Goal: Task Accomplishment & Management: Manage account settings

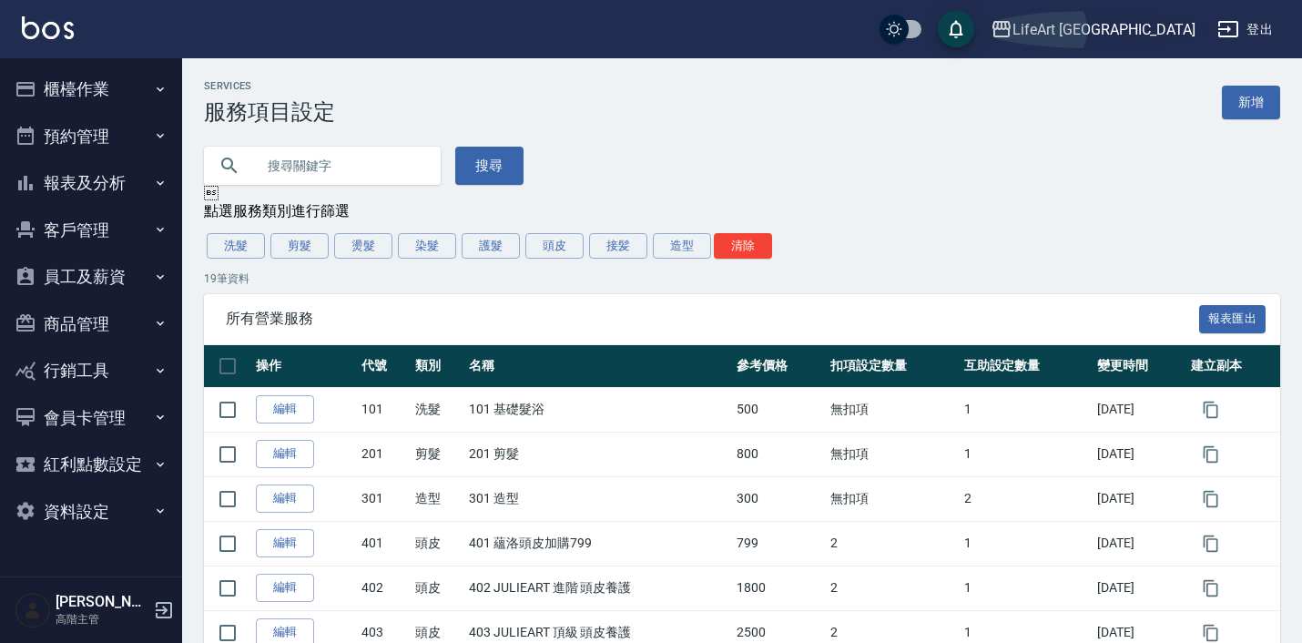
click at [1126, 36] on div "LifeArt 蘆洲" at bounding box center [1104, 29] width 183 height 23
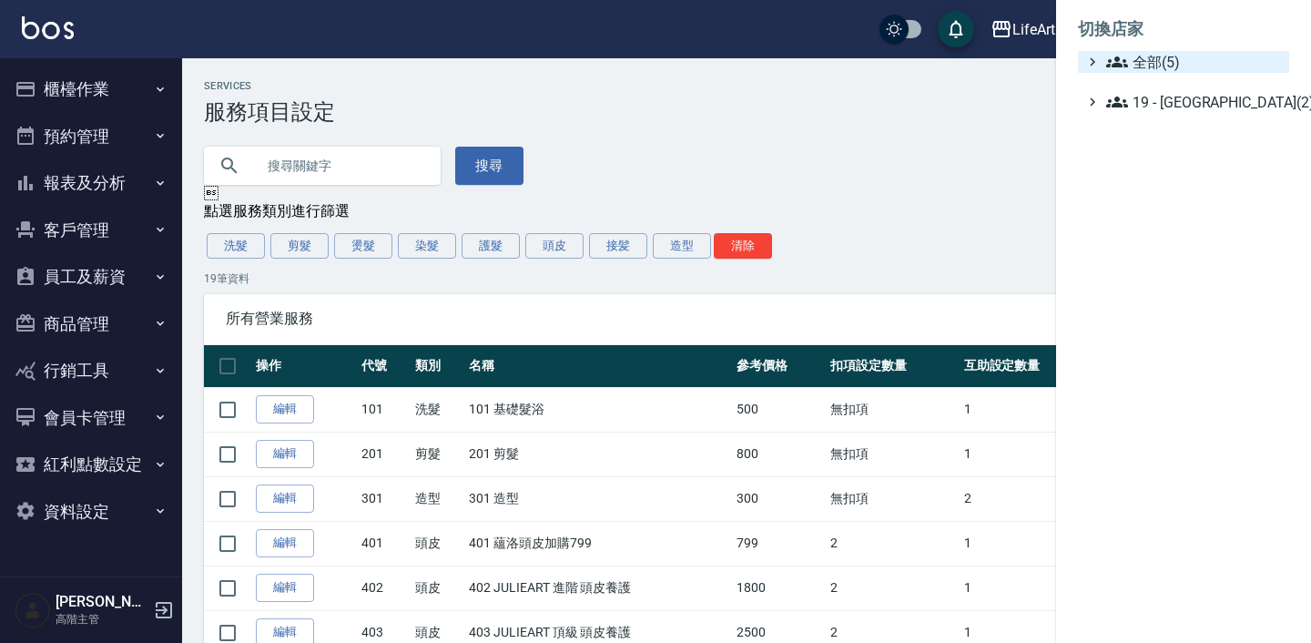
click at [1141, 69] on span "全部(5)" at bounding box center [1194, 62] width 176 height 22
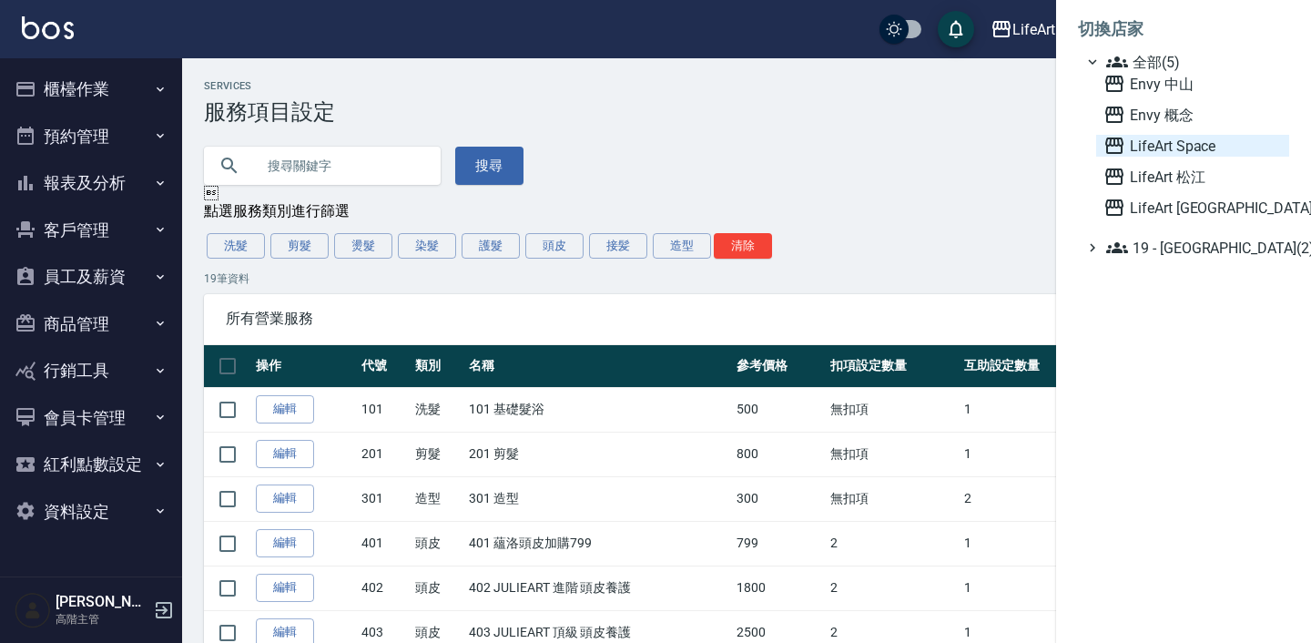
click at [1174, 144] on span "LifeArt Space" at bounding box center [1193, 146] width 178 height 22
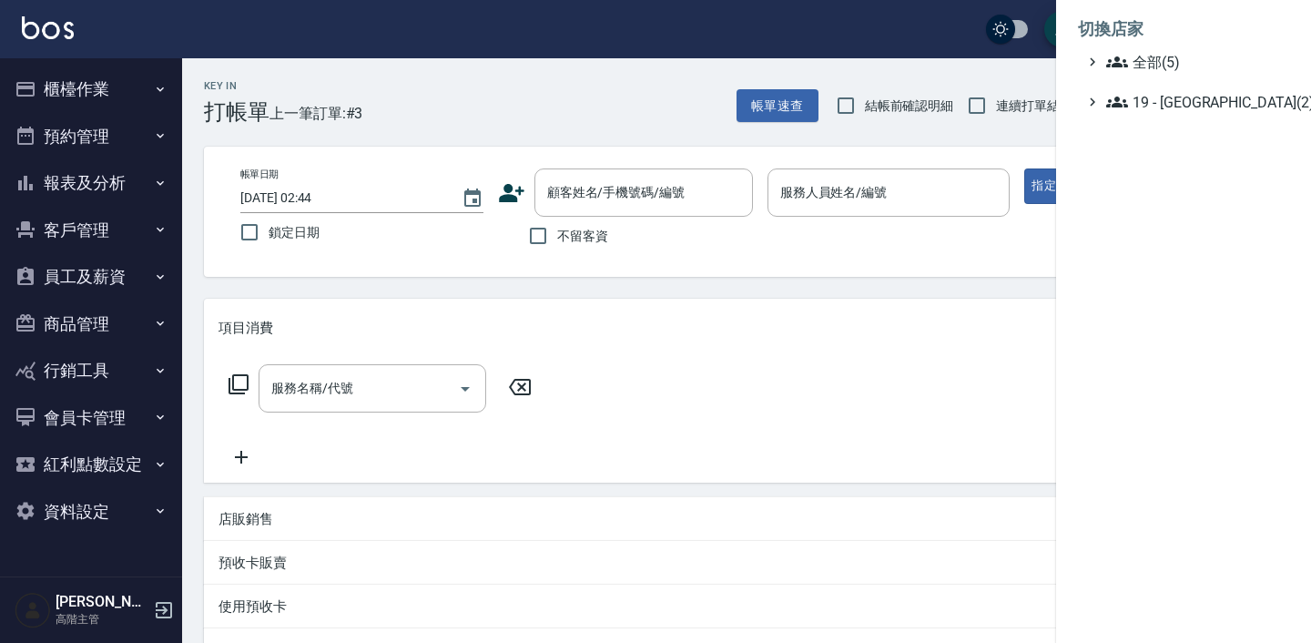
click at [1158, 50] on li "切換店家" at bounding box center [1183, 29] width 211 height 44
click at [1157, 54] on span "全部(5)" at bounding box center [1194, 62] width 176 height 22
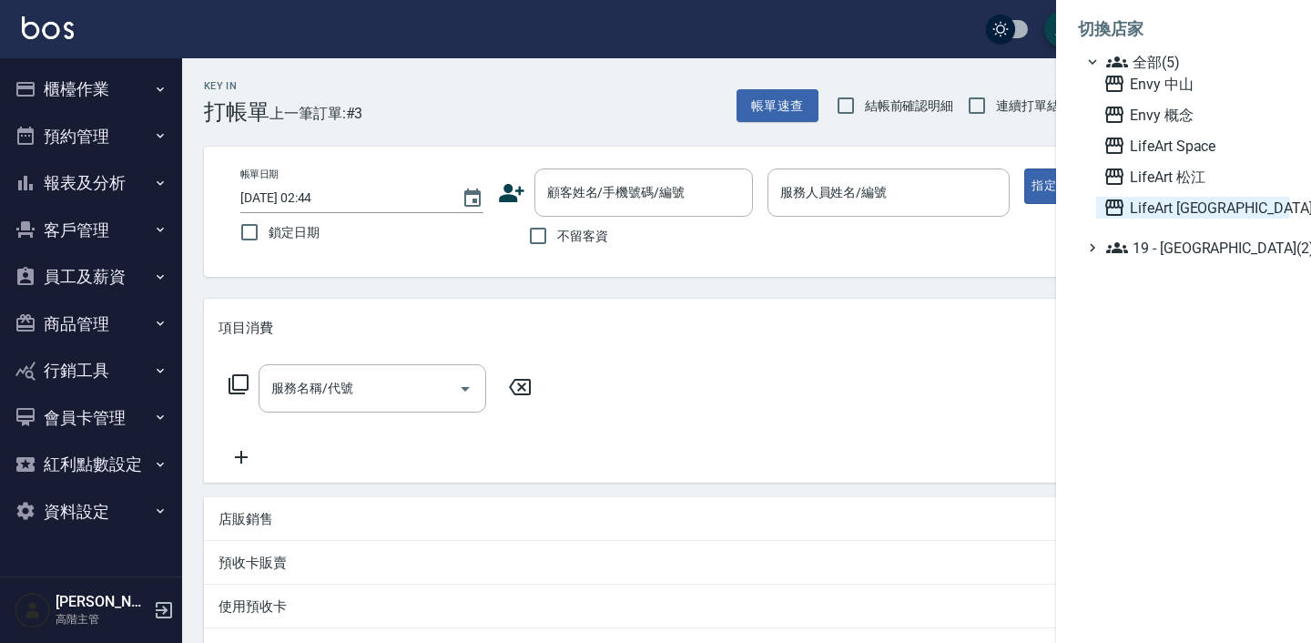
click at [1202, 209] on span "LifeArt 蘆洲" at bounding box center [1193, 208] width 178 height 22
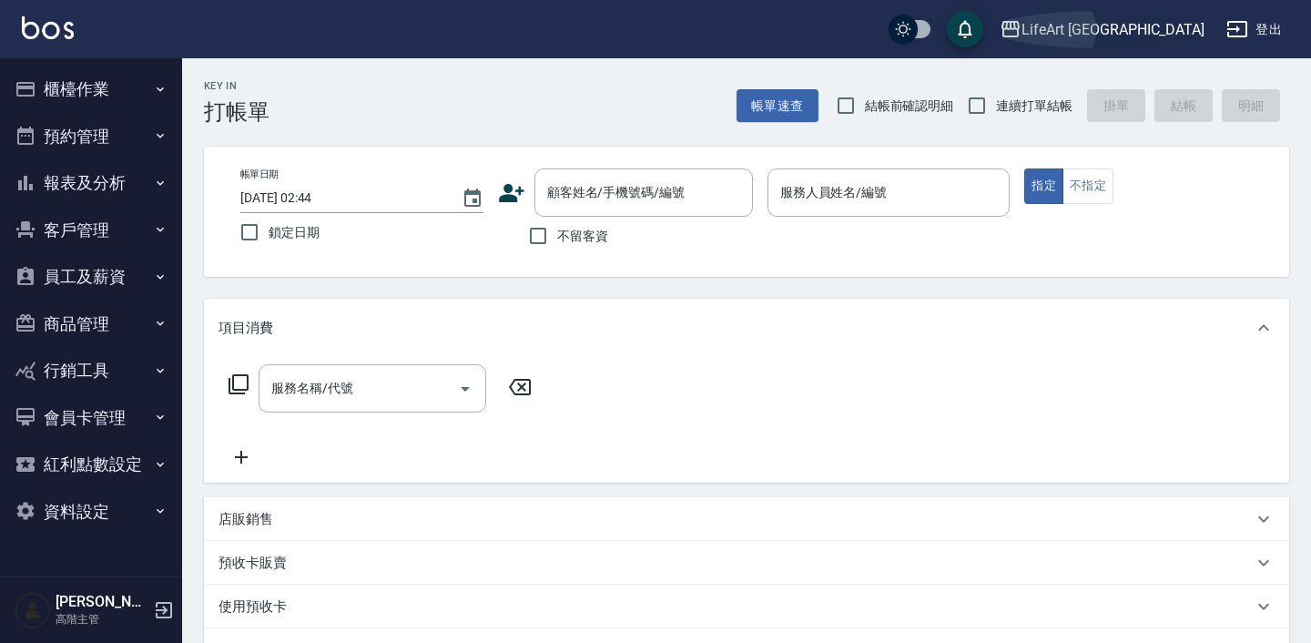
click at [1160, 36] on div "LifeArt 蘆洲" at bounding box center [1113, 29] width 183 height 23
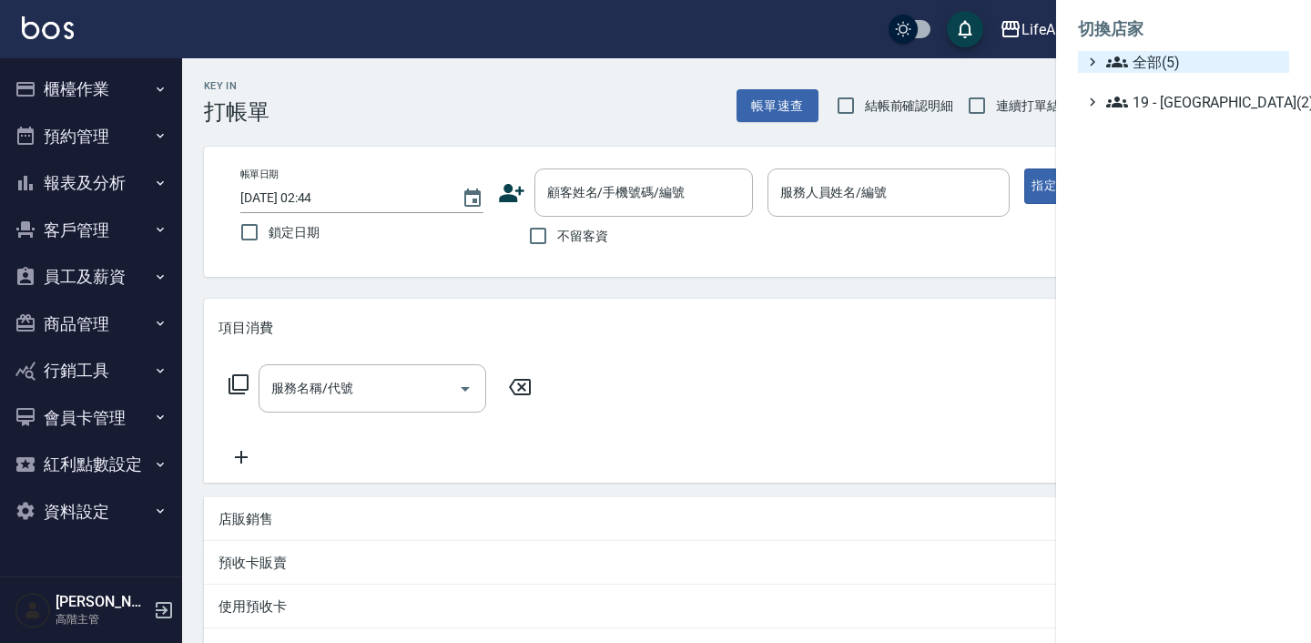
click at [1160, 70] on span "全部(5)" at bounding box center [1194, 62] width 176 height 22
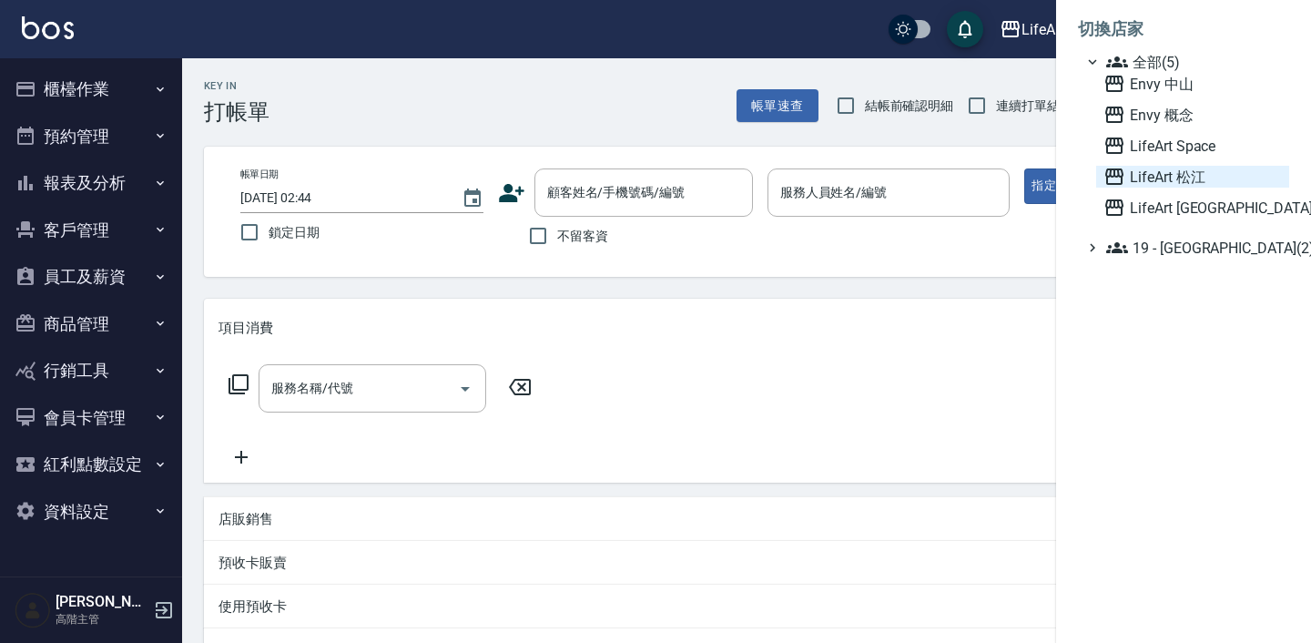
click at [1180, 181] on span "LifeArt 松江" at bounding box center [1193, 177] width 178 height 22
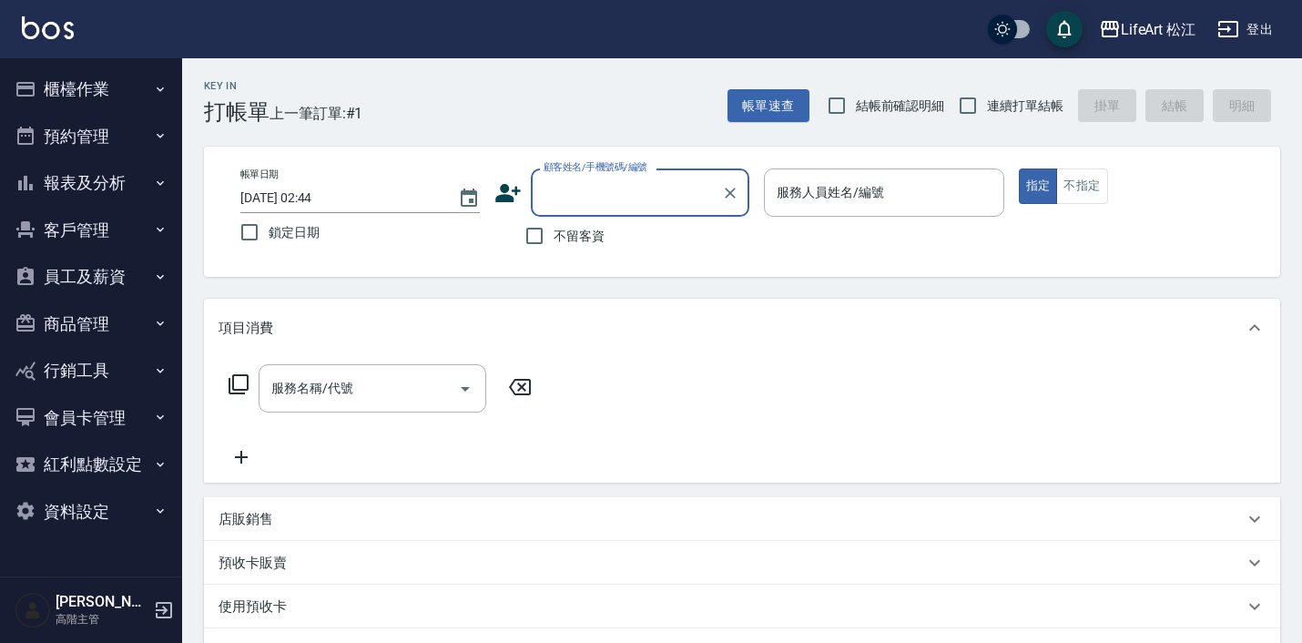
click at [112, 325] on button "商品管理" at bounding box center [91, 324] width 168 height 47
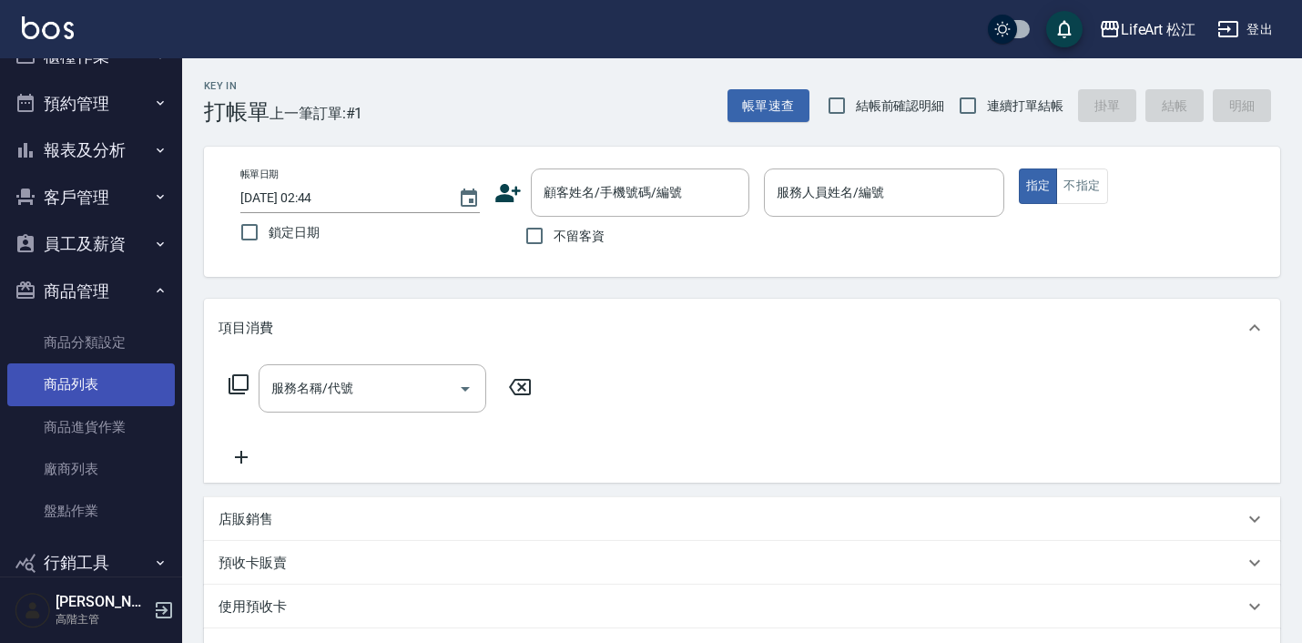
scroll to position [46, 0]
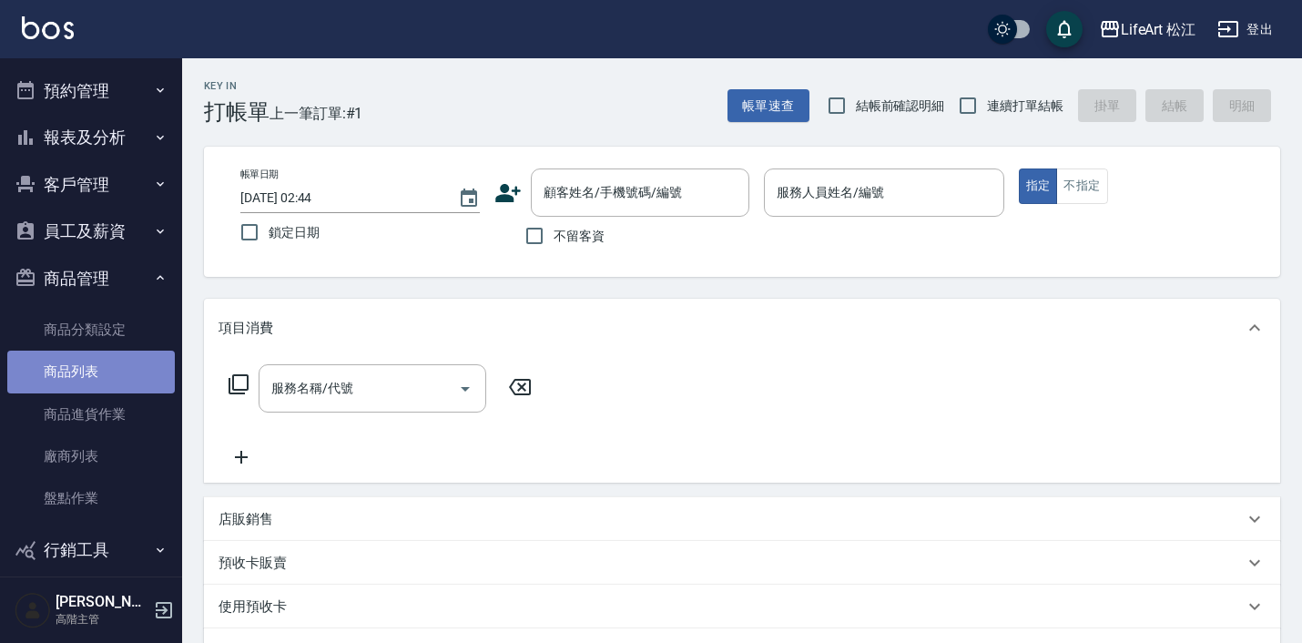
click at [121, 376] on link "商品列表" at bounding box center [91, 372] width 168 height 42
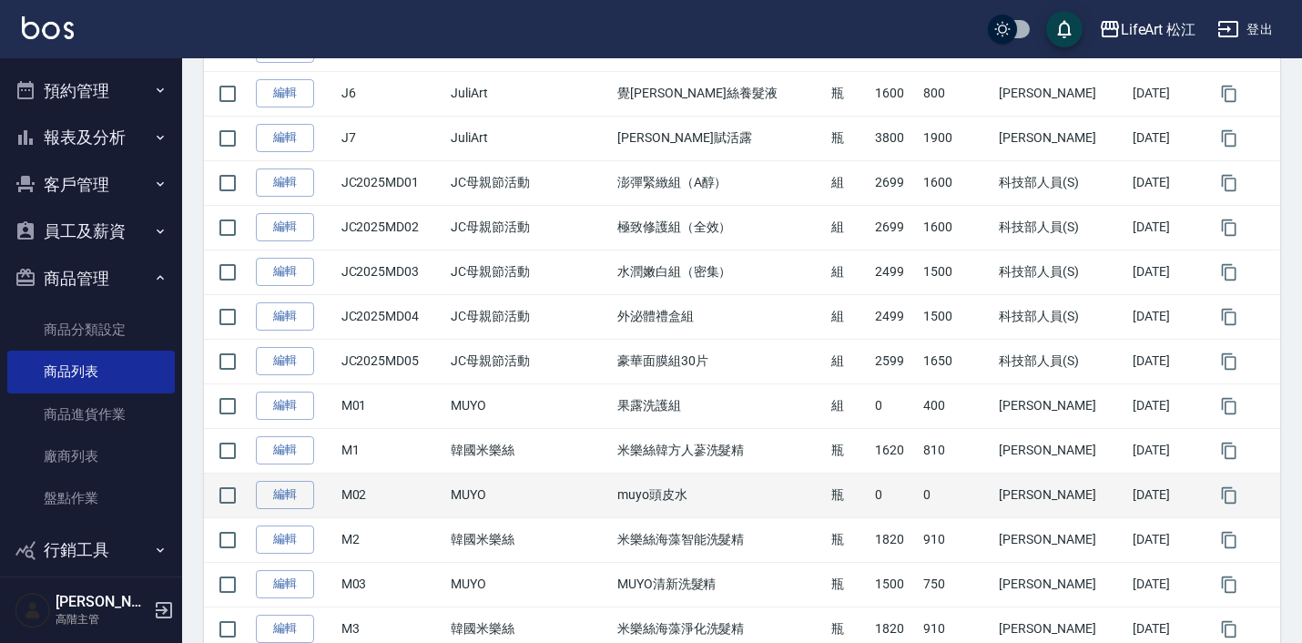
scroll to position [1729, 0]
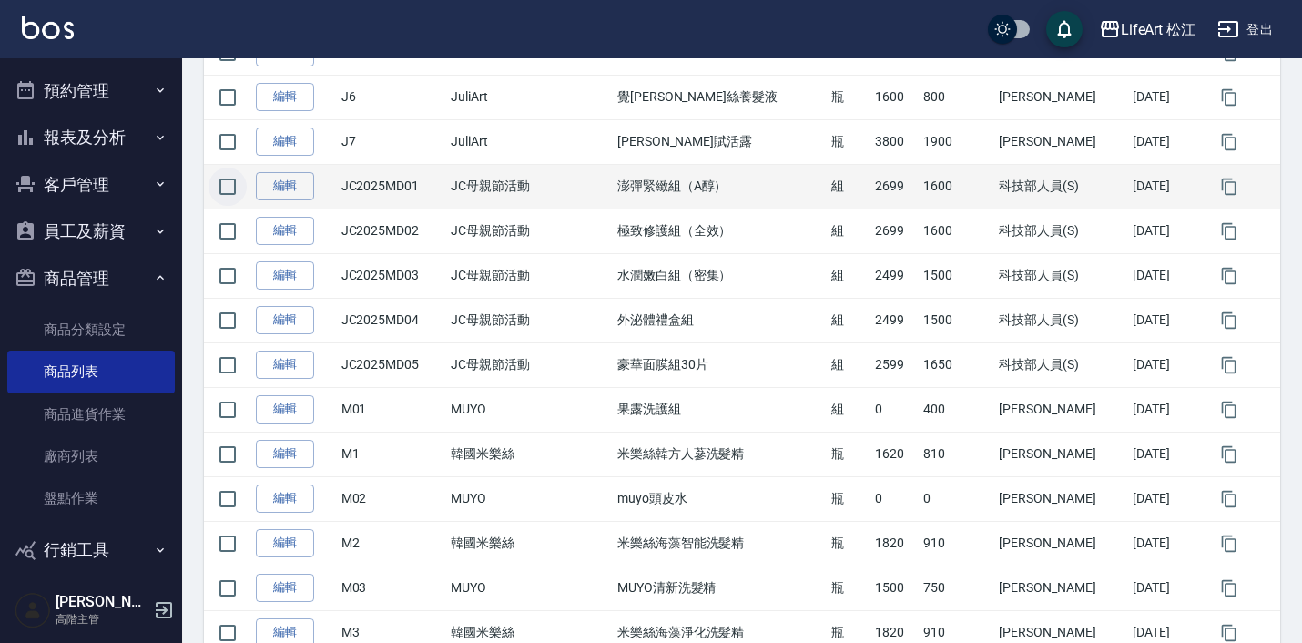
click at [224, 194] on input "checkbox" at bounding box center [228, 187] width 38 height 38
checkbox input "true"
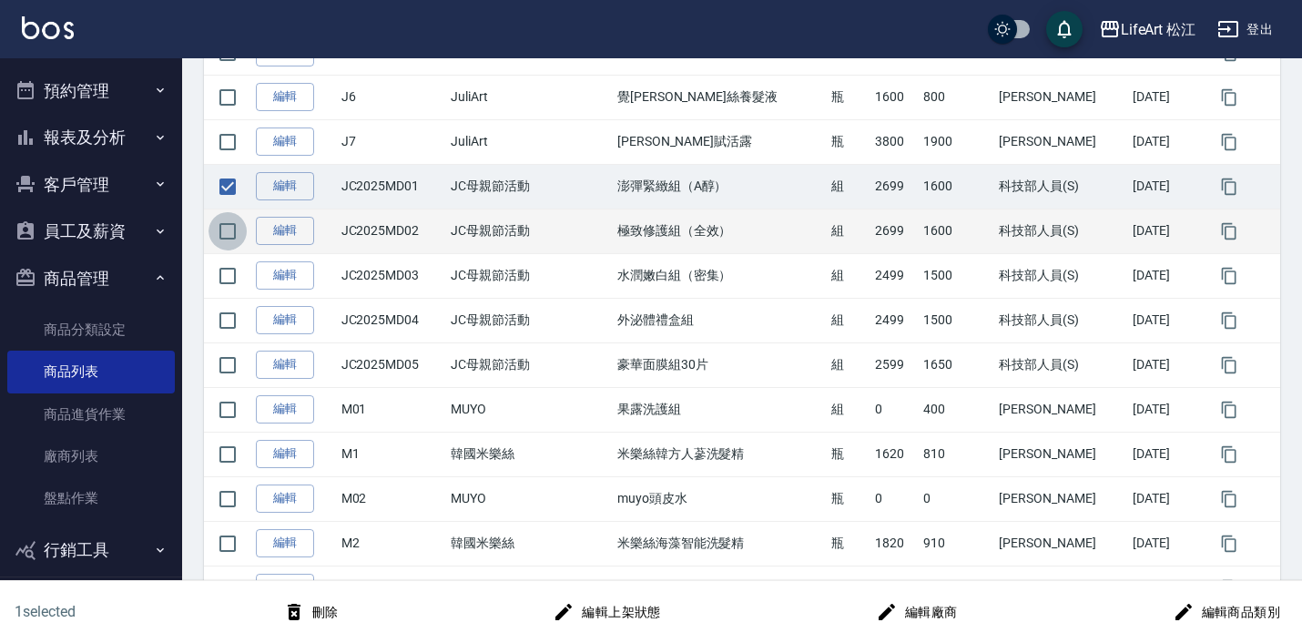
click at [228, 230] on input "checkbox" at bounding box center [228, 231] width 38 height 38
checkbox input "true"
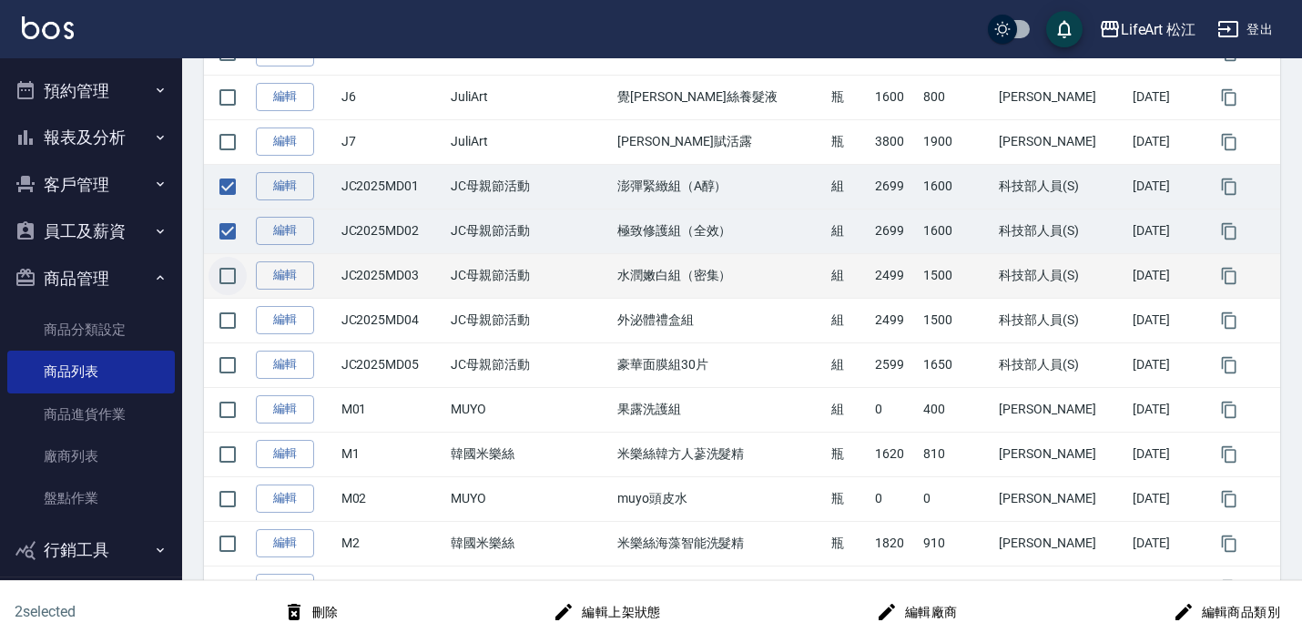
click at [233, 280] on input "checkbox" at bounding box center [228, 276] width 38 height 38
checkbox input "true"
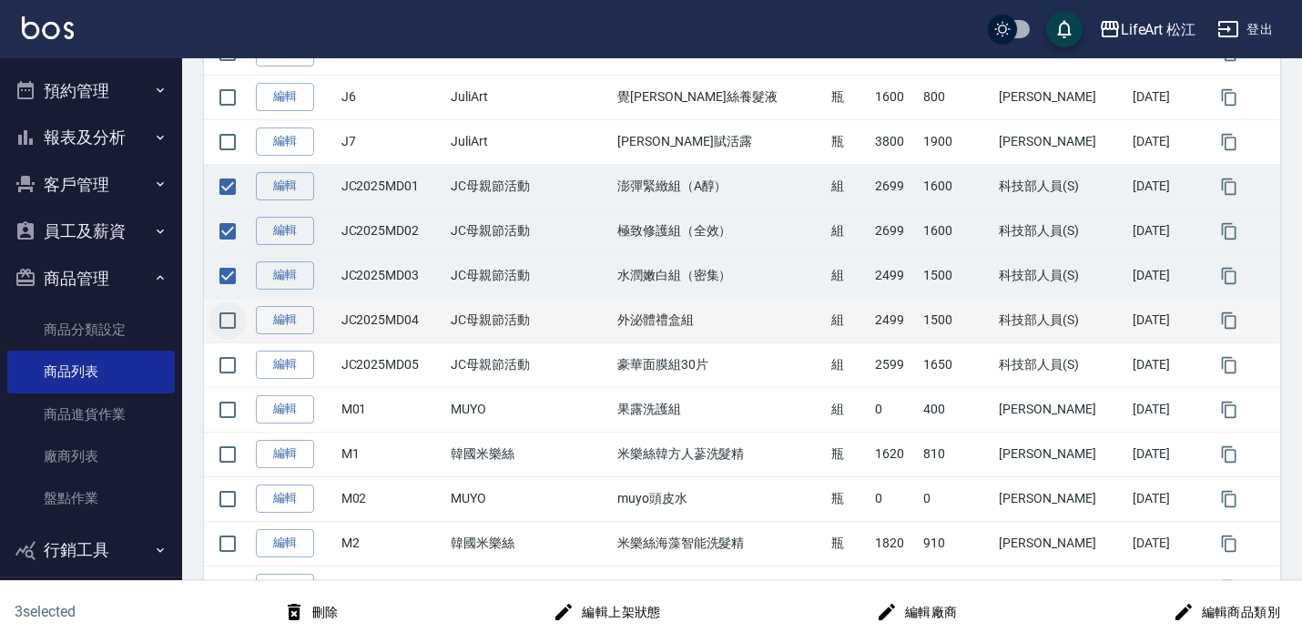
click at [227, 331] on input "checkbox" at bounding box center [228, 320] width 38 height 38
checkbox input "true"
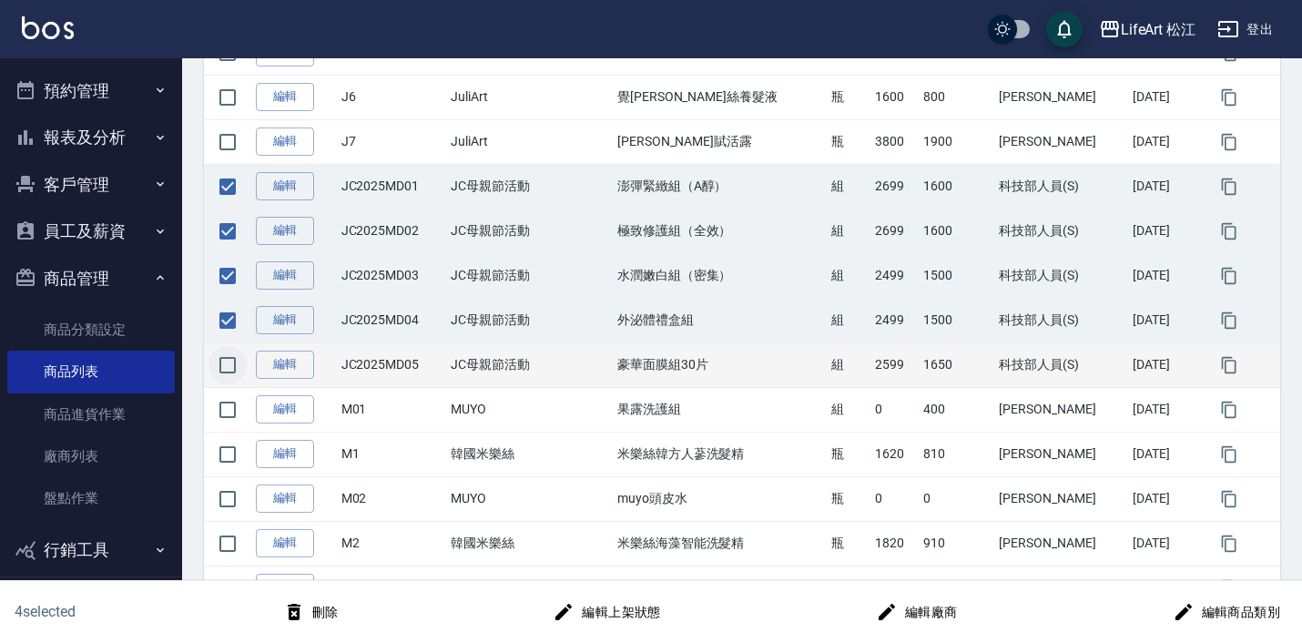
click at [230, 376] on input "checkbox" at bounding box center [228, 365] width 38 height 38
checkbox input "true"
click at [314, 618] on button "刪除" at bounding box center [311, 613] width 70 height 34
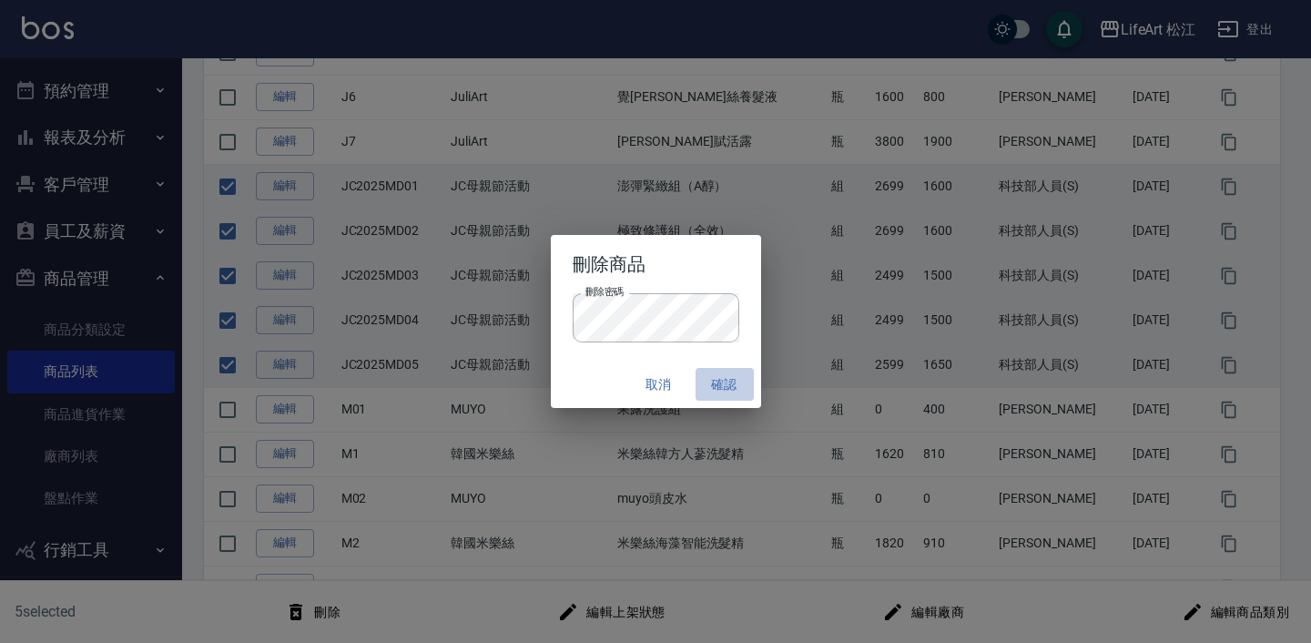
click at [721, 390] on button "確認" at bounding box center [725, 385] width 58 height 34
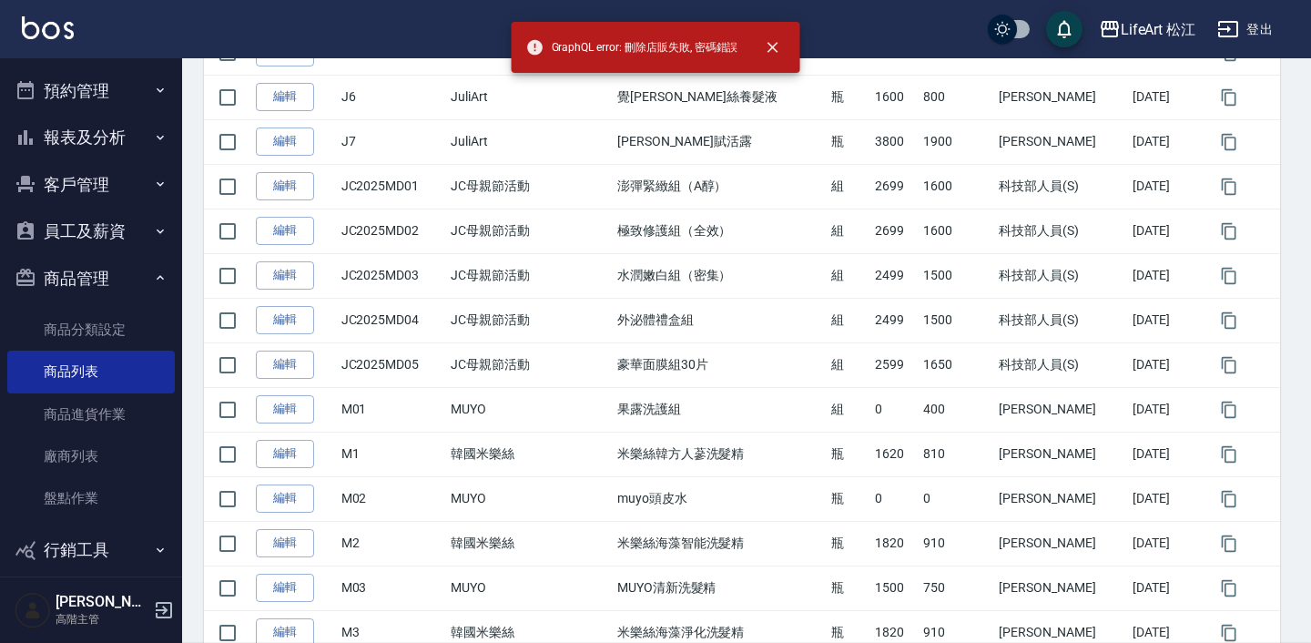
checkbox input "false"
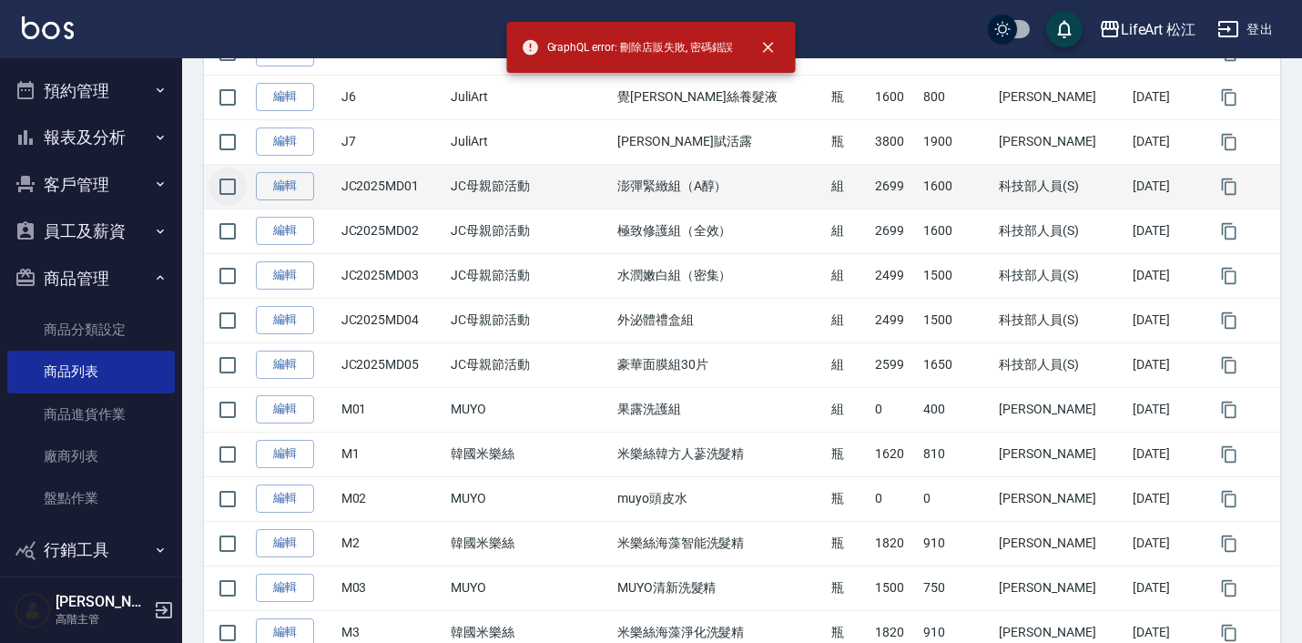
click at [234, 201] on input "checkbox" at bounding box center [228, 187] width 38 height 38
checkbox input "true"
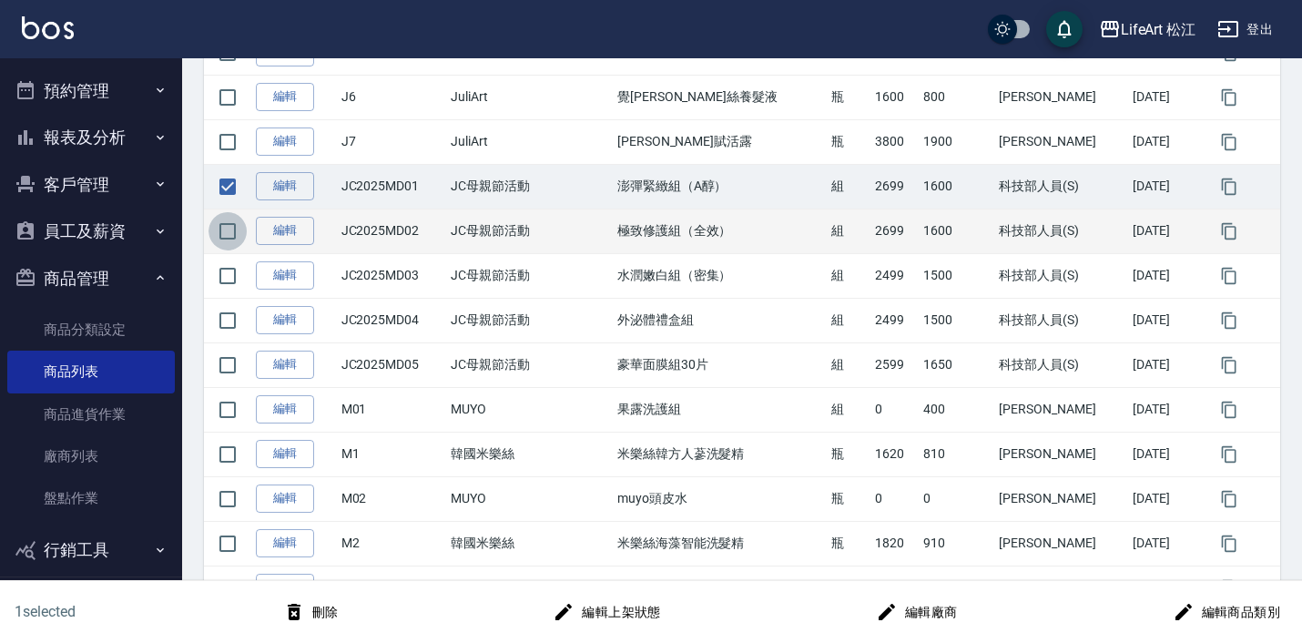
click at [228, 226] on input "checkbox" at bounding box center [228, 231] width 38 height 38
checkbox input "true"
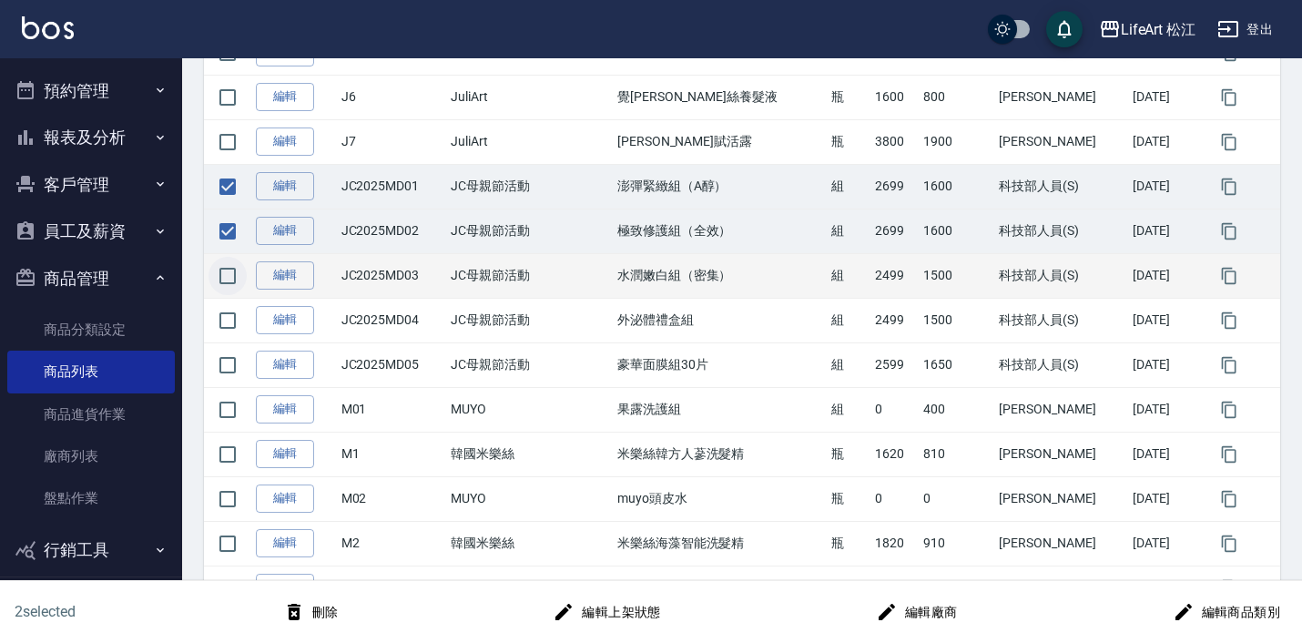
click at [230, 260] on input "checkbox" at bounding box center [228, 276] width 38 height 38
checkbox input "true"
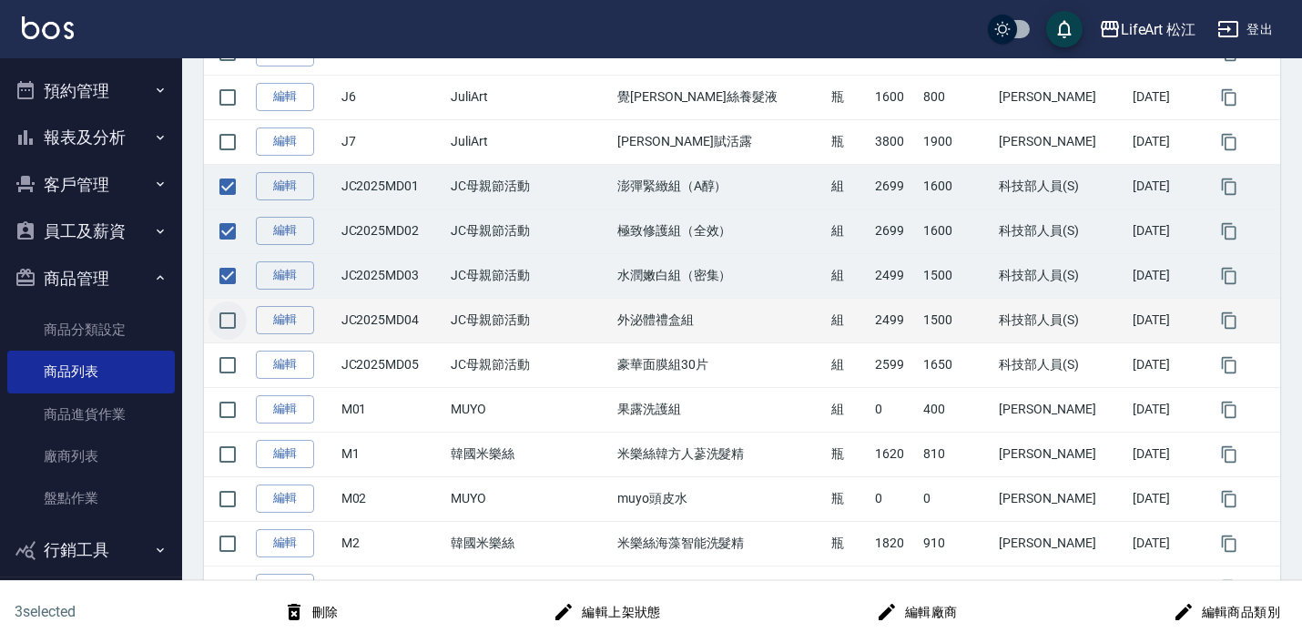
click at [222, 320] on input "checkbox" at bounding box center [228, 320] width 38 height 38
checkbox input "true"
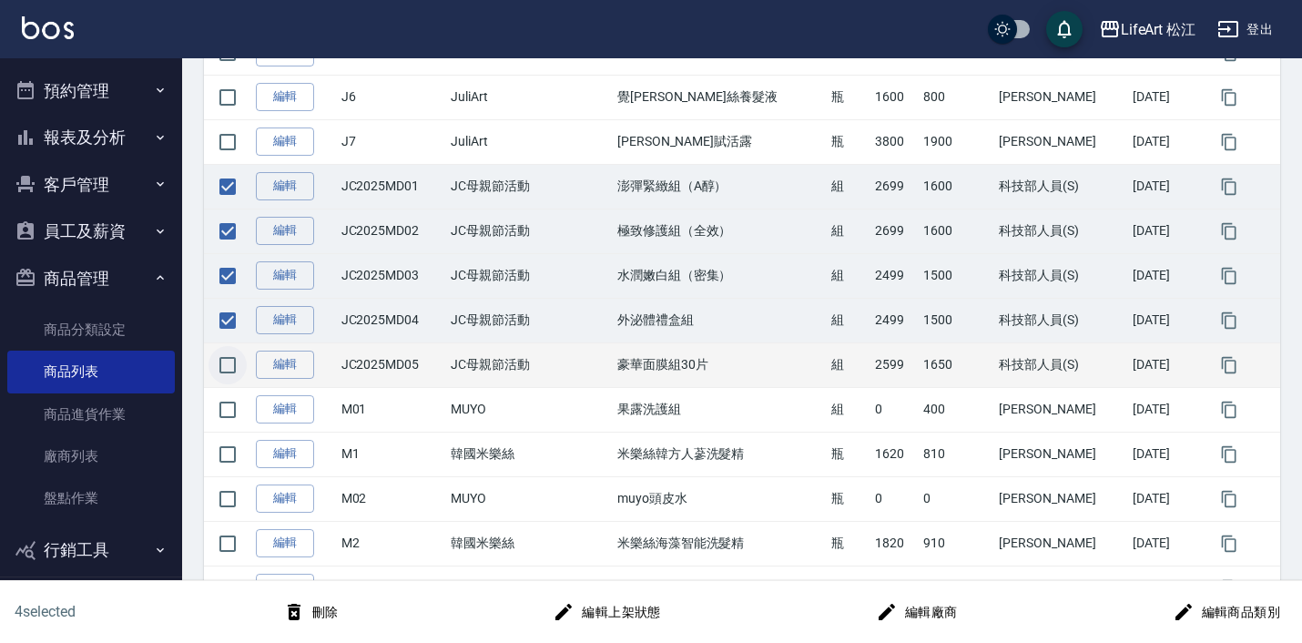
click at [222, 364] on input "checkbox" at bounding box center [228, 365] width 38 height 38
checkbox input "true"
click at [321, 622] on button "刪除" at bounding box center [311, 613] width 70 height 34
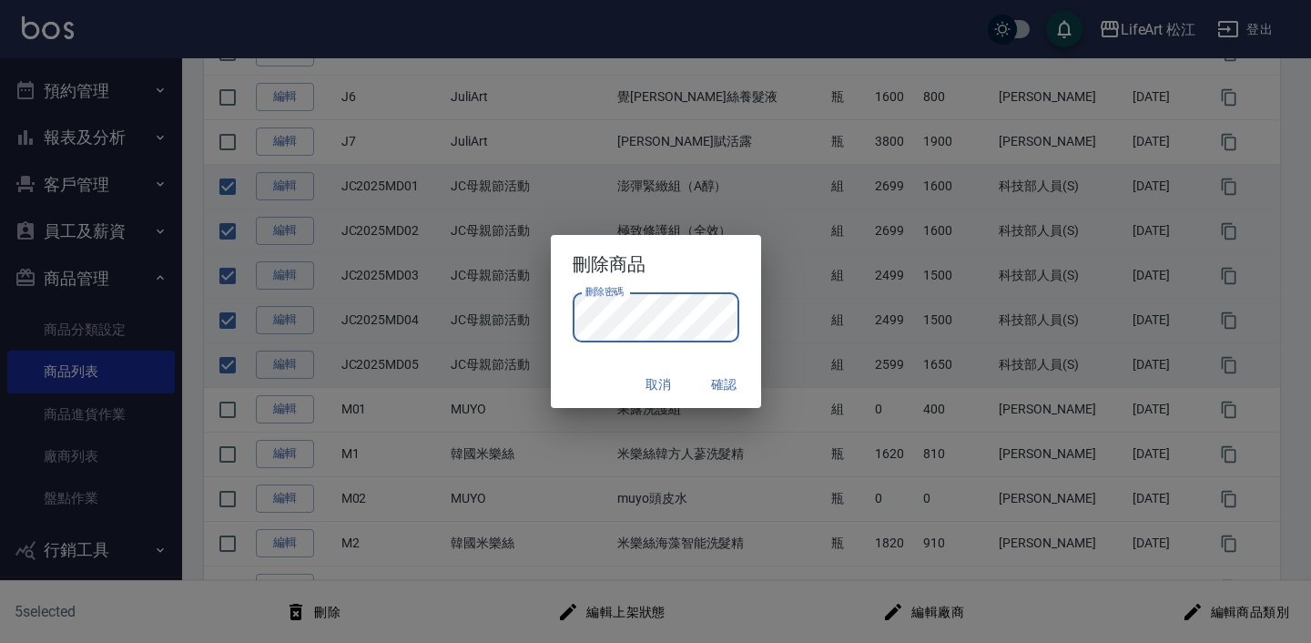
click at [727, 385] on button "確認" at bounding box center [725, 385] width 58 height 34
checkbox input "false"
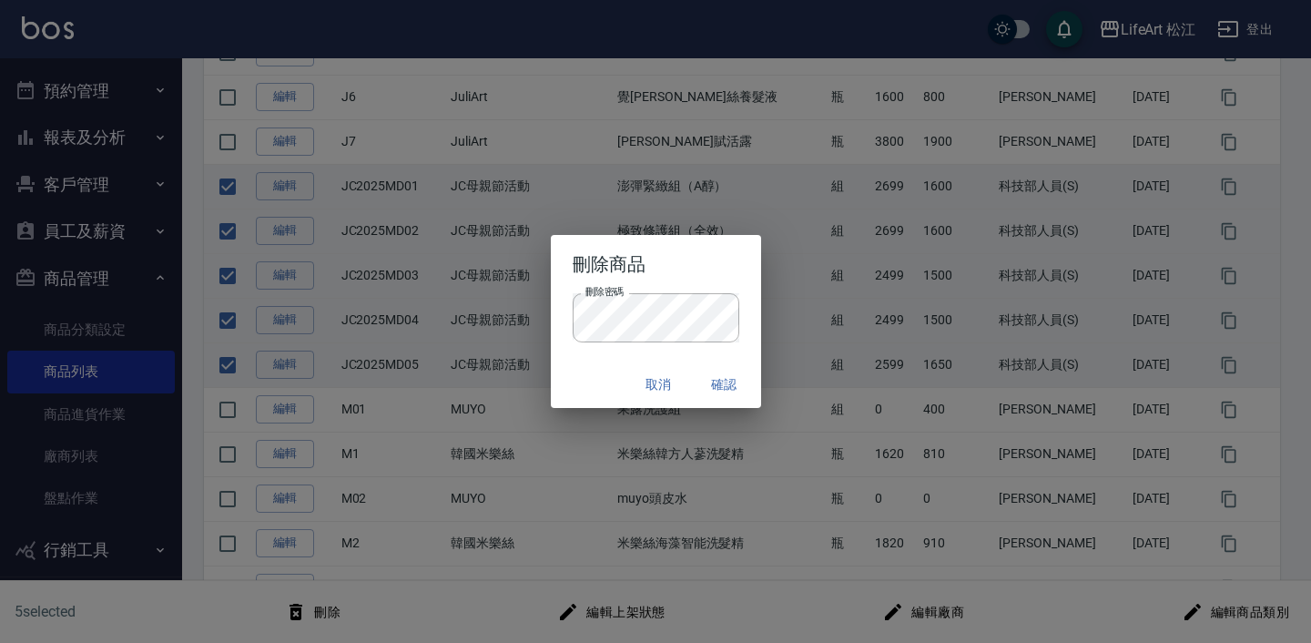
checkbox input "false"
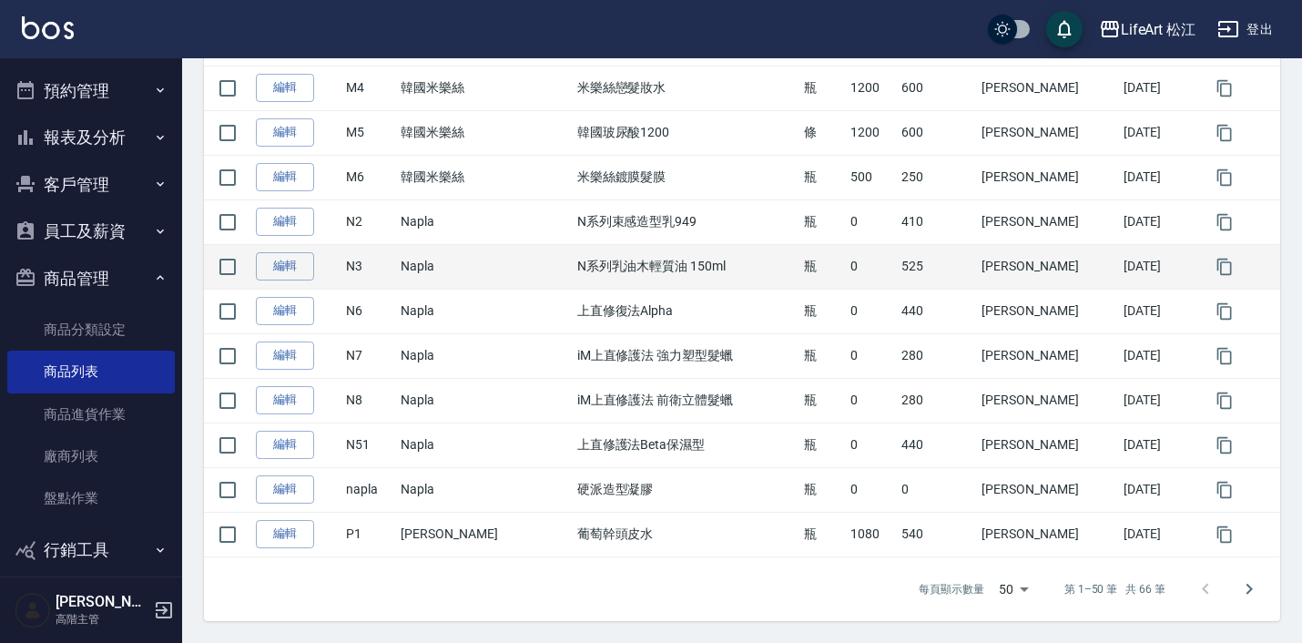
scroll to position [2095, 0]
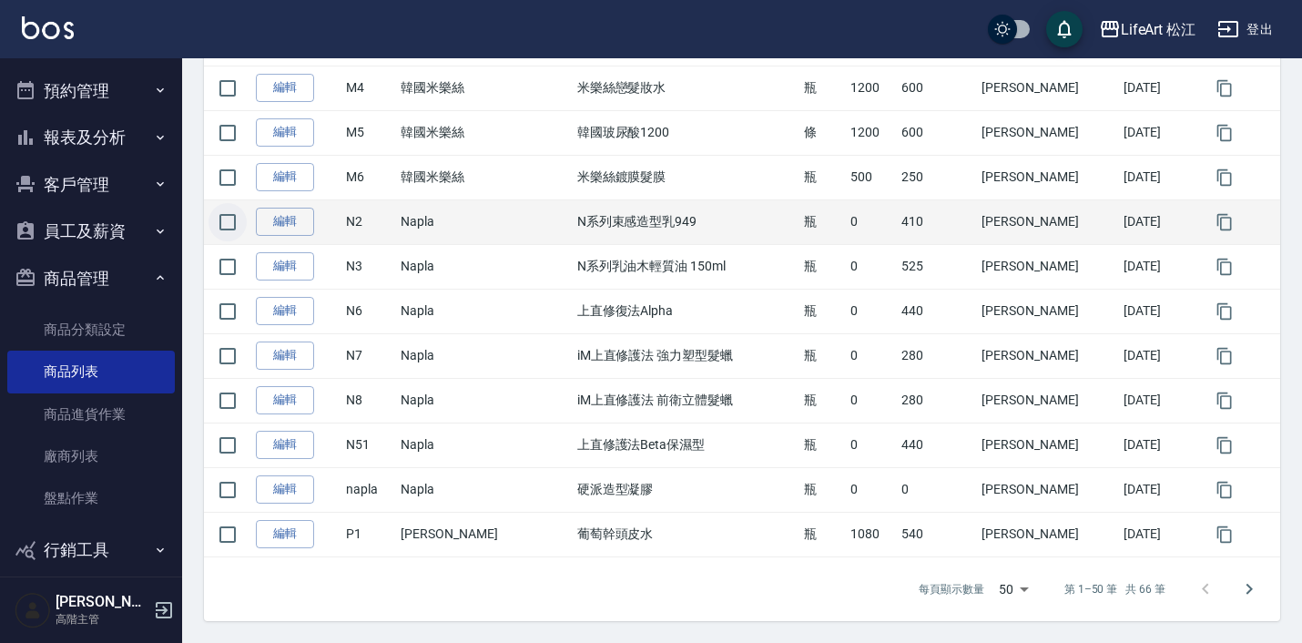
click at [229, 231] on input "checkbox" at bounding box center [228, 222] width 38 height 38
checkbox input "true"
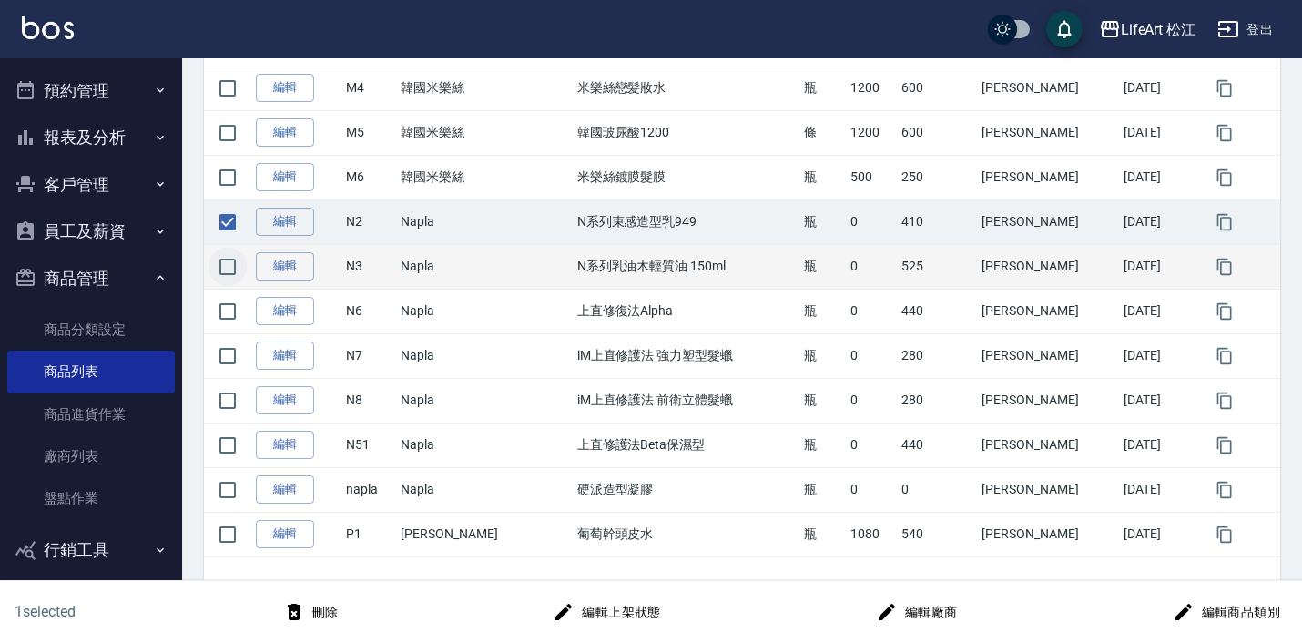
click at [229, 270] on input "checkbox" at bounding box center [228, 267] width 38 height 38
checkbox input "true"
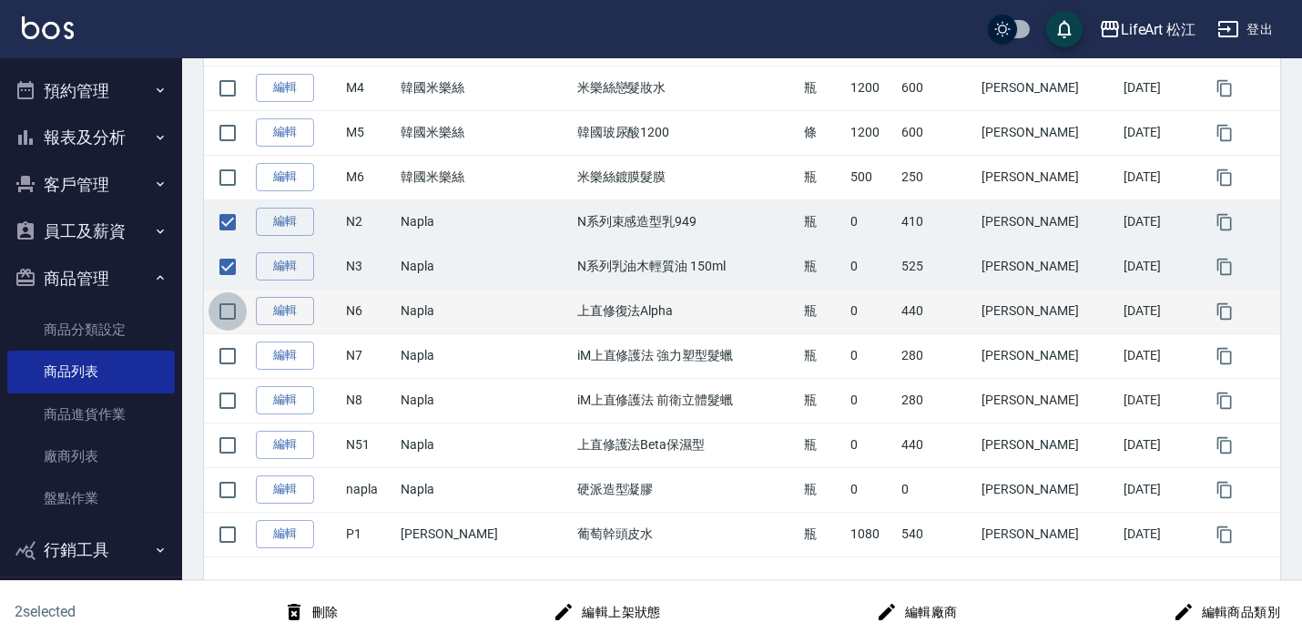
click at [232, 319] on input "checkbox" at bounding box center [228, 311] width 38 height 38
checkbox input "true"
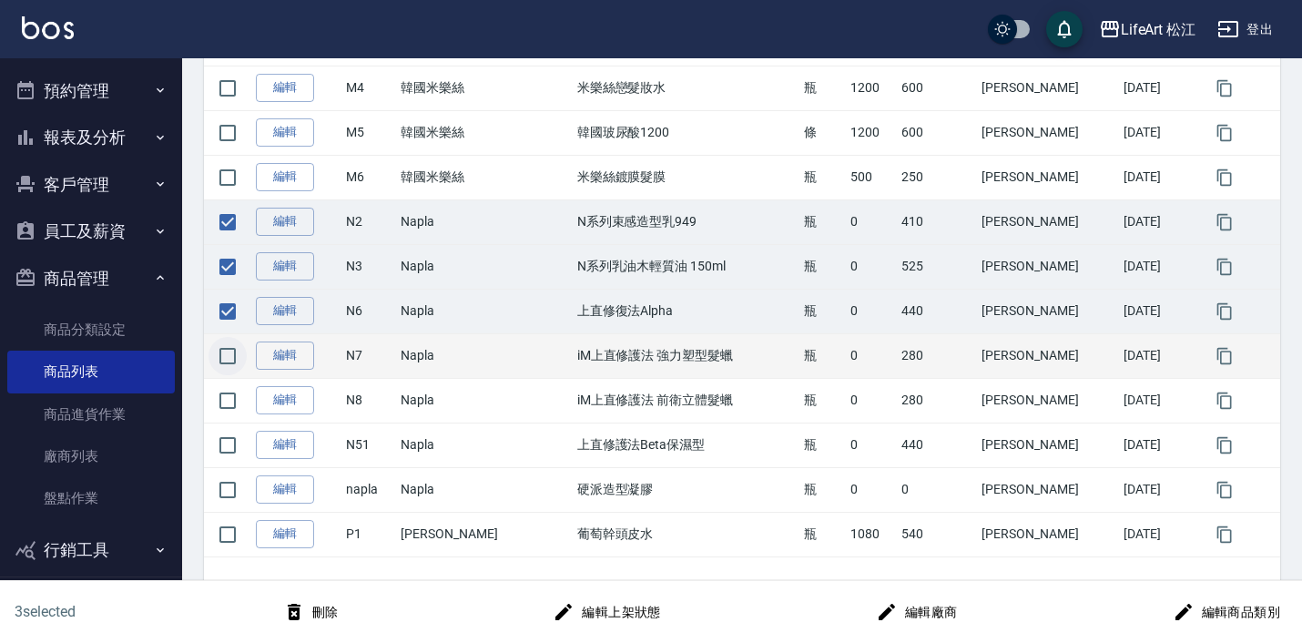
click at [228, 363] on input "checkbox" at bounding box center [228, 356] width 38 height 38
checkbox input "true"
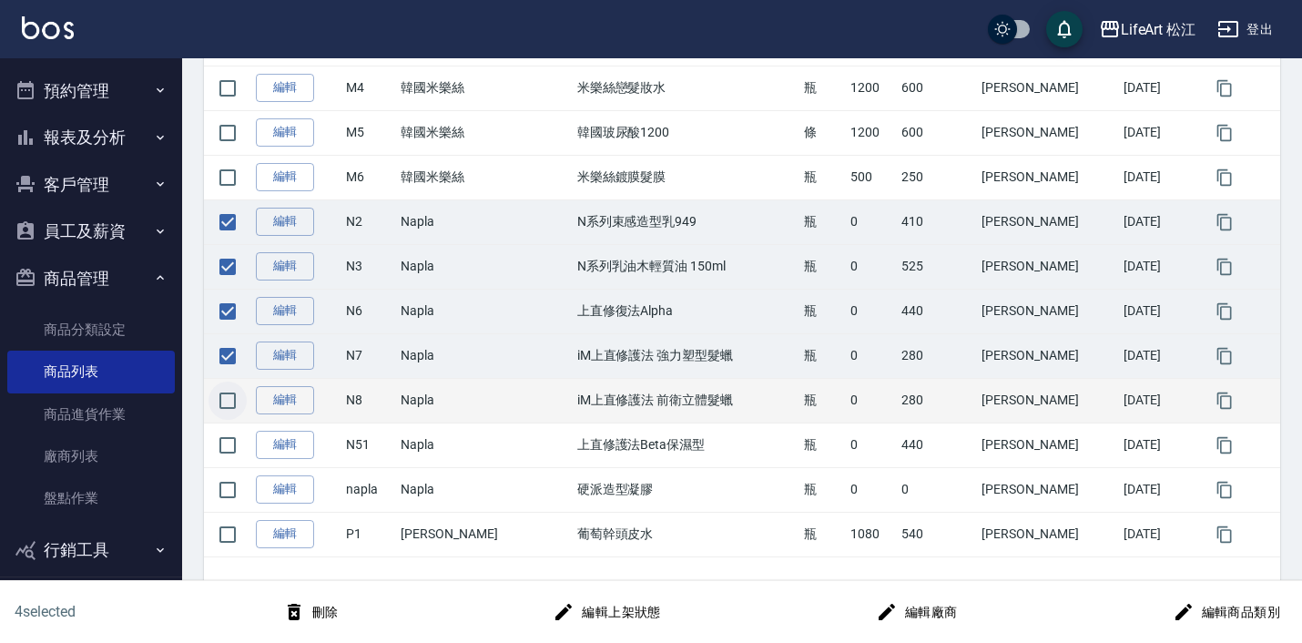
click at [227, 406] on input "checkbox" at bounding box center [228, 401] width 38 height 38
checkbox input "true"
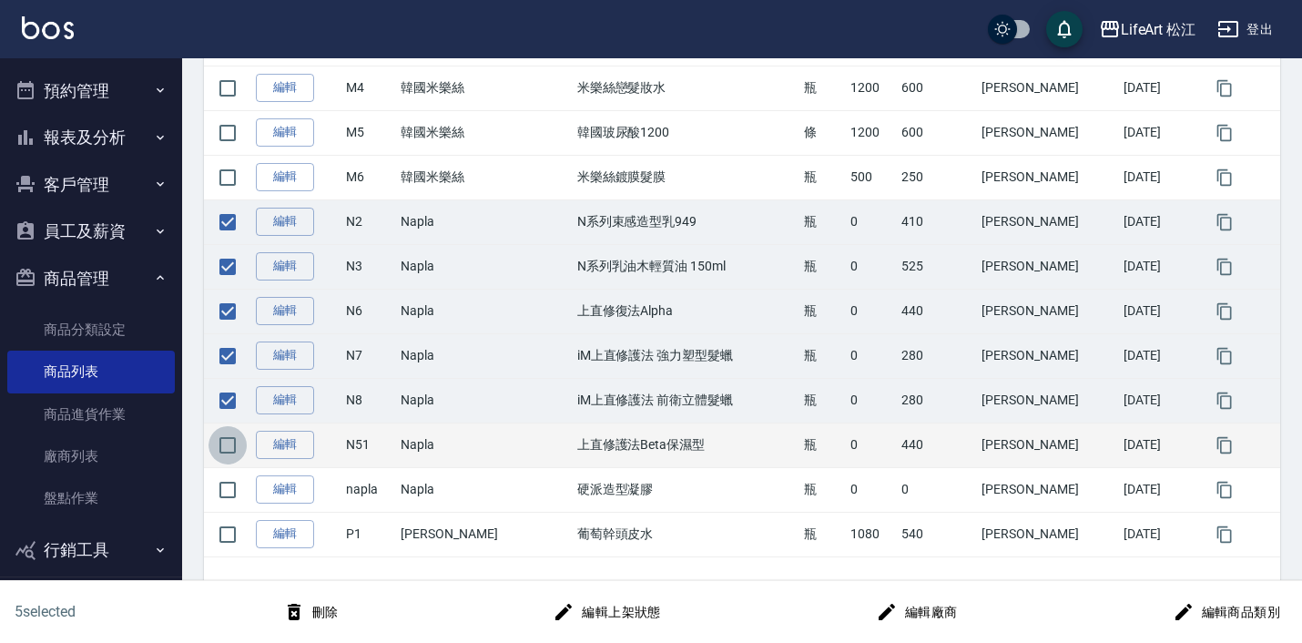
click at [231, 440] on input "checkbox" at bounding box center [228, 445] width 38 height 38
checkbox input "true"
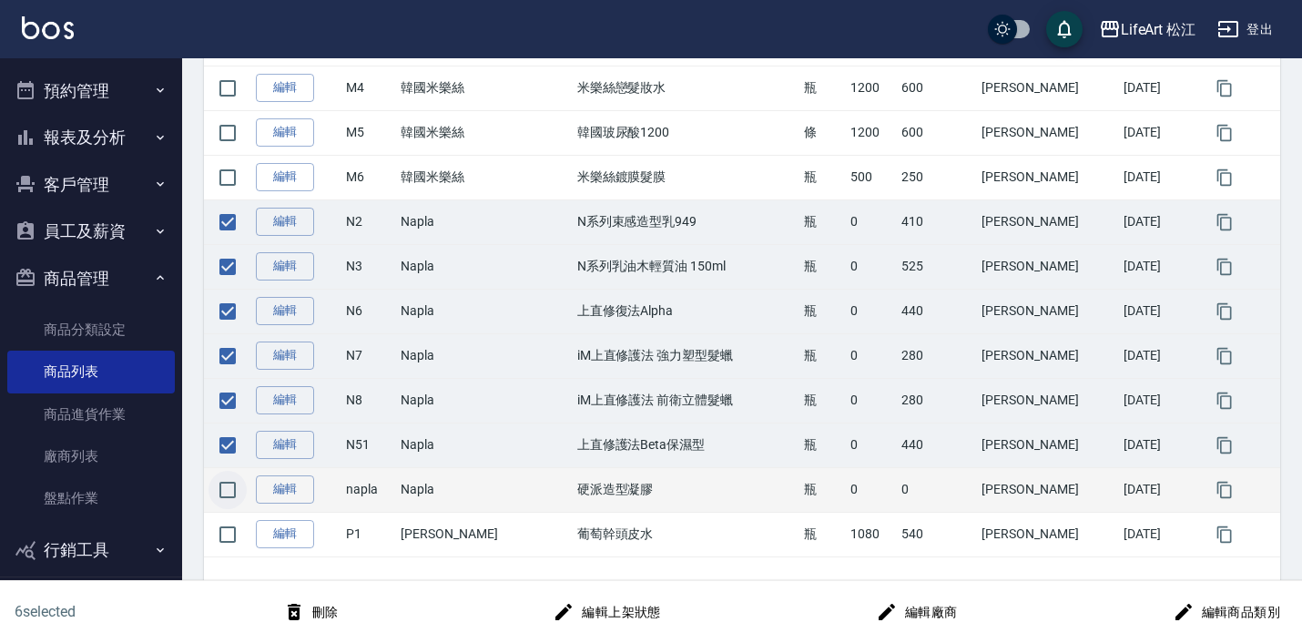
click at [224, 498] on input "checkbox" at bounding box center [228, 490] width 38 height 38
checkbox input "true"
click at [324, 613] on button "刪除" at bounding box center [311, 613] width 70 height 34
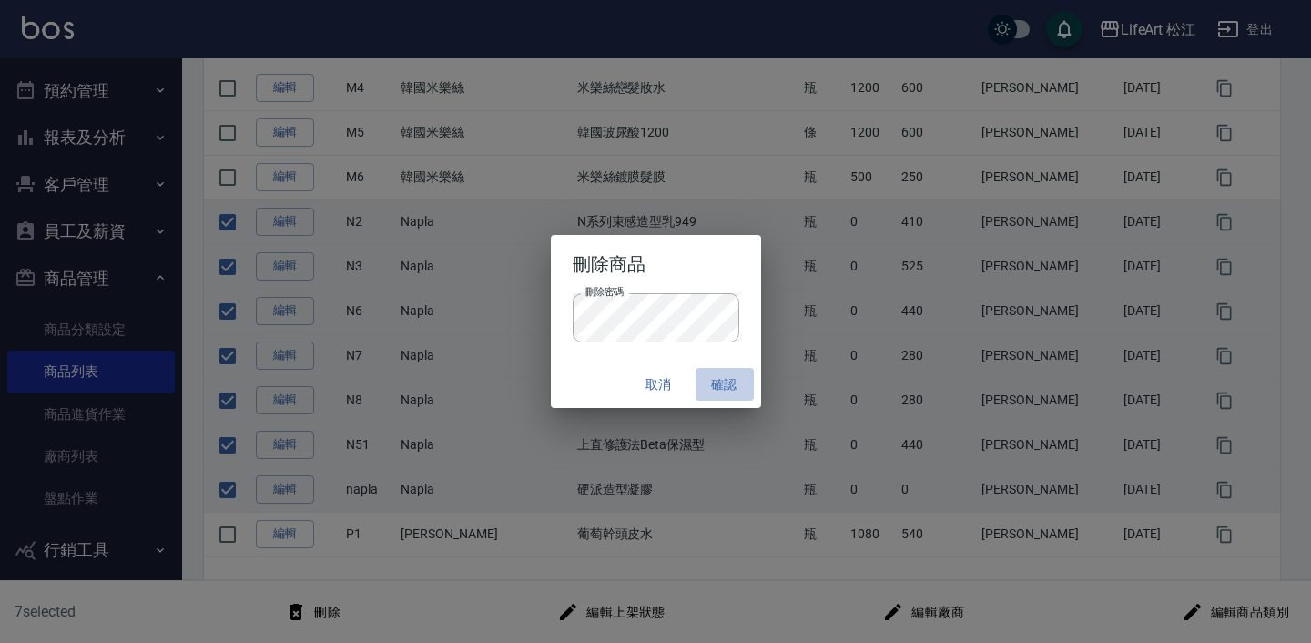
click at [726, 387] on button "確認" at bounding box center [725, 385] width 58 height 34
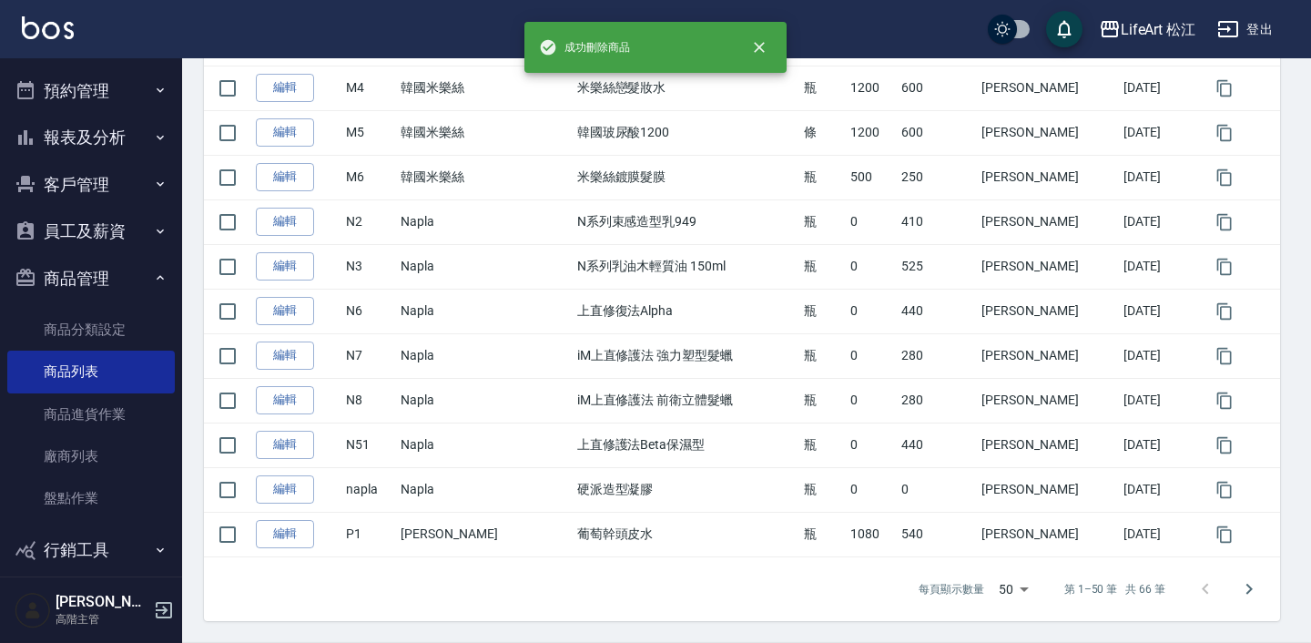
checkbox input "false"
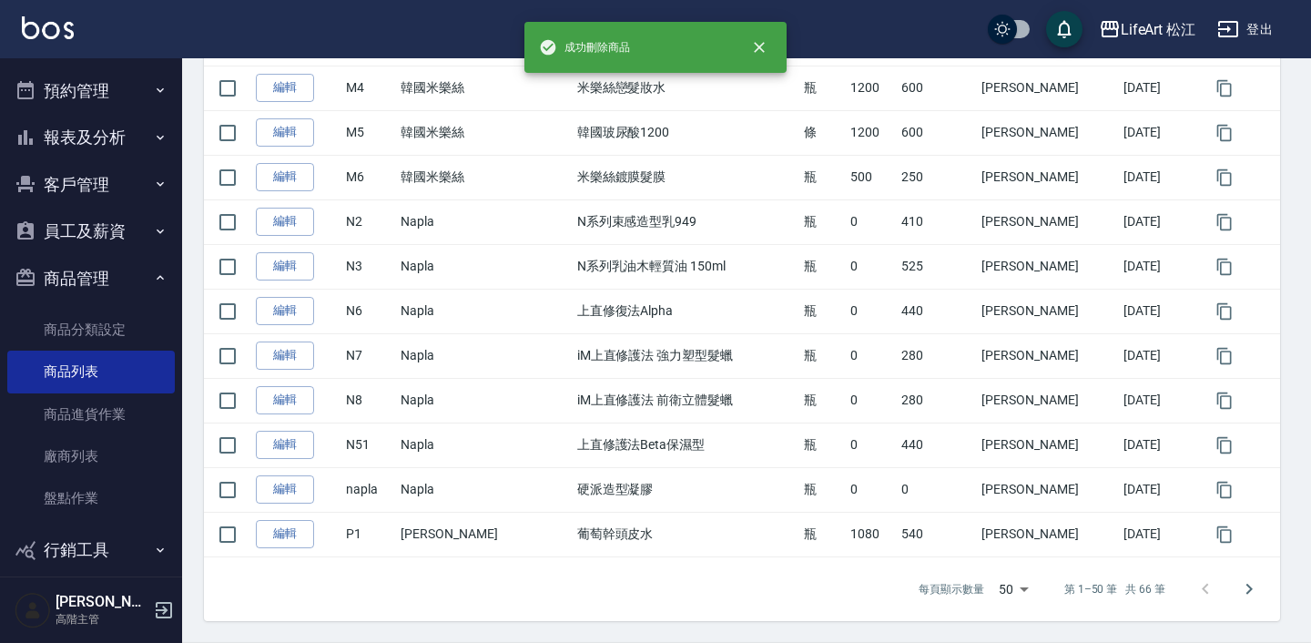
checkbox input "false"
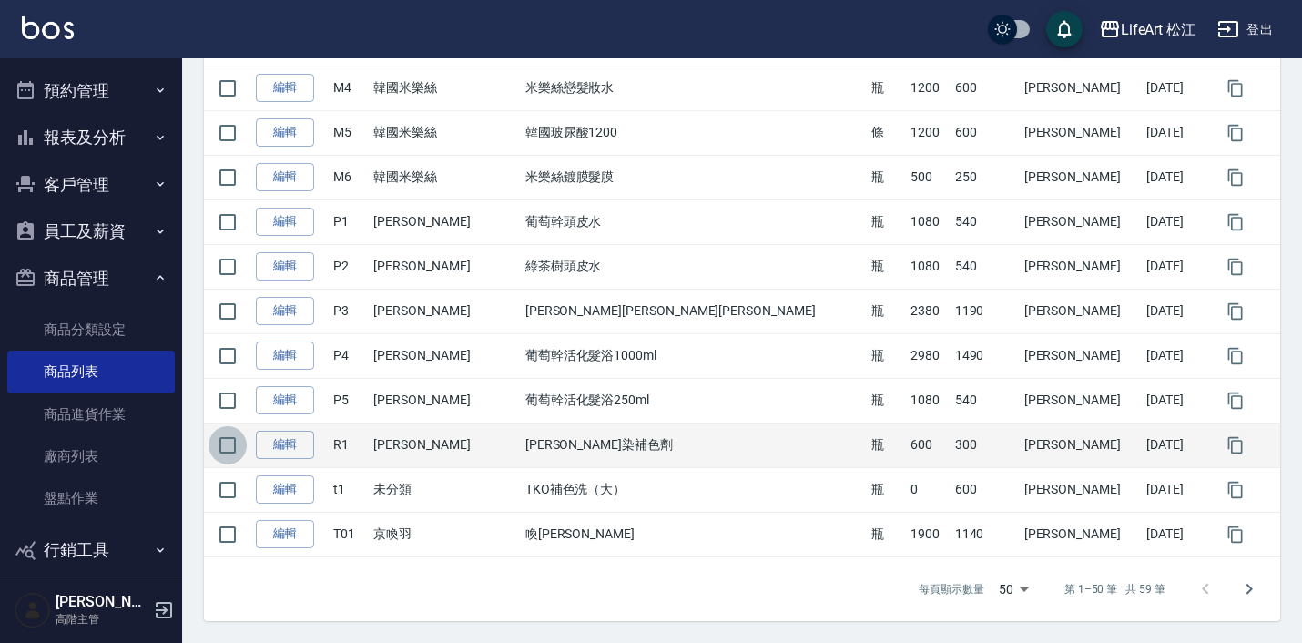
click at [226, 448] on input "checkbox" at bounding box center [228, 445] width 38 height 38
checkbox input "true"
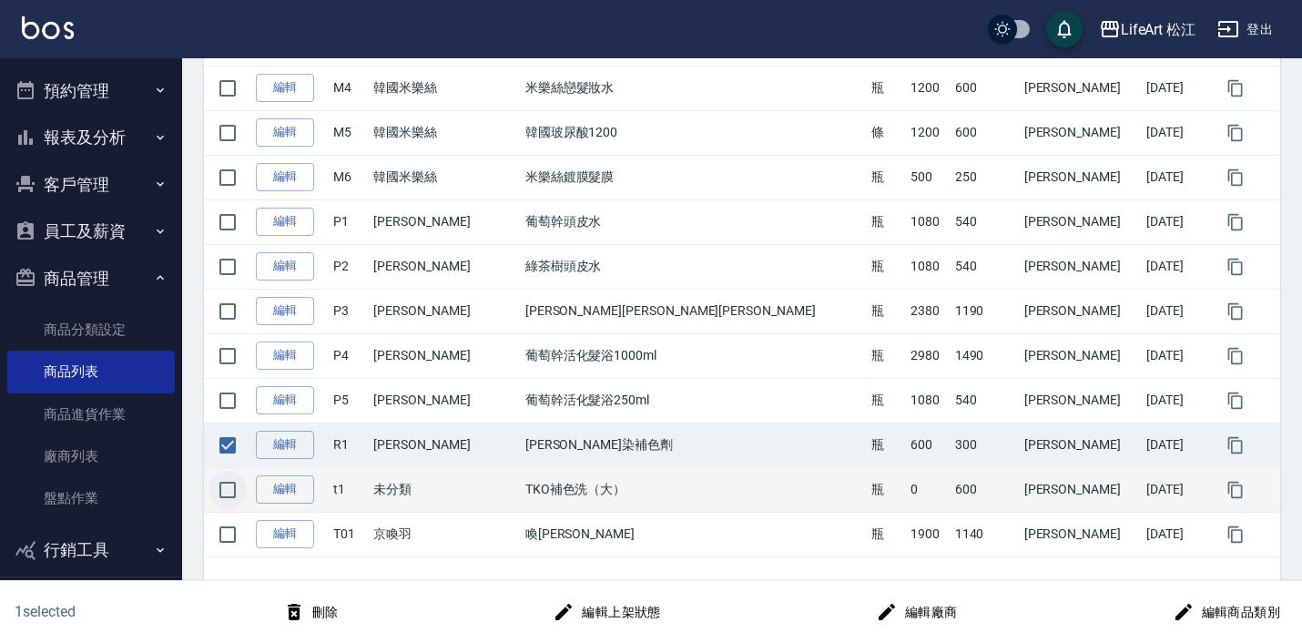
click at [232, 485] on input "checkbox" at bounding box center [228, 490] width 38 height 38
checkbox input "true"
click at [334, 611] on button "刪除" at bounding box center [311, 613] width 70 height 34
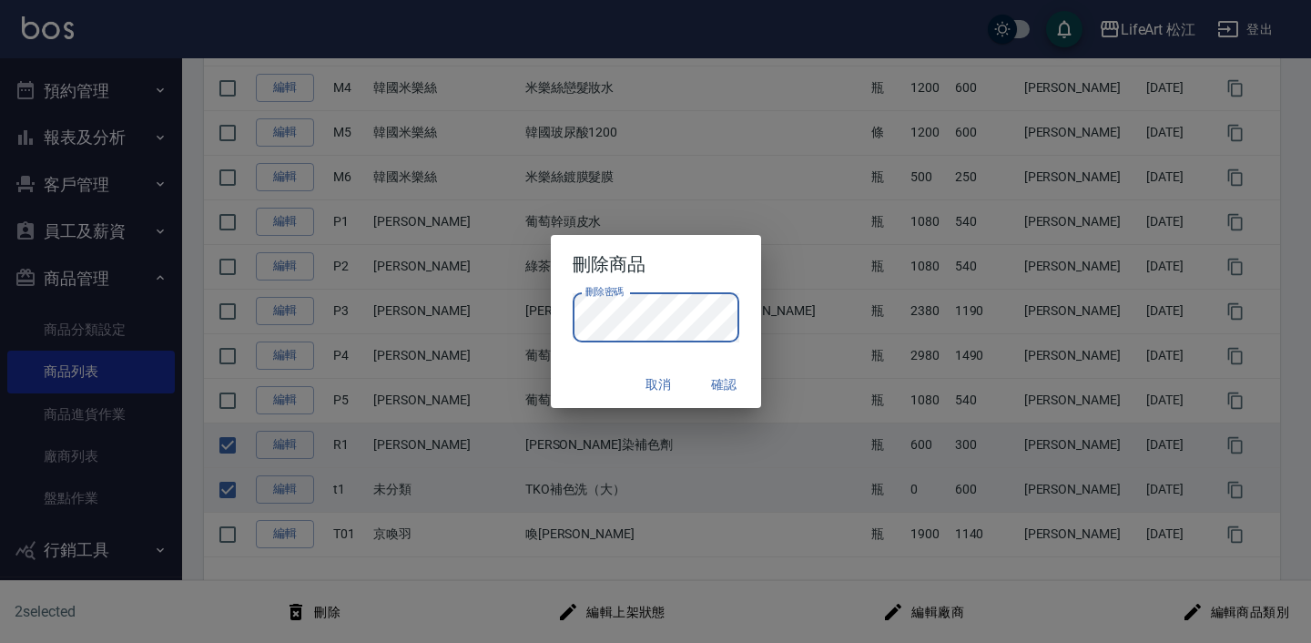
click at [727, 385] on button "確認" at bounding box center [725, 385] width 58 height 34
checkbox input "false"
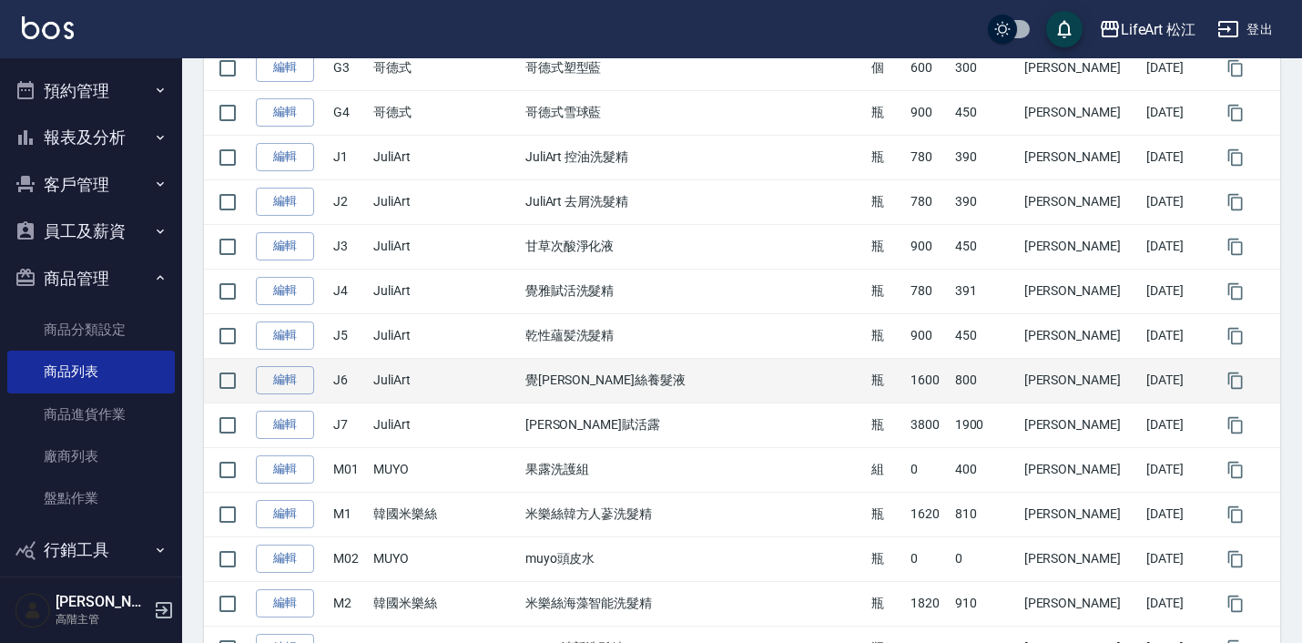
scroll to position [1439, 0]
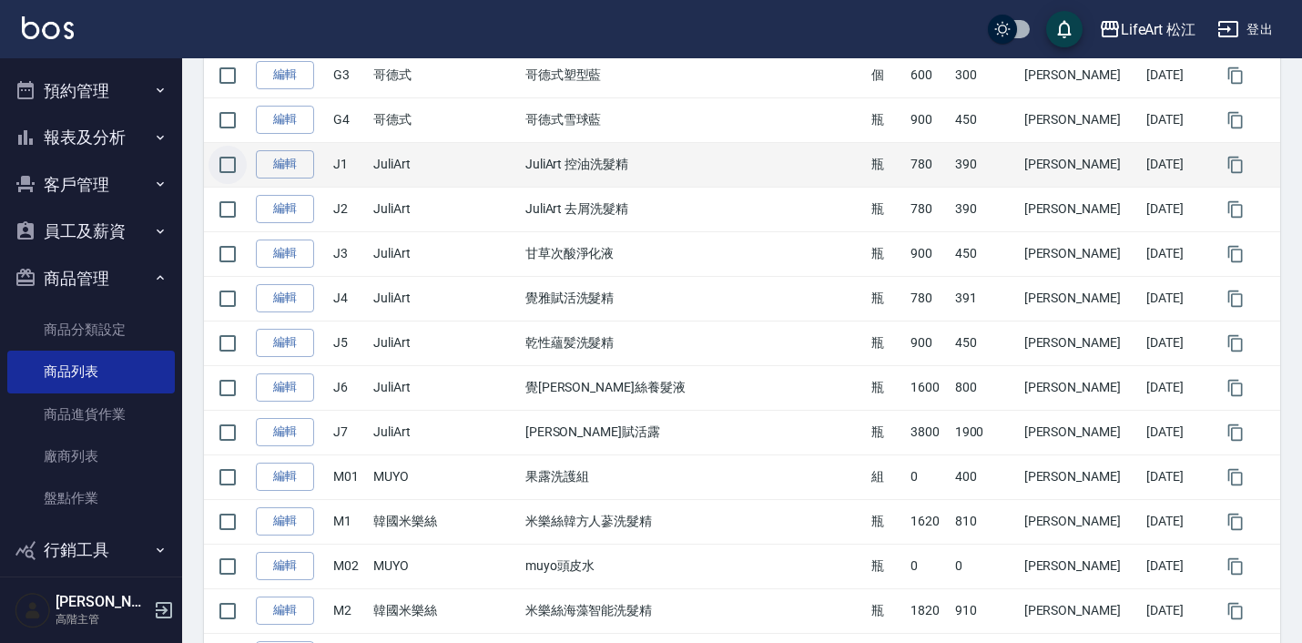
click at [228, 170] on input "checkbox" at bounding box center [228, 165] width 38 height 38
checkbox input "true"
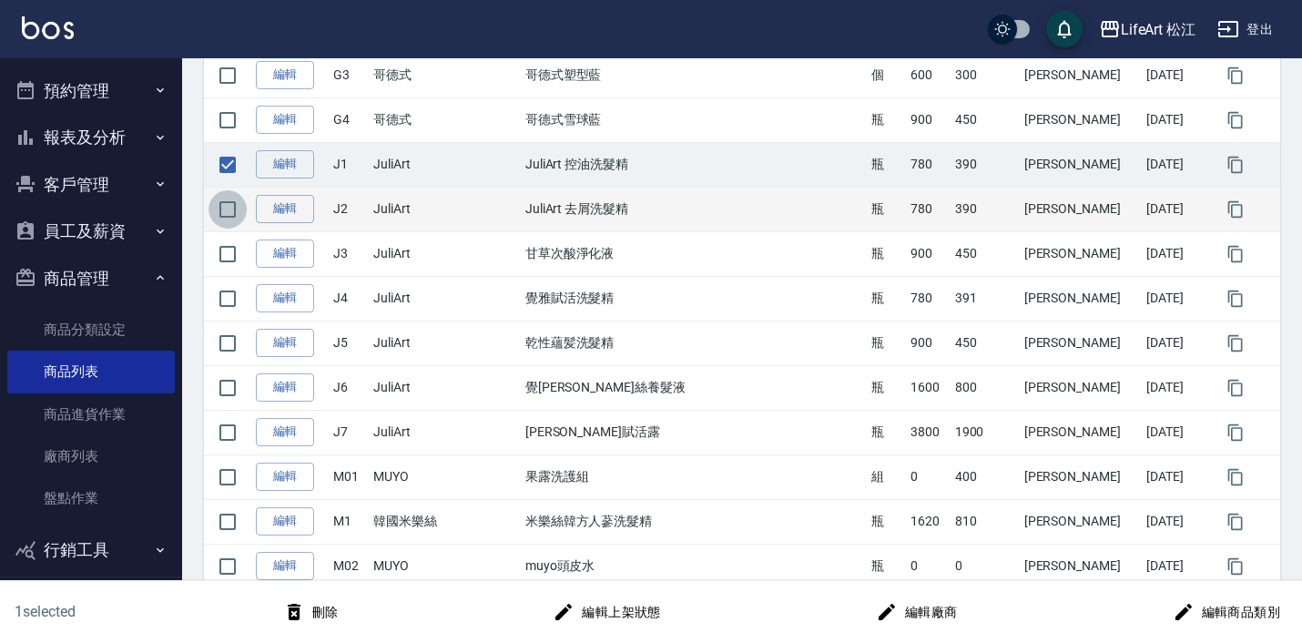
click at [230, 202] on input "checkbox" at bounding box center [228, 209] width 38 height 38
checkbox input "true"
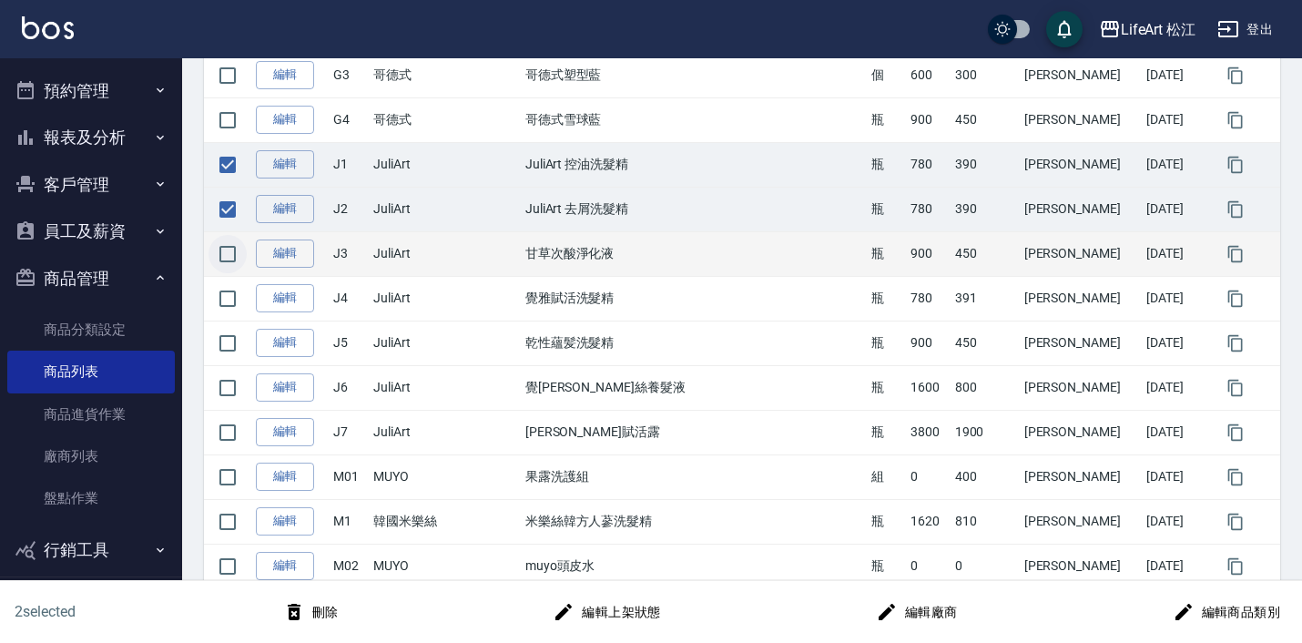
click at [229, 246] on input "checkbox" at bounding box center [228, 254] width 38 height 38
checkbox input "true"
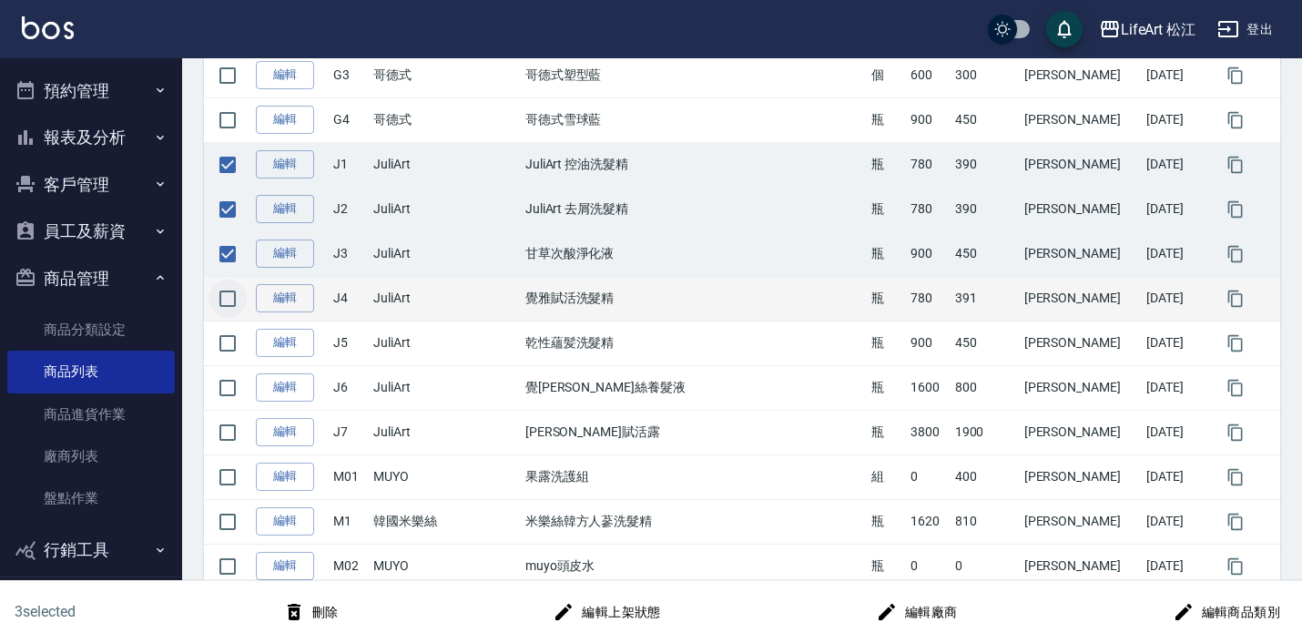
click at [230, 308] on input "checkbox" at bounding box center [228, 299] width 38 height 38
checkbox input "true"
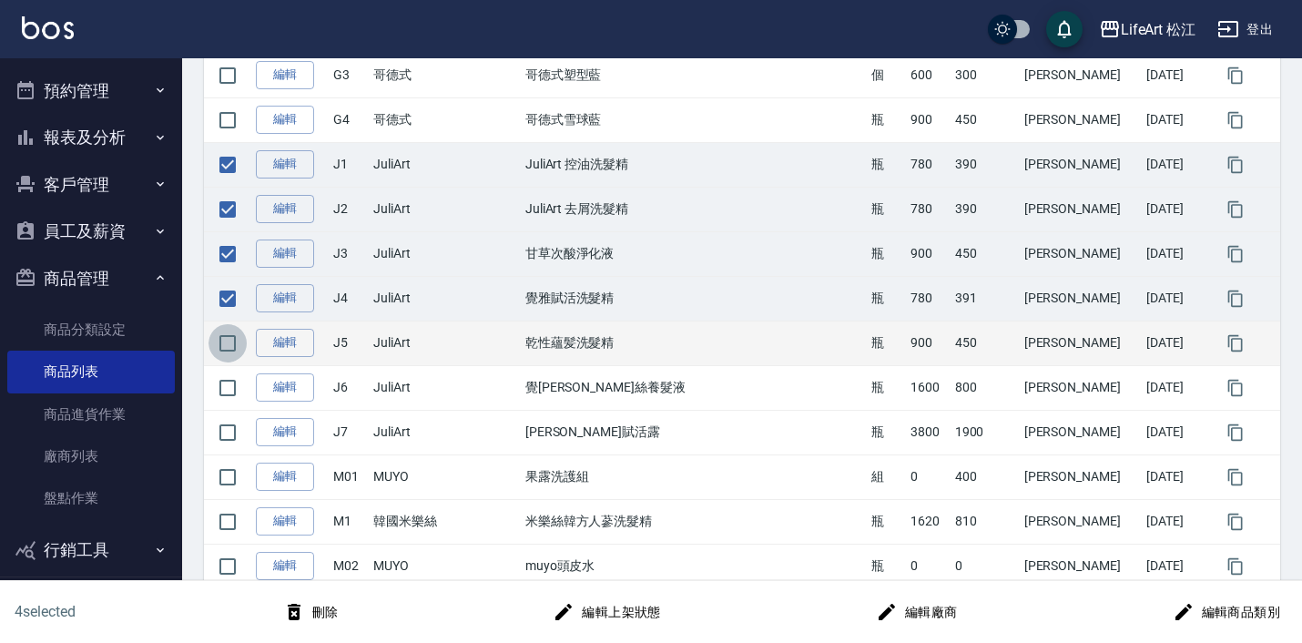
click at [232, 353] on input "checkbox" at bounding box center [228, 343] width 38 height 38
checkbox input "true"
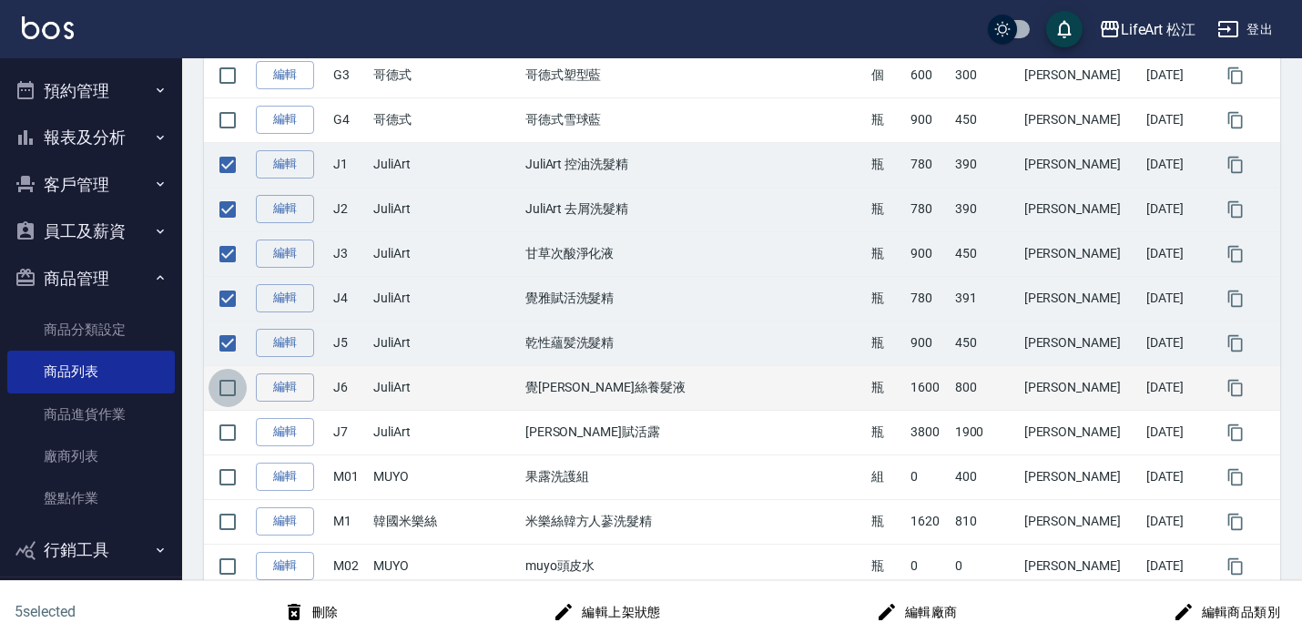
click at [235, 396] on input "checkbox" at bounding box center [228, 388] width 38 height 38
checkbox input "true"
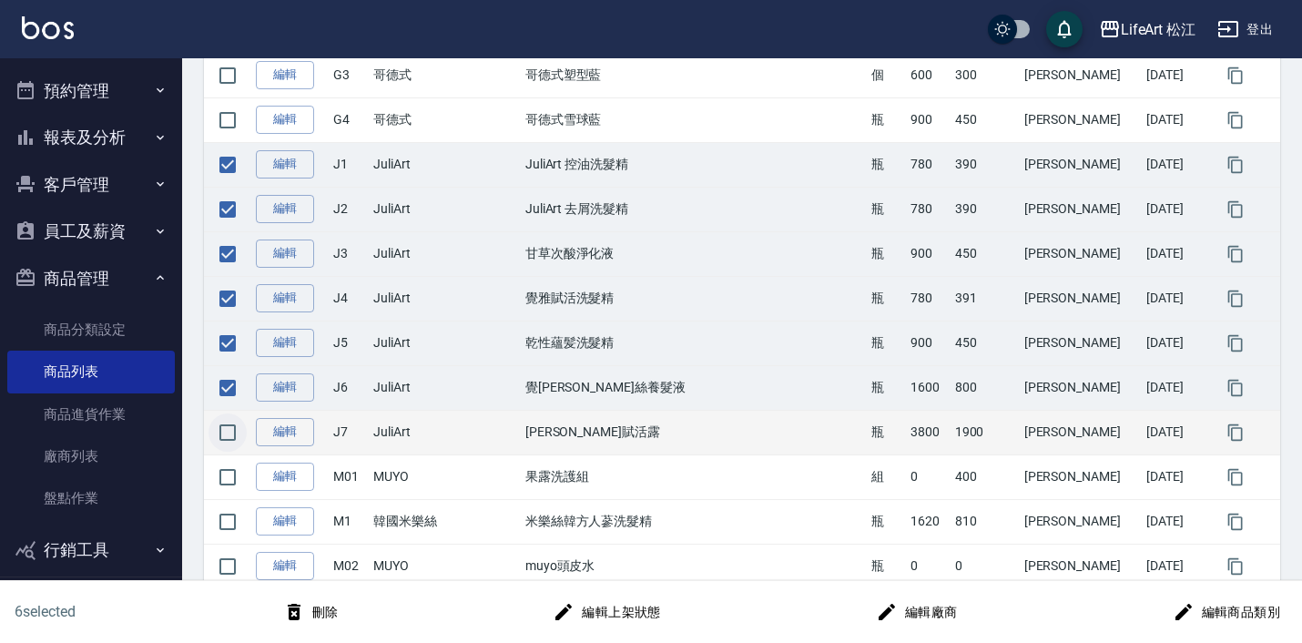
click at [220, 435] on input "checkbox" at bounding box center [228, 432] width 38 height 38
checkbox input "true"
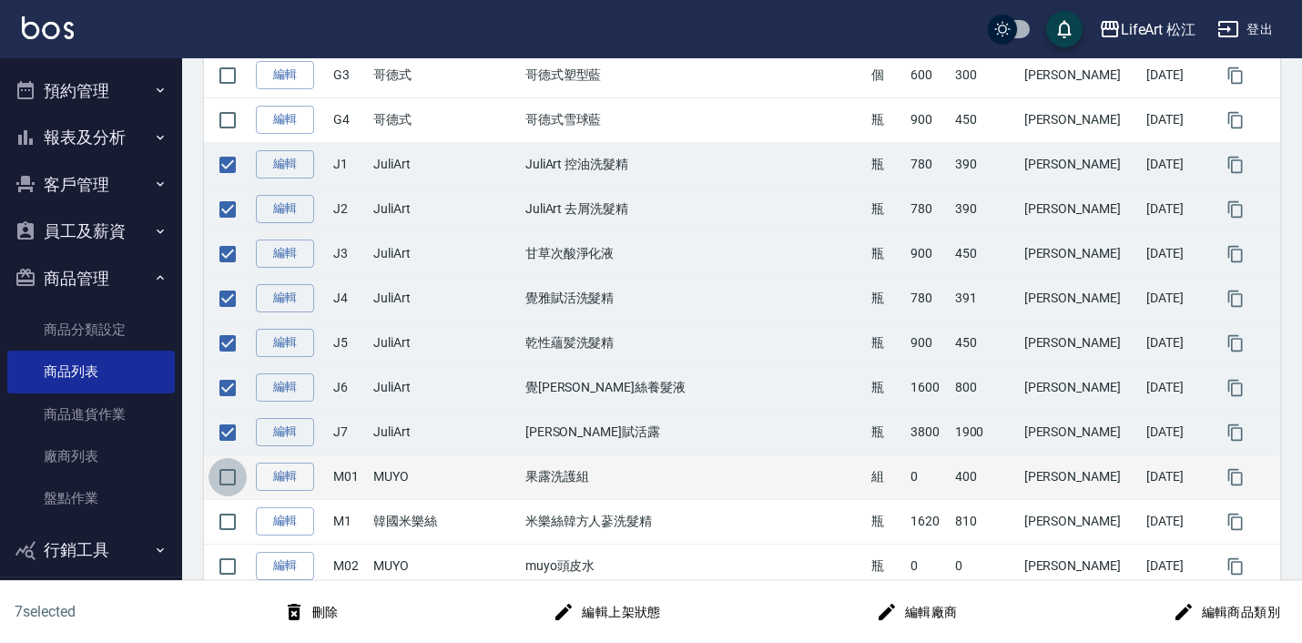
click at [229, 468] on input "checkbox" at bounding box center [228, 477] width 38 height 38
checkbox input "true"
click at [325, 616] on button "刪除" at bounding box center [311, 613] width 70 height 34
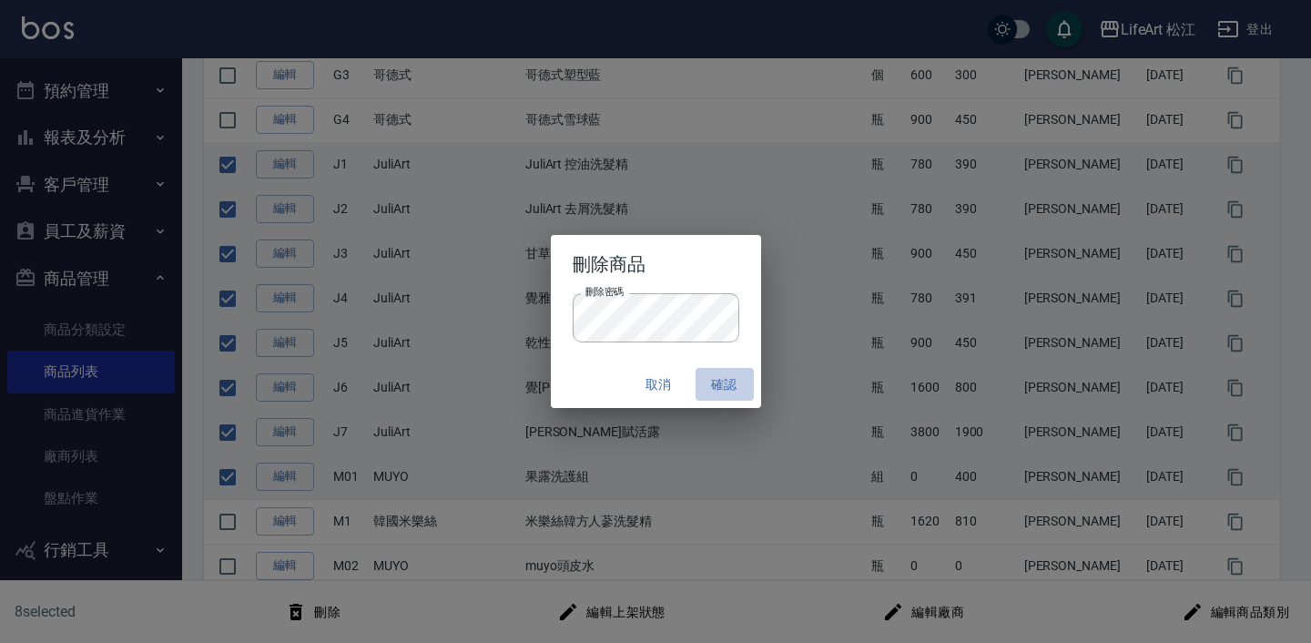
click at [721, 385] on button "確認" at bounding box center [725, 385] width 58 height 34
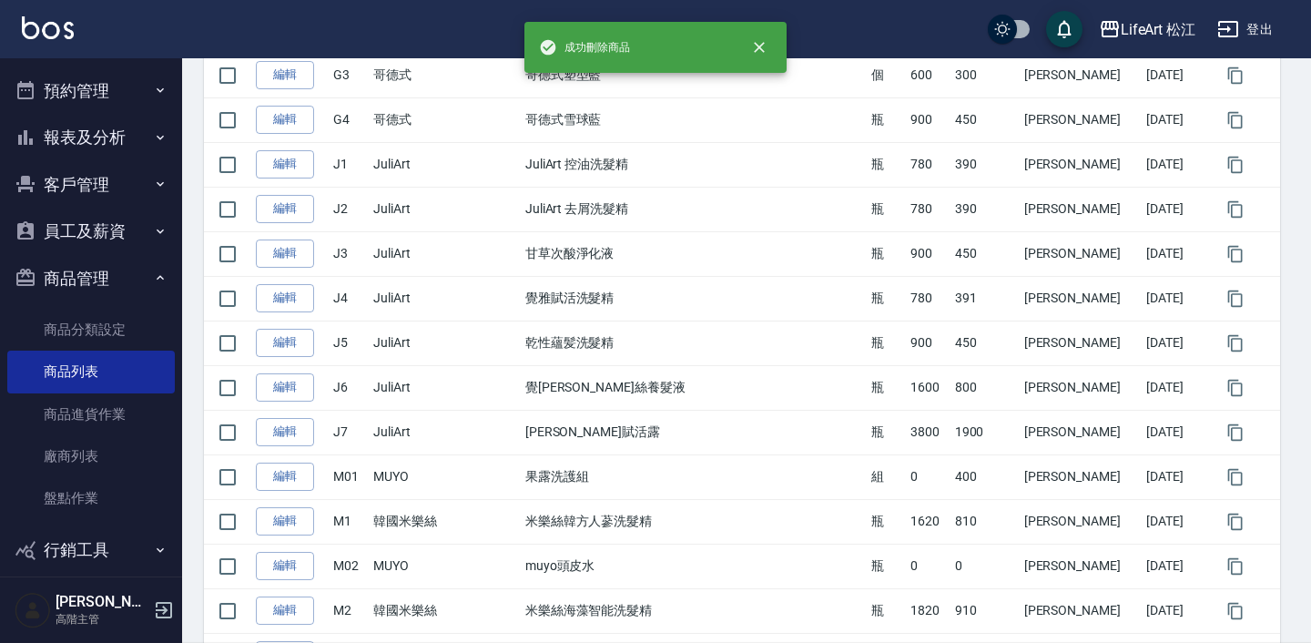
checkbox input "false"
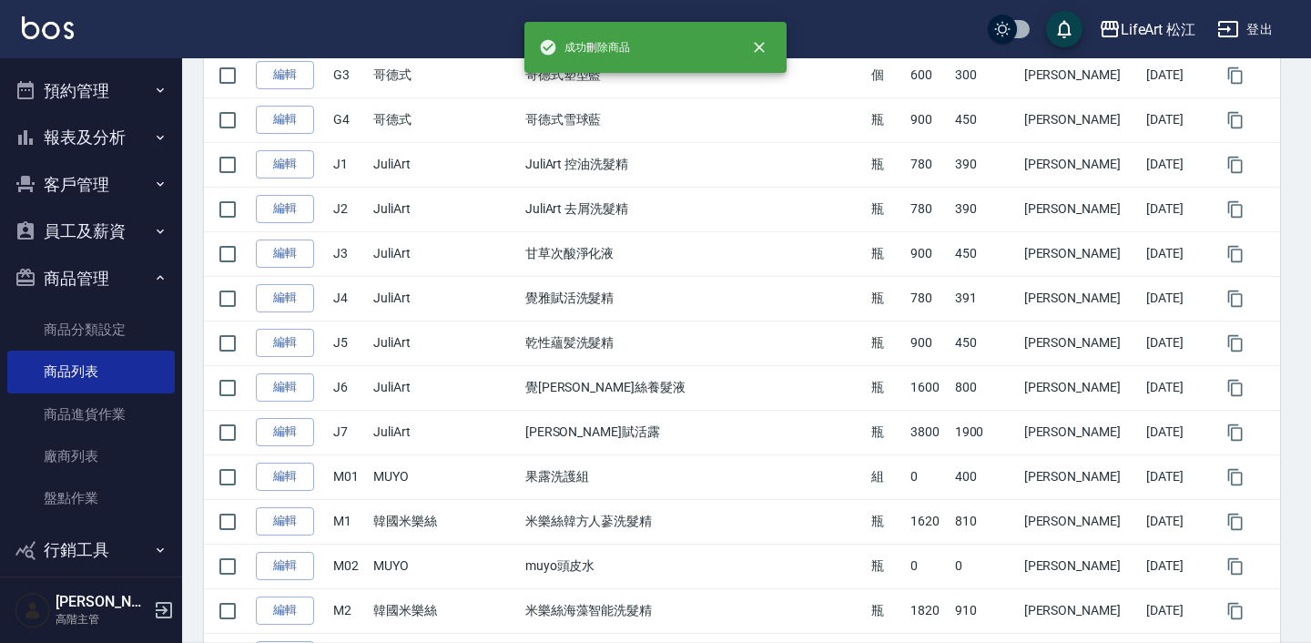
checkbox input "false"
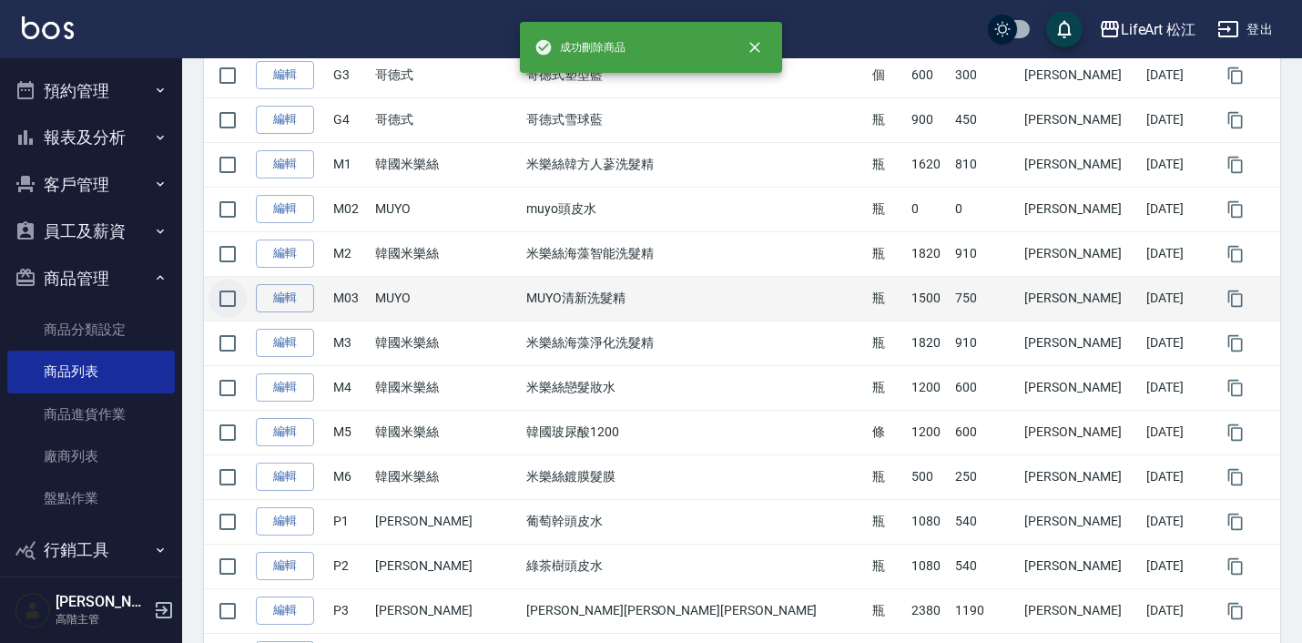
click at [229, 300] on input "checkbox" at bounding box center [228, 299] width 38 height 38
checkbox input "true"
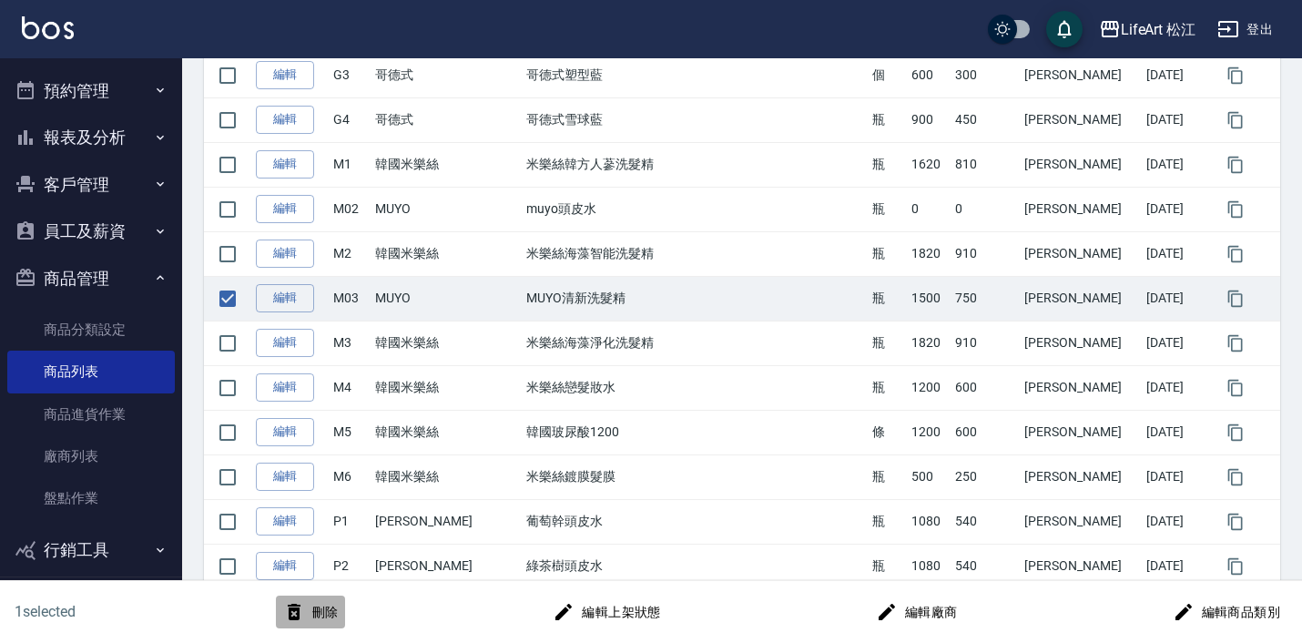
click at [323, 615] on button "刪除" at bounding box center [311, 613] width 70 height 34
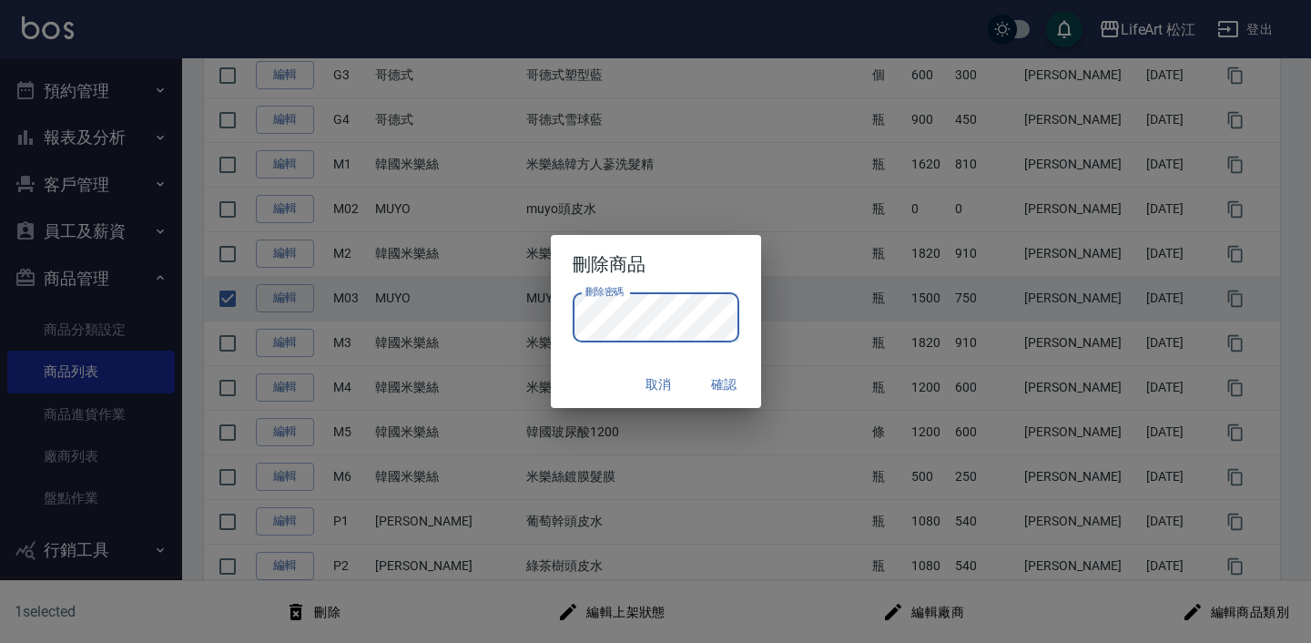
click at [667, 381] on button "取消" at bounding box center [659, 385] width 58 height 34
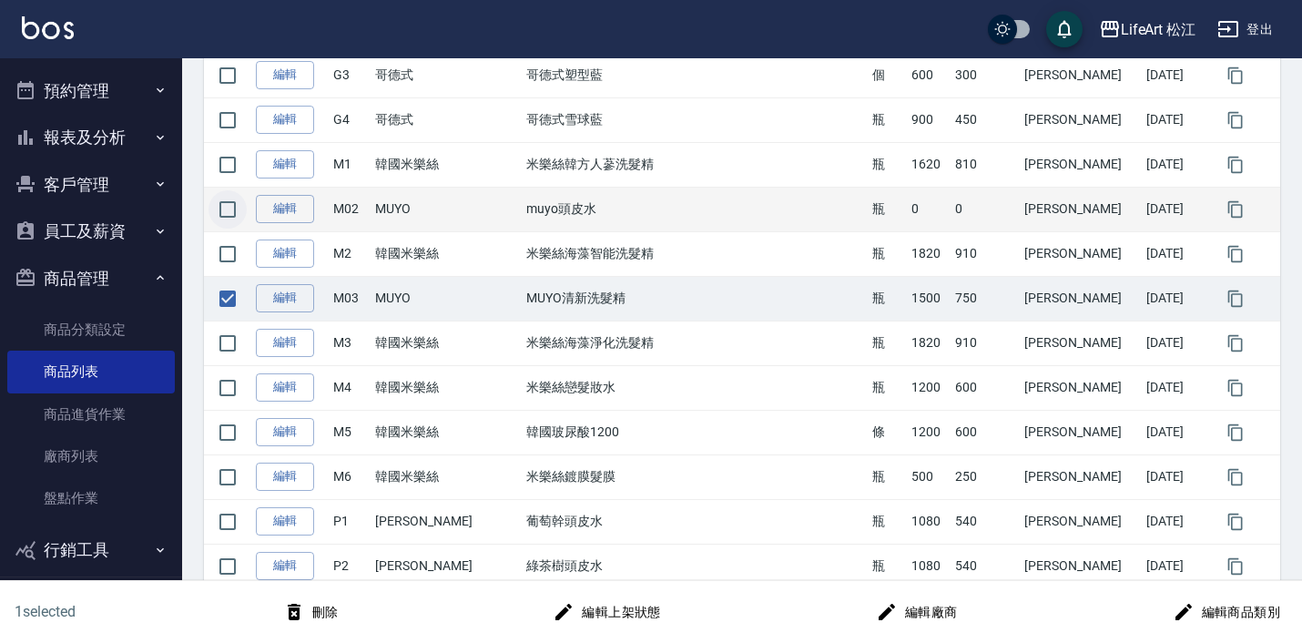
click at [230, 213] on input "checkbox" at bounding box center [228, 209] width 38 height 38
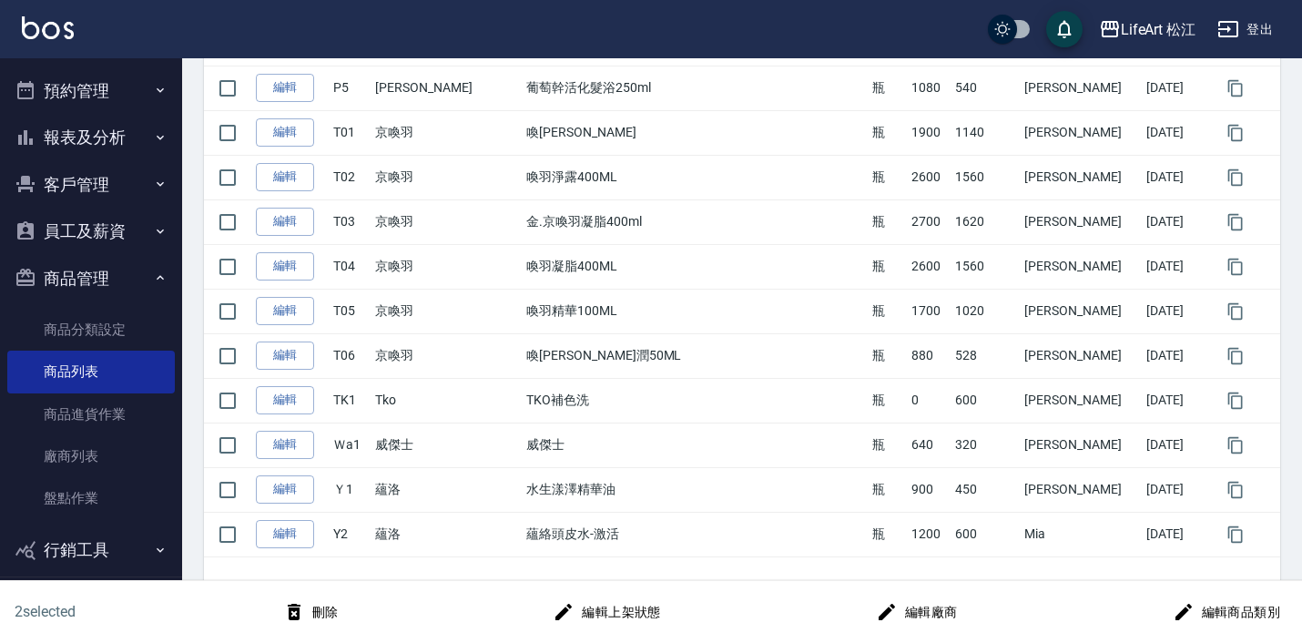
scroll to position [2051, 0]
click at [320, 617] on button "刪除" at bounding box center [311, 613] width 70 height 34
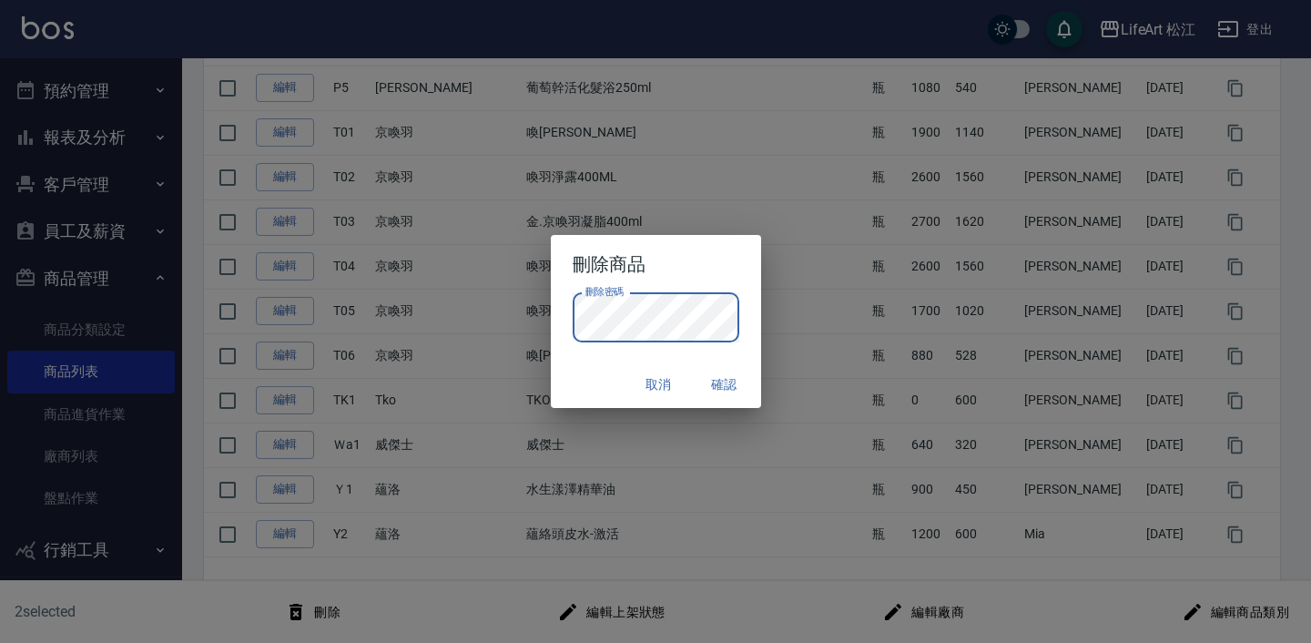
click at [717, 393] on button "確認" at bounding box center [725, 385] width 58 height 34
checkbox input "false"
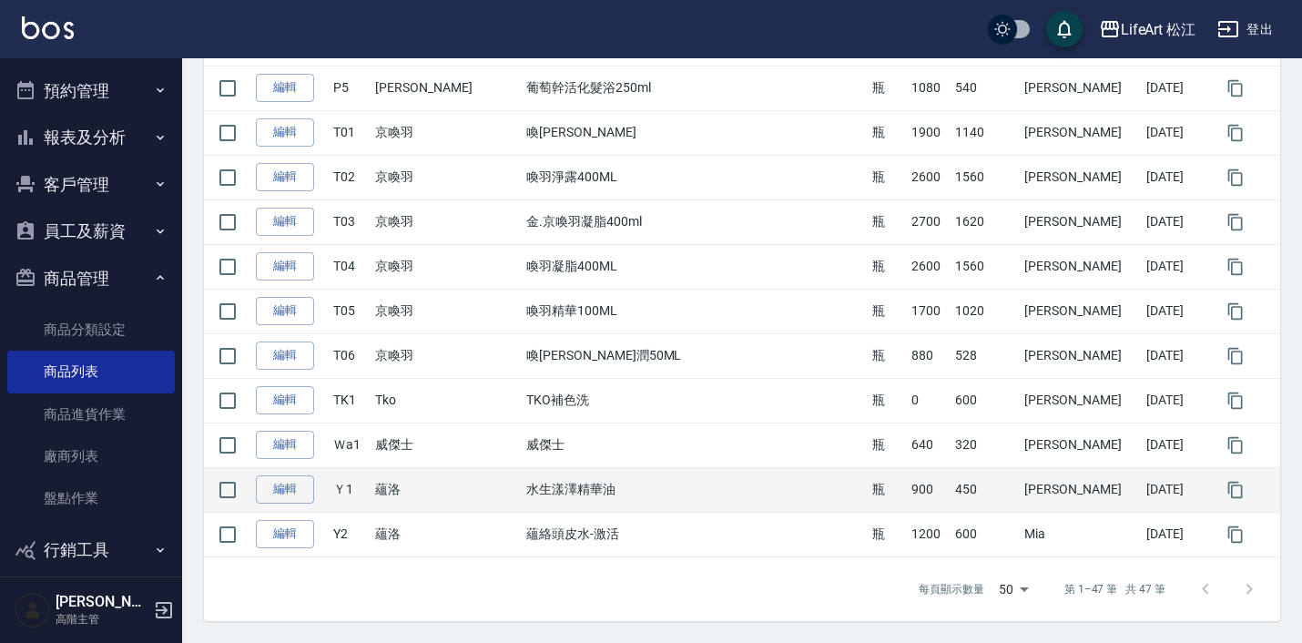
scroll to position [1962, 0]
click at [273, 492] on link "編輯" at bounding box center [285, 489] width 58 height 28
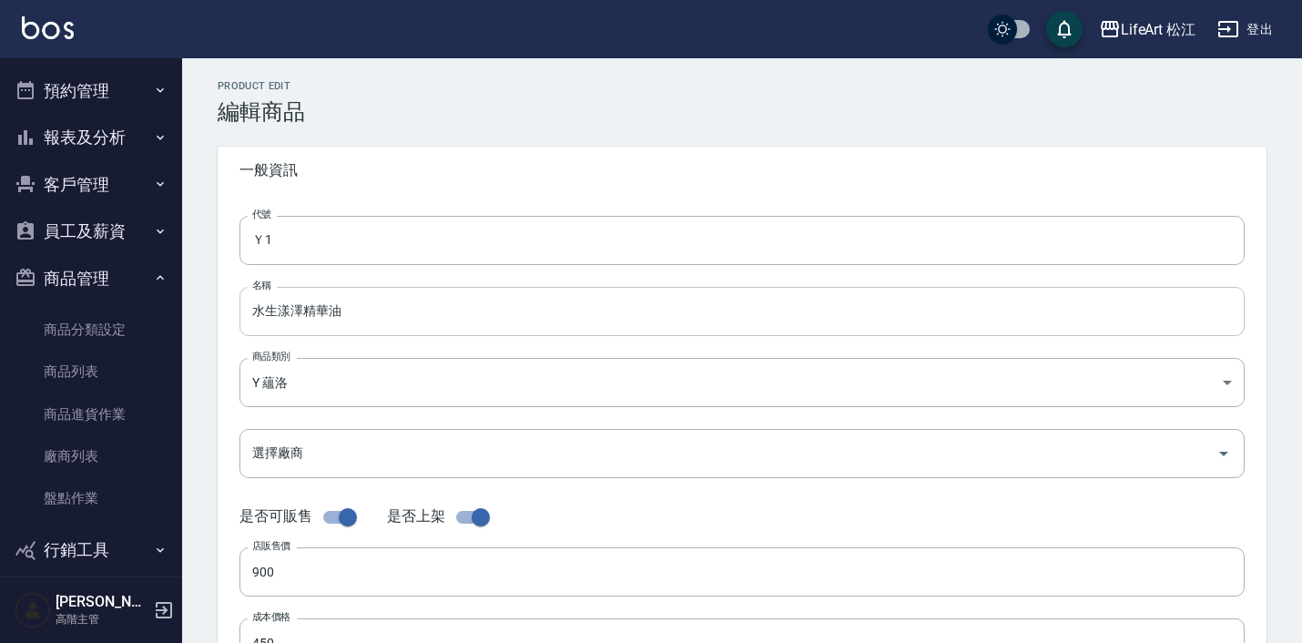
type input "Ｙ1"
type input "水生漾澤精華油"
type input "52b868ce-8744-44bd-a3e9-7eea119139f9"
type input "900"
type input "450"
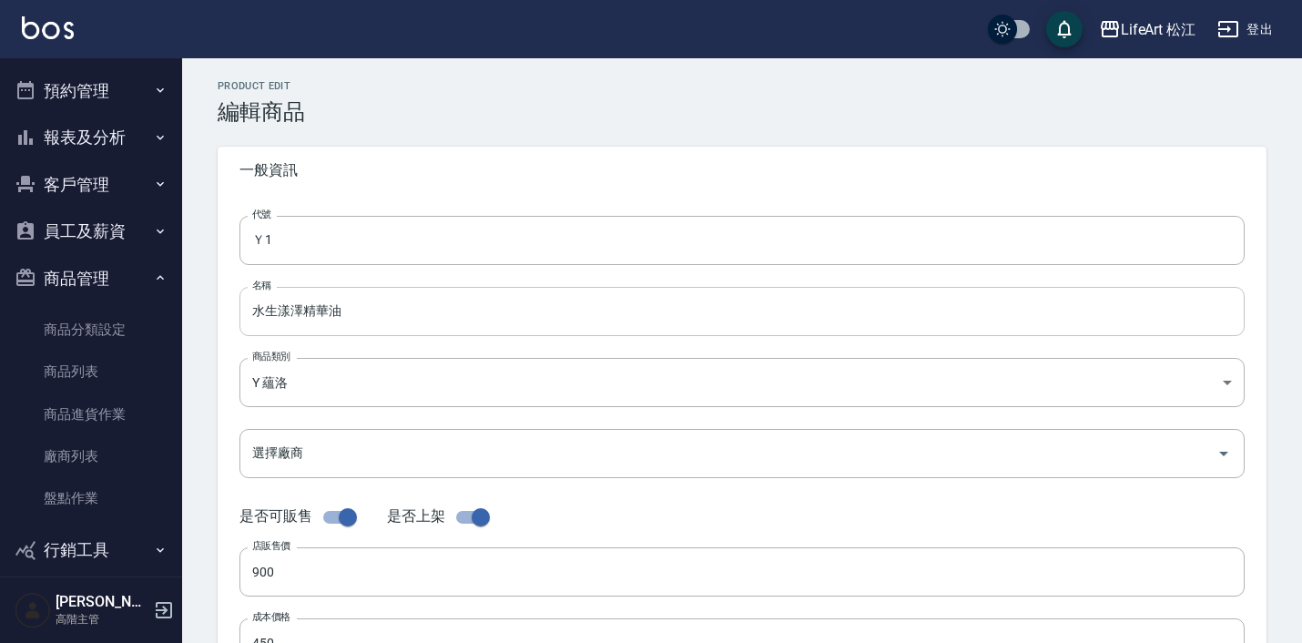
type input "450"
type input "瓶"
type input "FALSE"
click at [423, 263] on input "Ｙ1" at bounding box center [742, 240] width 1005 height 49
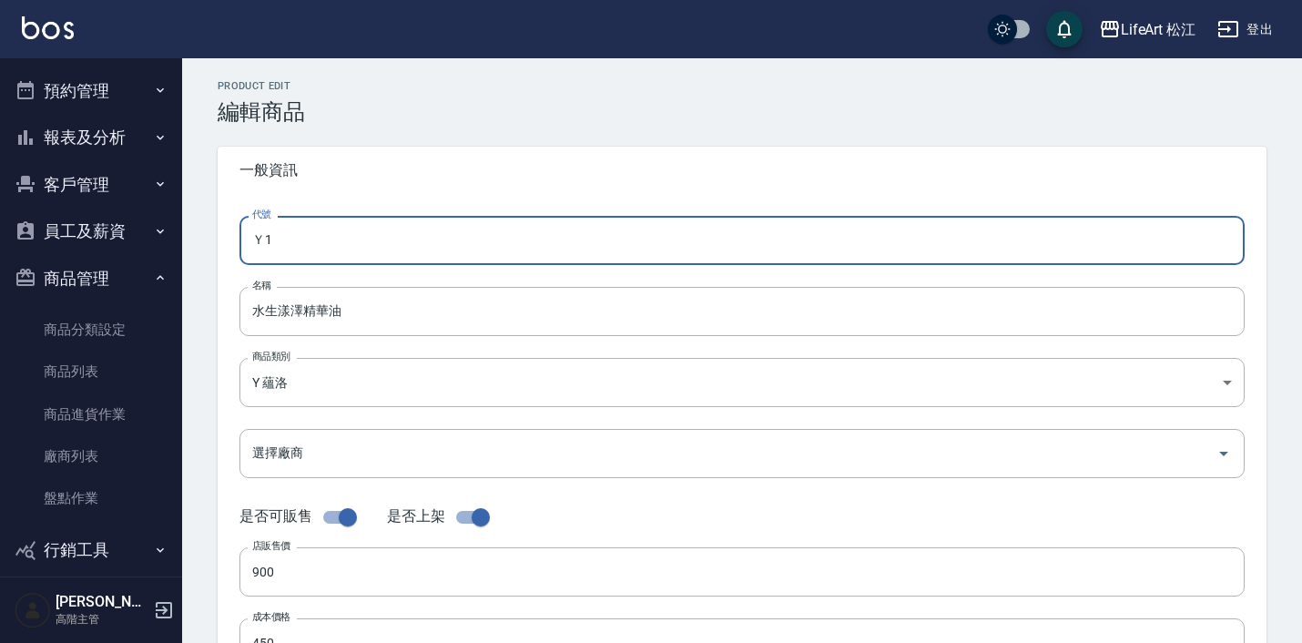
type input "Ｙ"
type input "y"
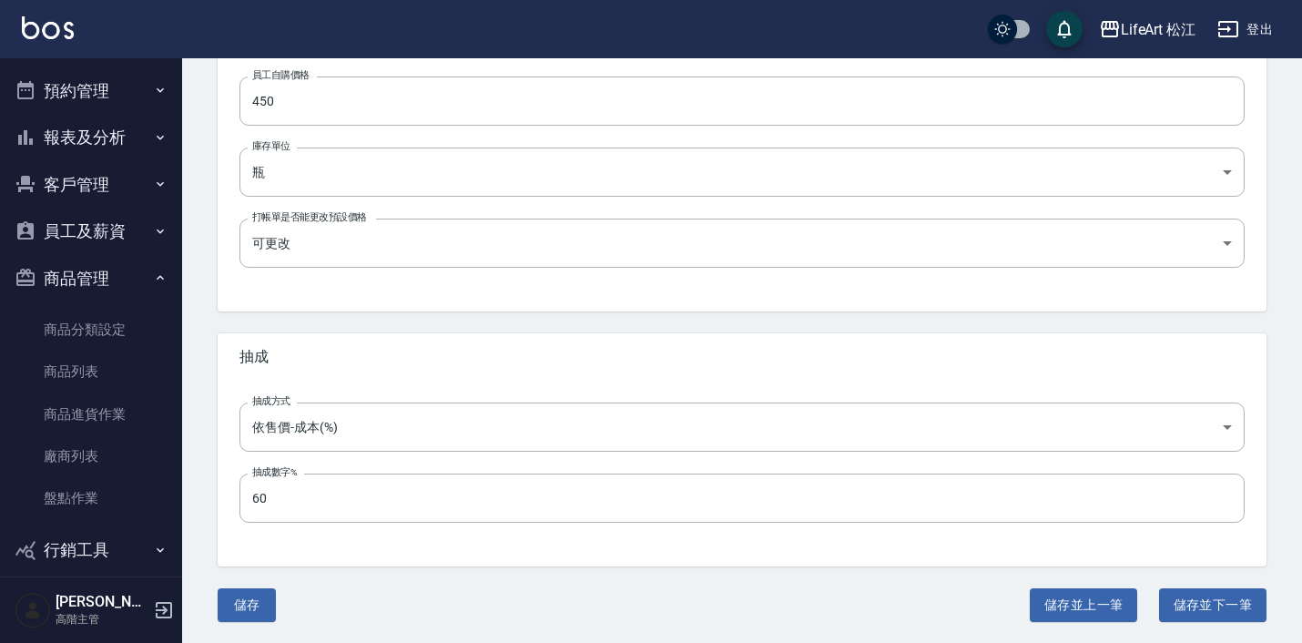
scroll to position [612, 0]
type input "Y1"
click at [255, 605] on button "儲存" at bounding box center [247, 606] width 58 height 34
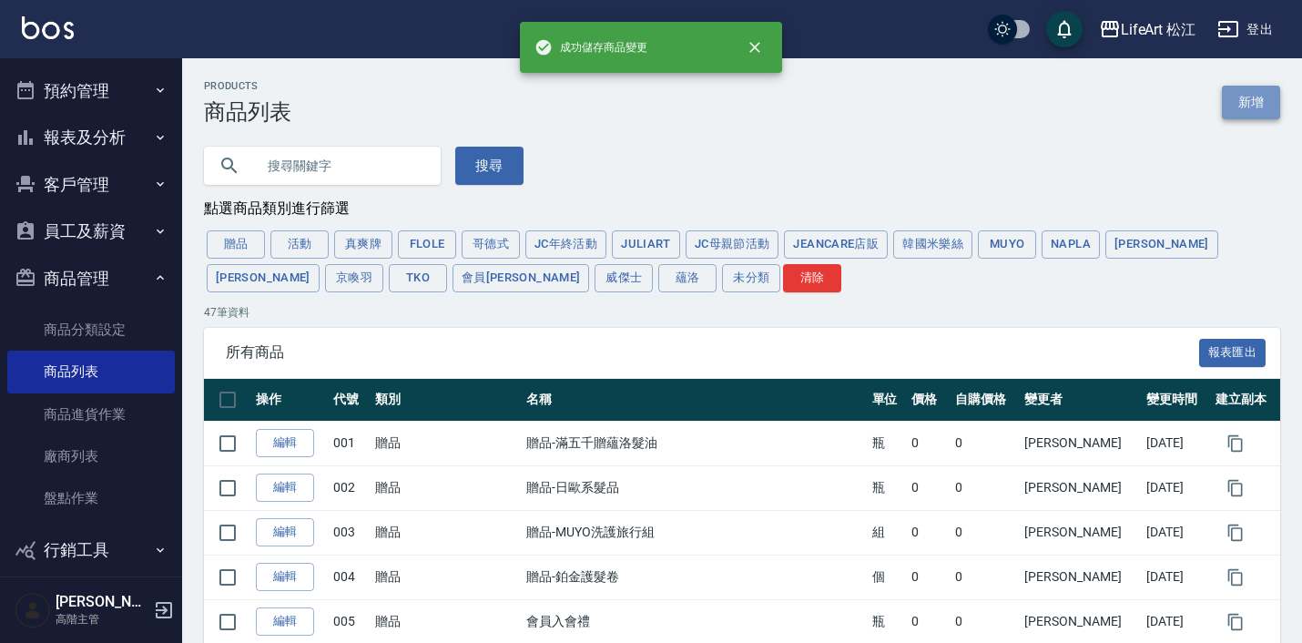
click at [1259, 104] on link "新增" at bounding box center [1251, 103] width 58 height 34
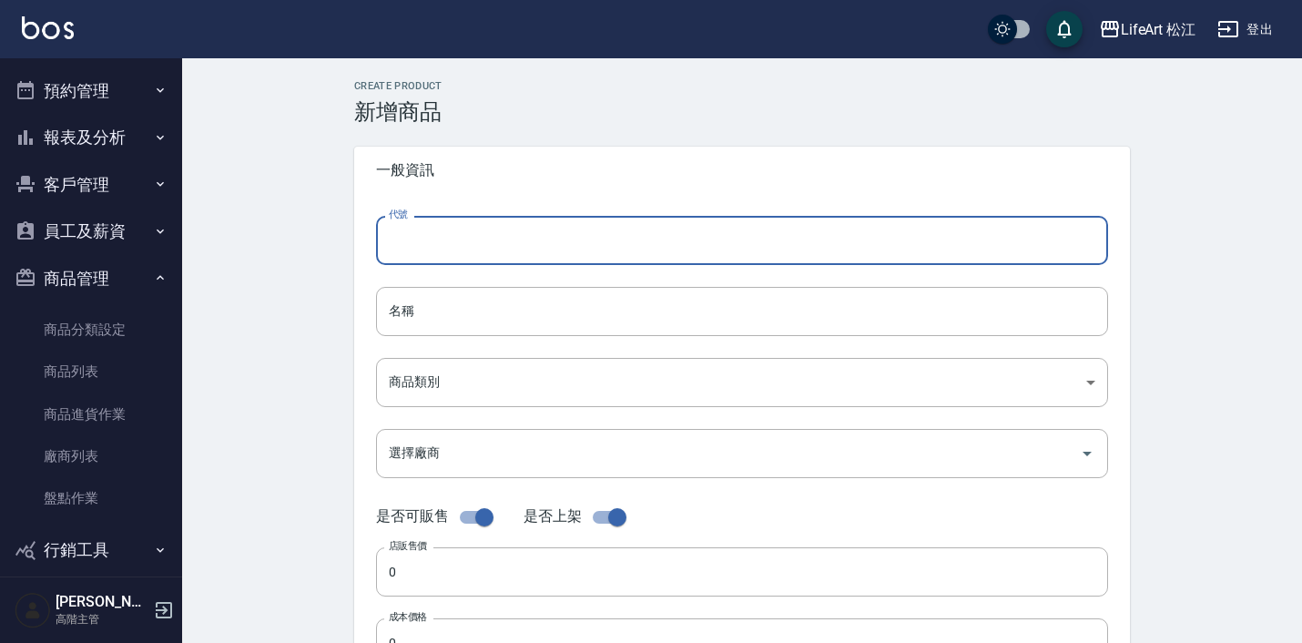
click at [580, 241] on input "代號" at bounding box center [742, 240] width 732 height 49
type input "Y3"
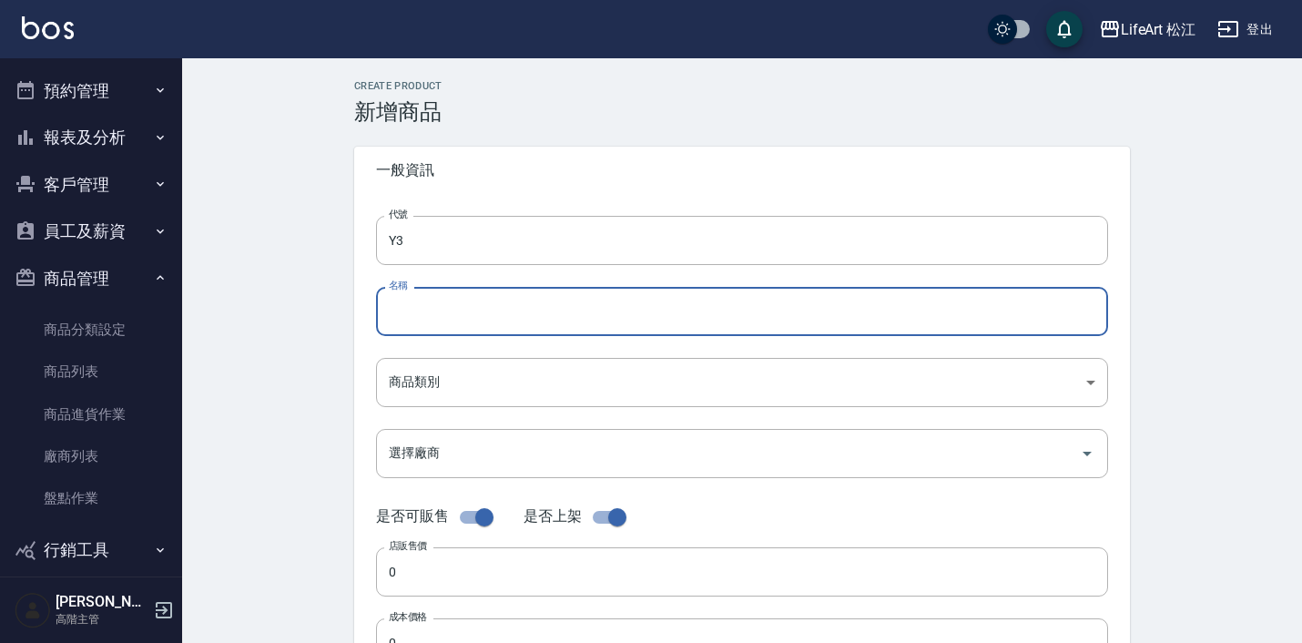
click at [570, 311] on input "名稱" at bounding box center [742, 311] width 732 height 49
type input "j"
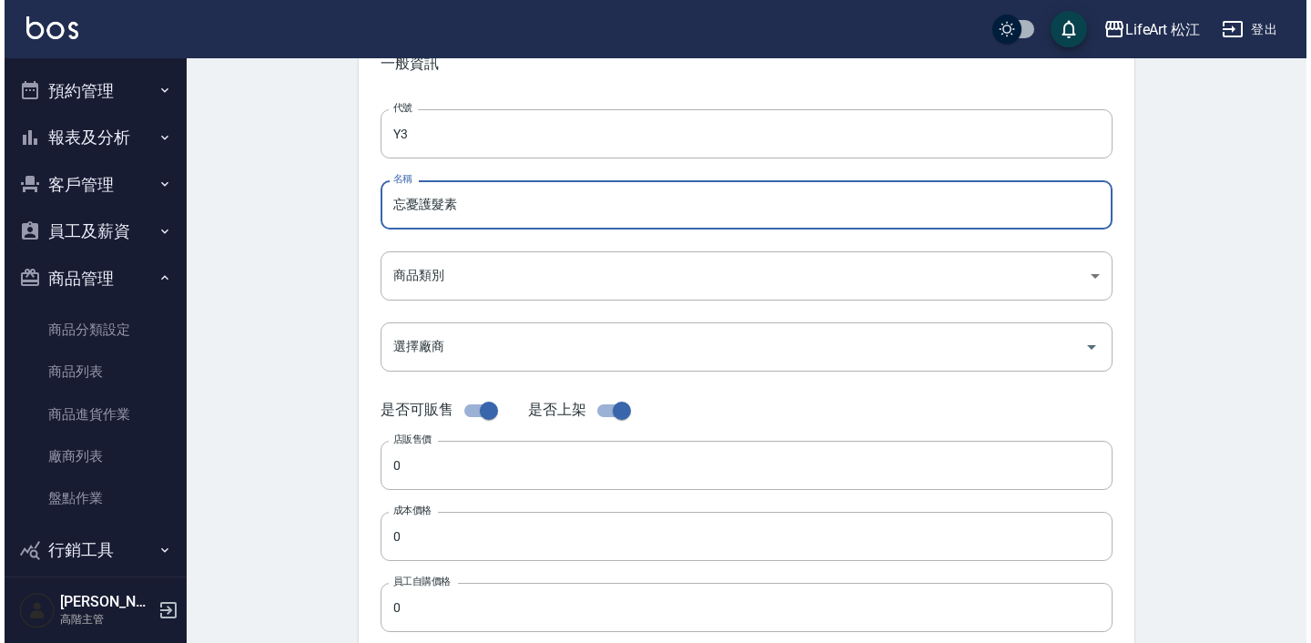
scroll to position [108, 0]
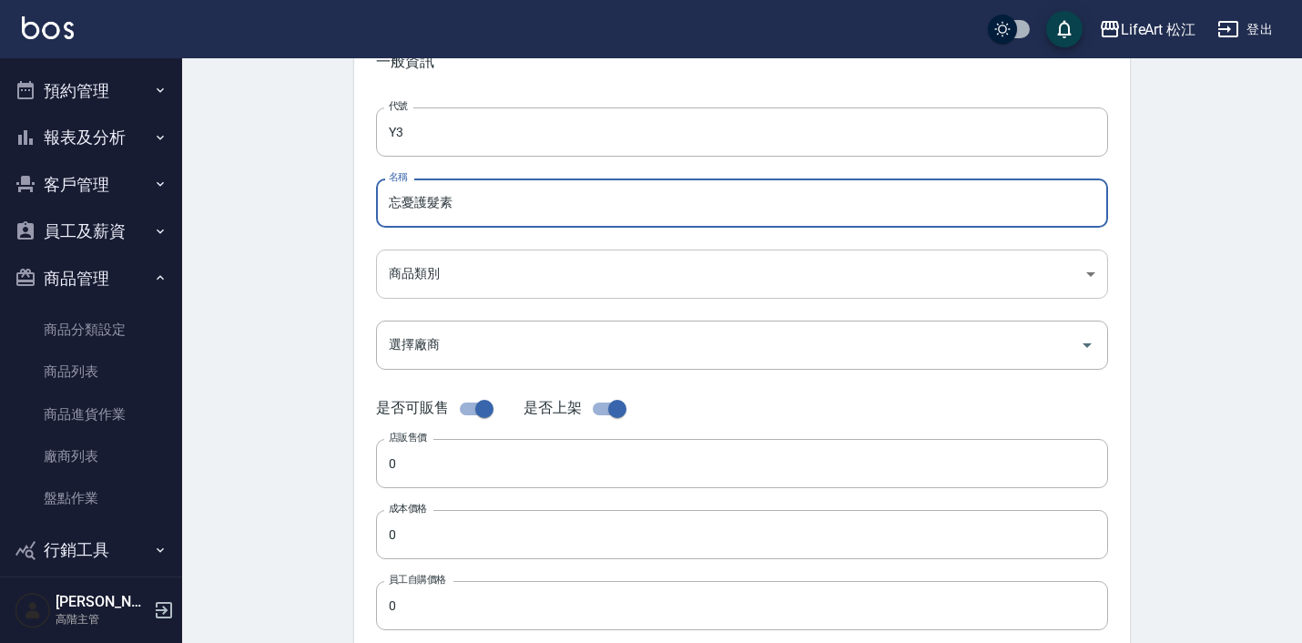
type input "忘憂護髮素"
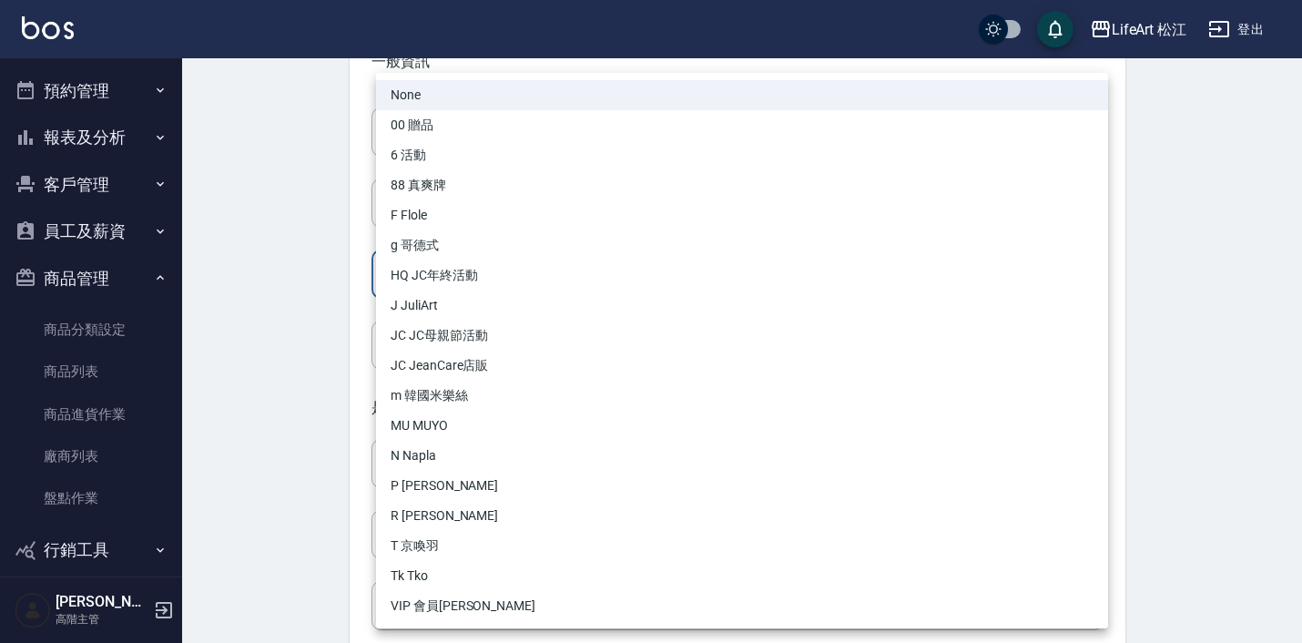
click at [525, 269] on body "LifeArt 松江 登出 櫃檯作業 打帳單 帳單列表 掛單列表 座位開單 營業儀表板 現金收支登錄 高階收支登錄 材料自購登錄 每日結帳 排班表 現場電腦打…" at bounding box center [651, 520] width 1302 height 1257
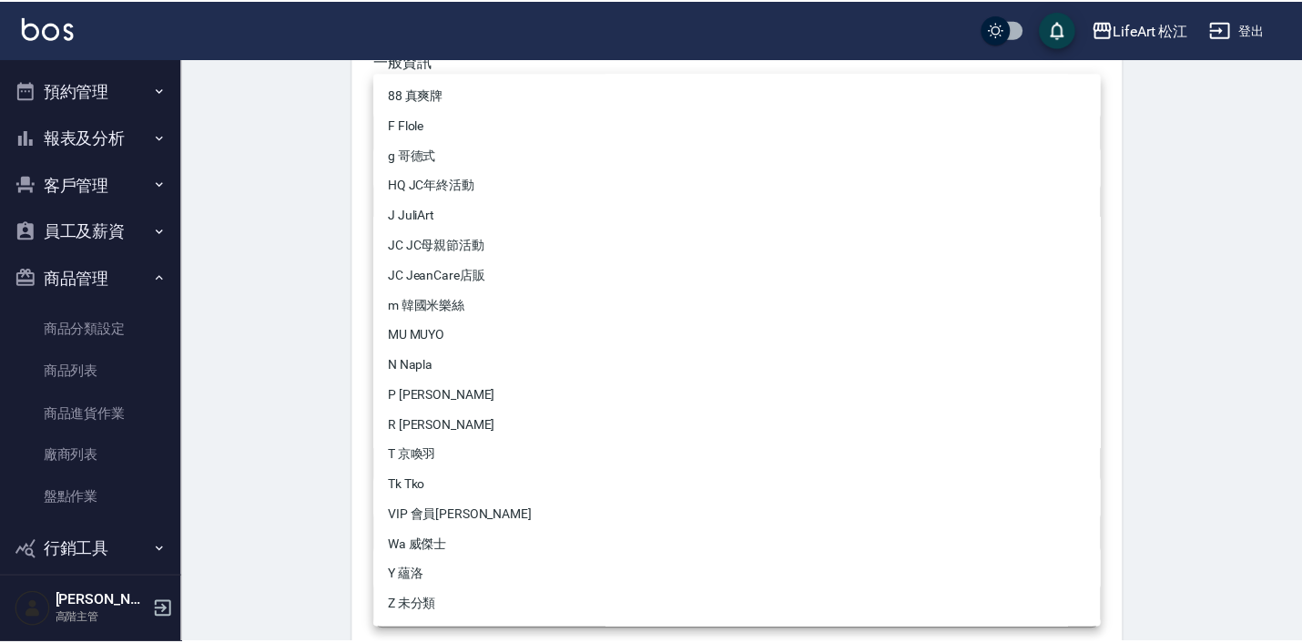
scroll to position [90, 0]
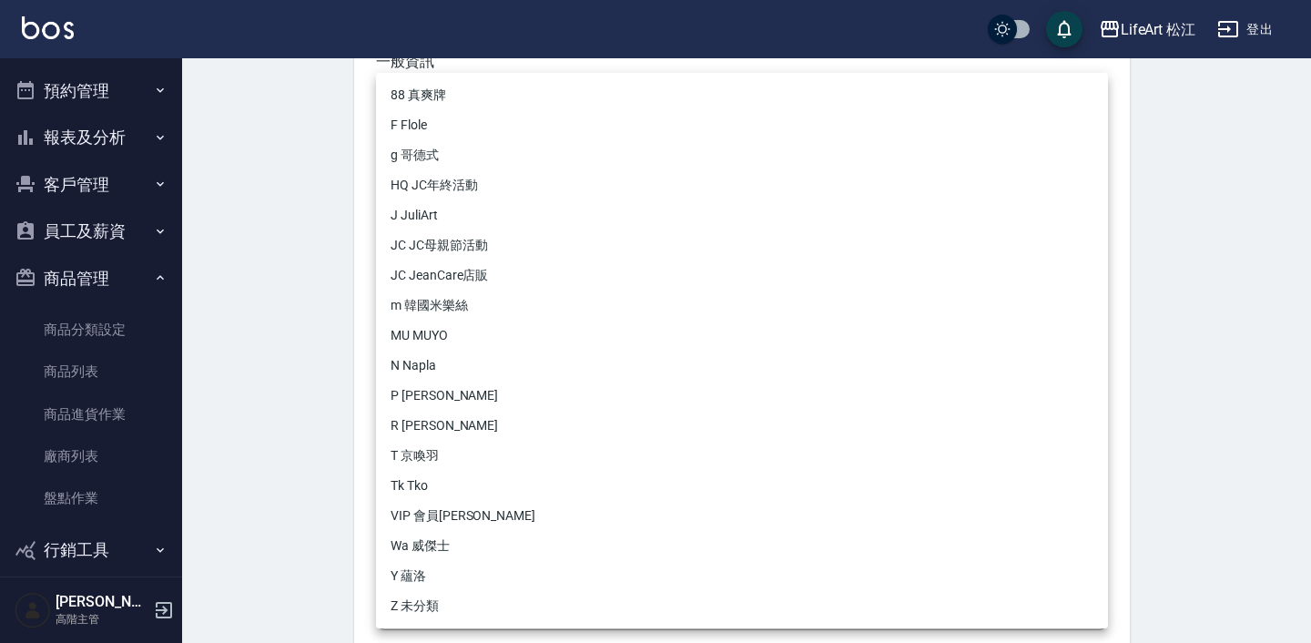
click at [507, 582] on li "Y 蘊洛" at bounding box center [742, 576] width 732 height 30
type input "52b868ce-8744-44bd-a3e9-7eea119139f9"
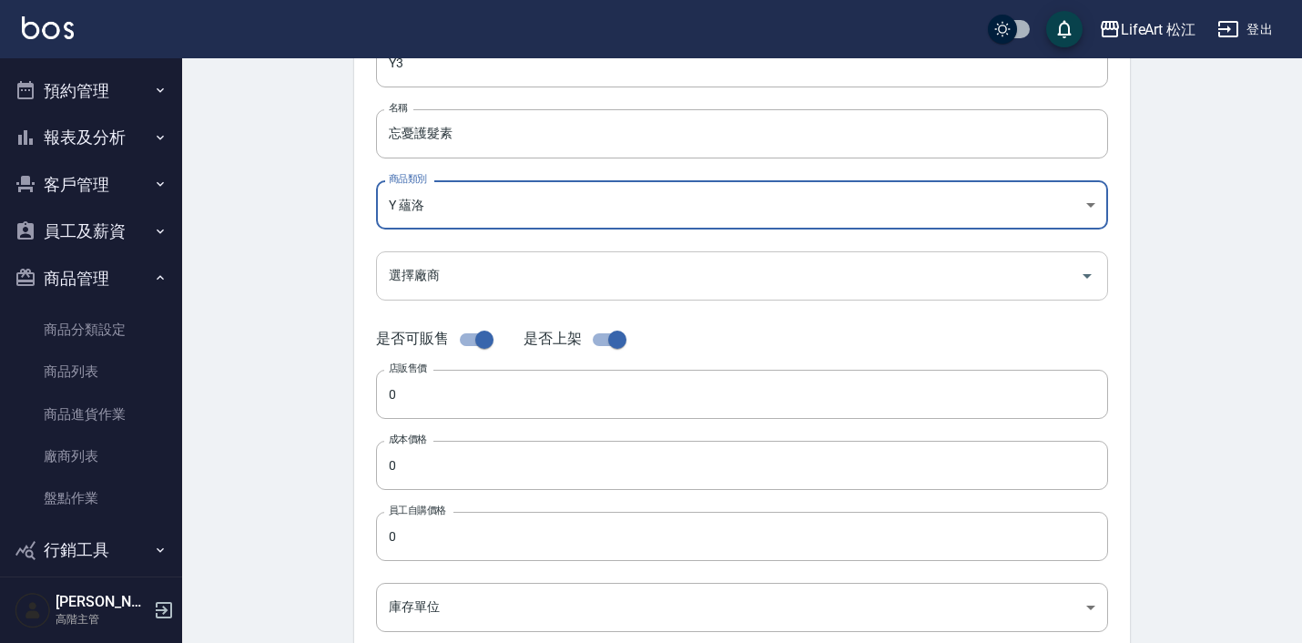
scroll to position [206, 0]
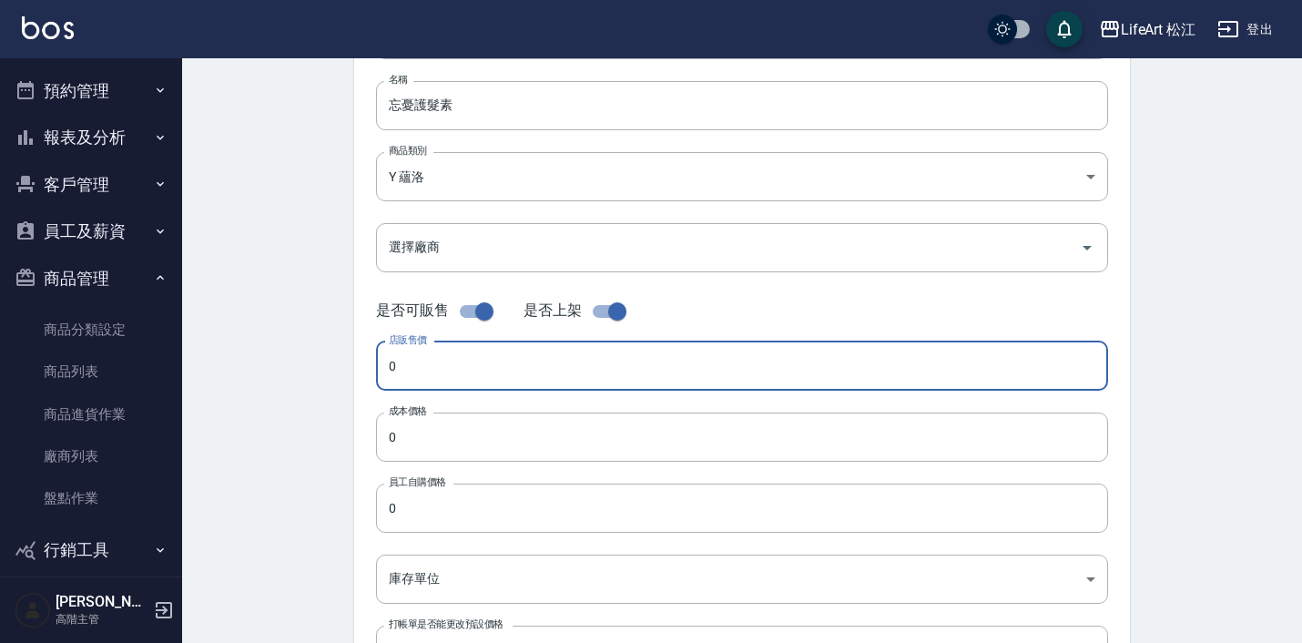
click at [563, 379] on input "0" at bounding box center [742, 365] width 732 height 49
type input "0"
type input "1200"
click at [552, 431] on input "0" at bounding box center [742, 437] width 732 height 49
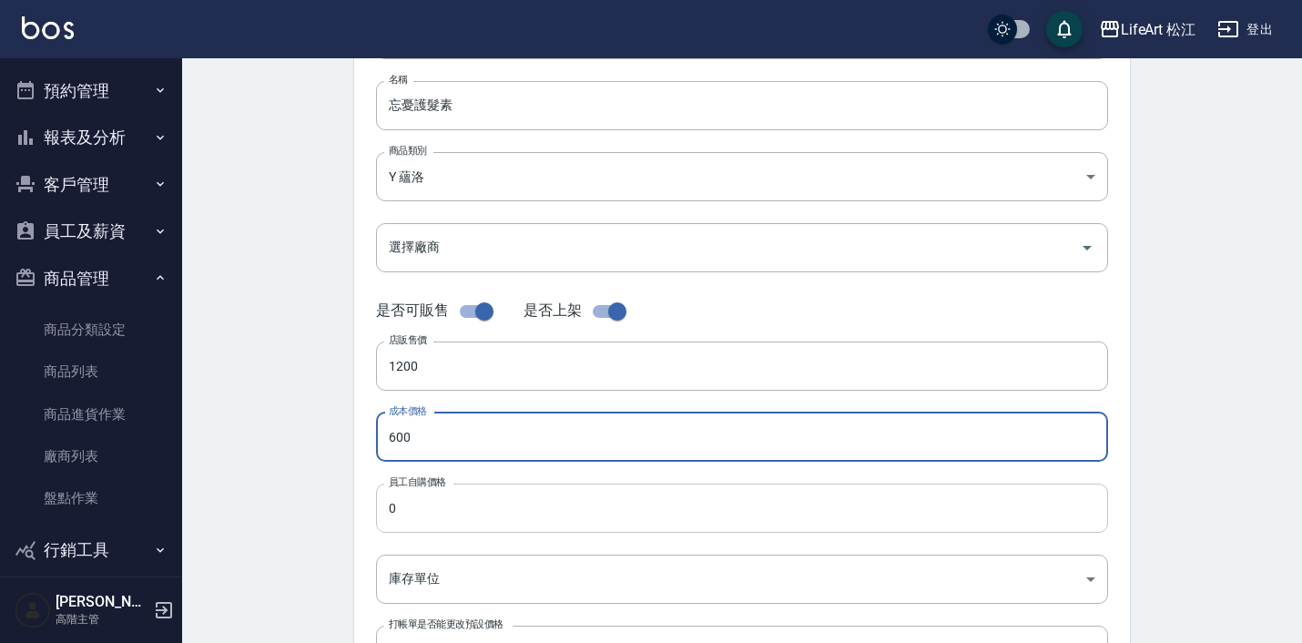
type input "600"
click at [560, 499] on input "0" at bounding box center [742, 508] width 732 height 49
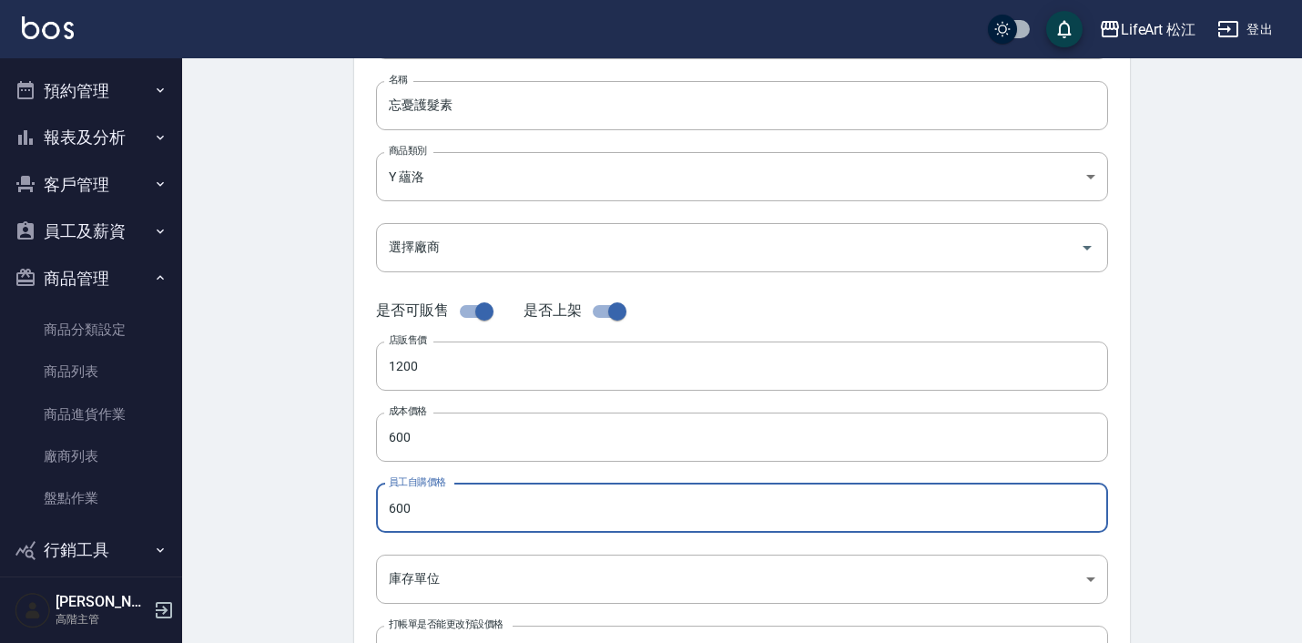
type input "600"
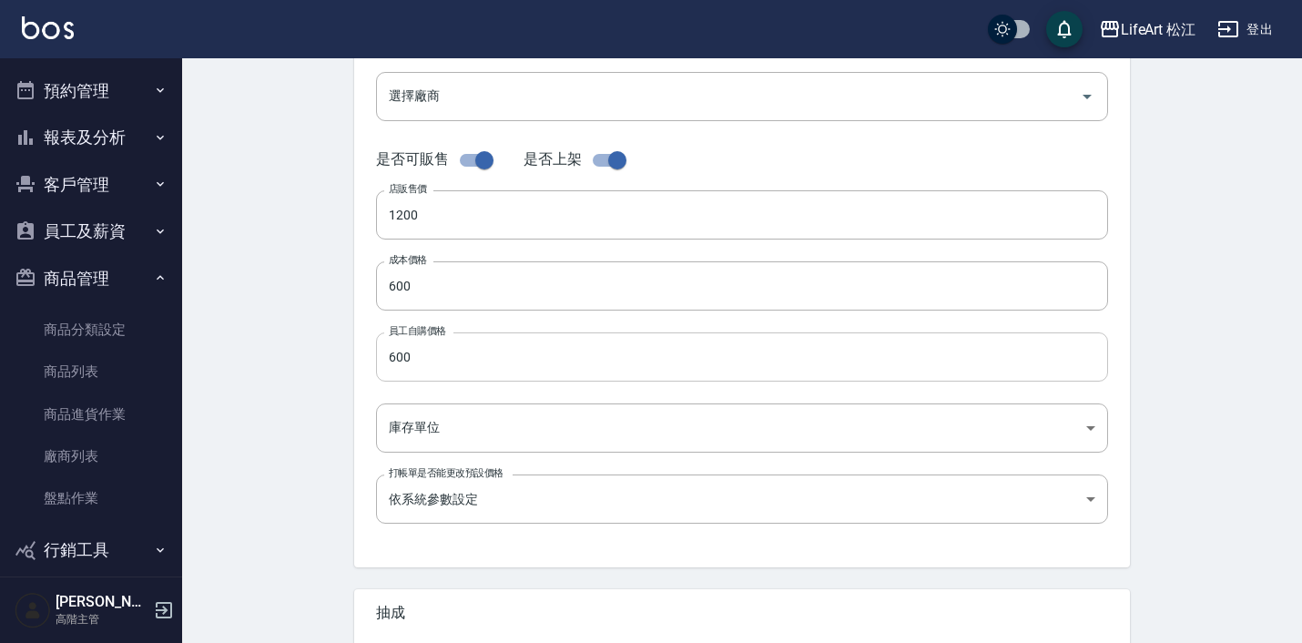
scroll to position [419, 0]
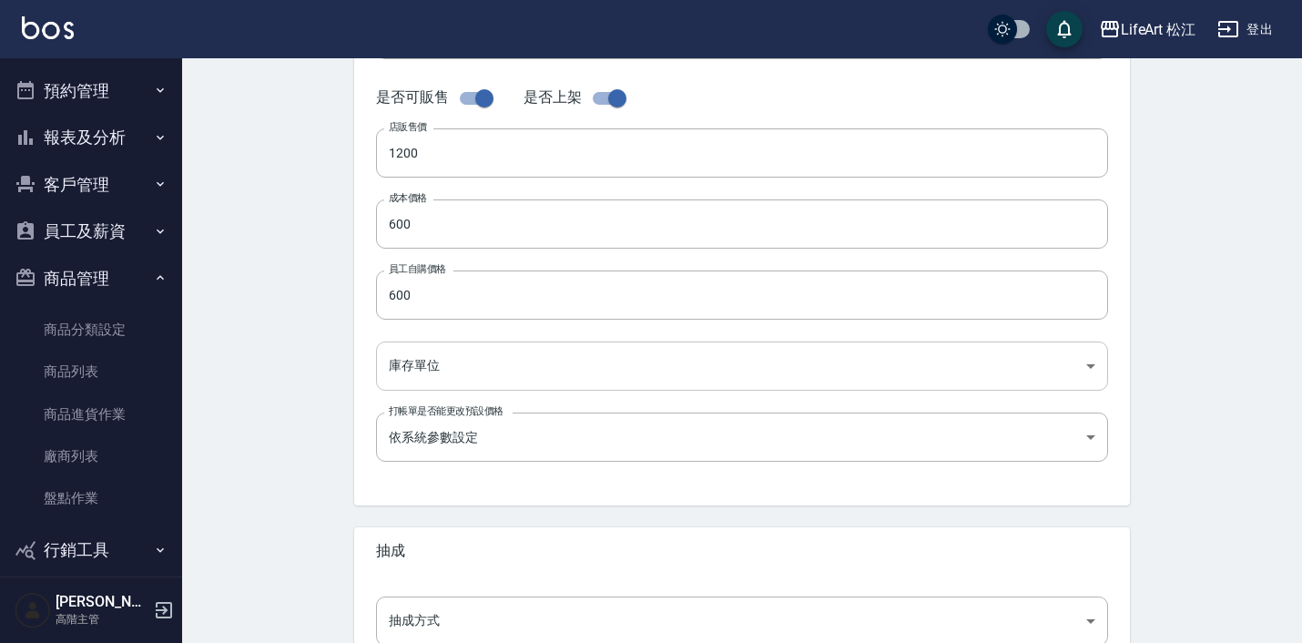
click at [650, 362] on body "LifeArt 松江 登出 櫃檯作業 打帳單 帳單列表 掛單列表 座位開單 營業儀表板 現金收支登錄 高階收支登錄 材料自購登錄 每日結帳 排班表 現場電腦打…" at bounding box center [651, 209] width 1302 height 1257
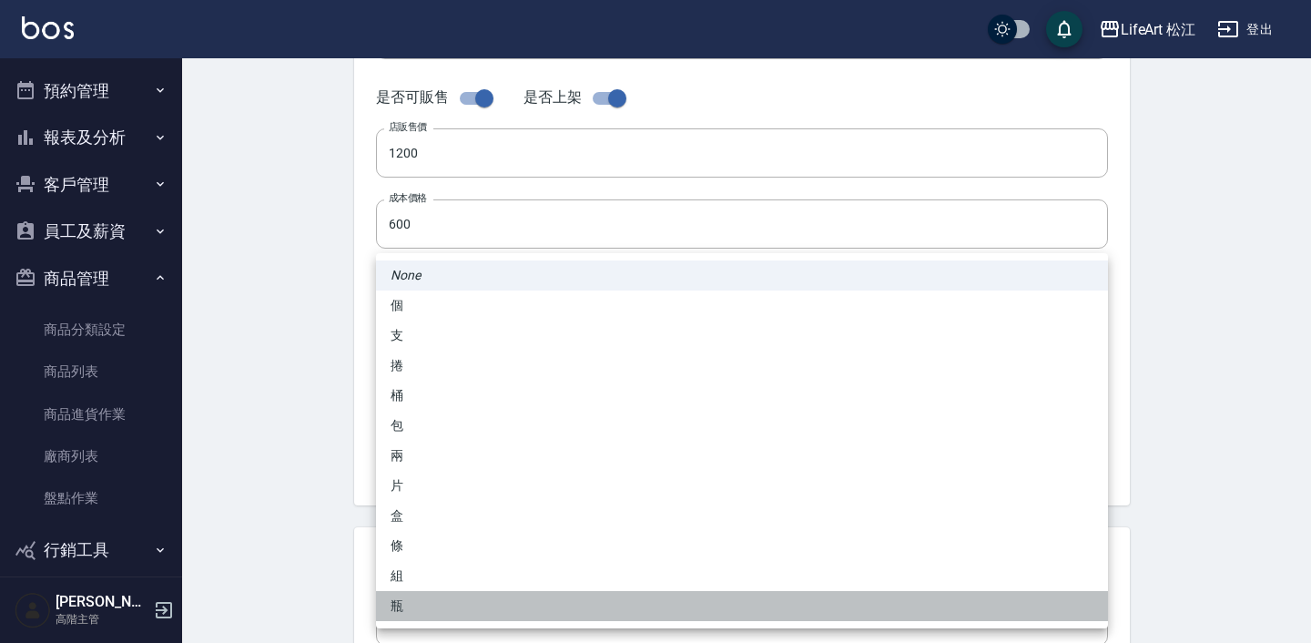
click at [555, 609] on li "瓶" at bounding box center [742, 606] width 732 height 30
type input "瓶"
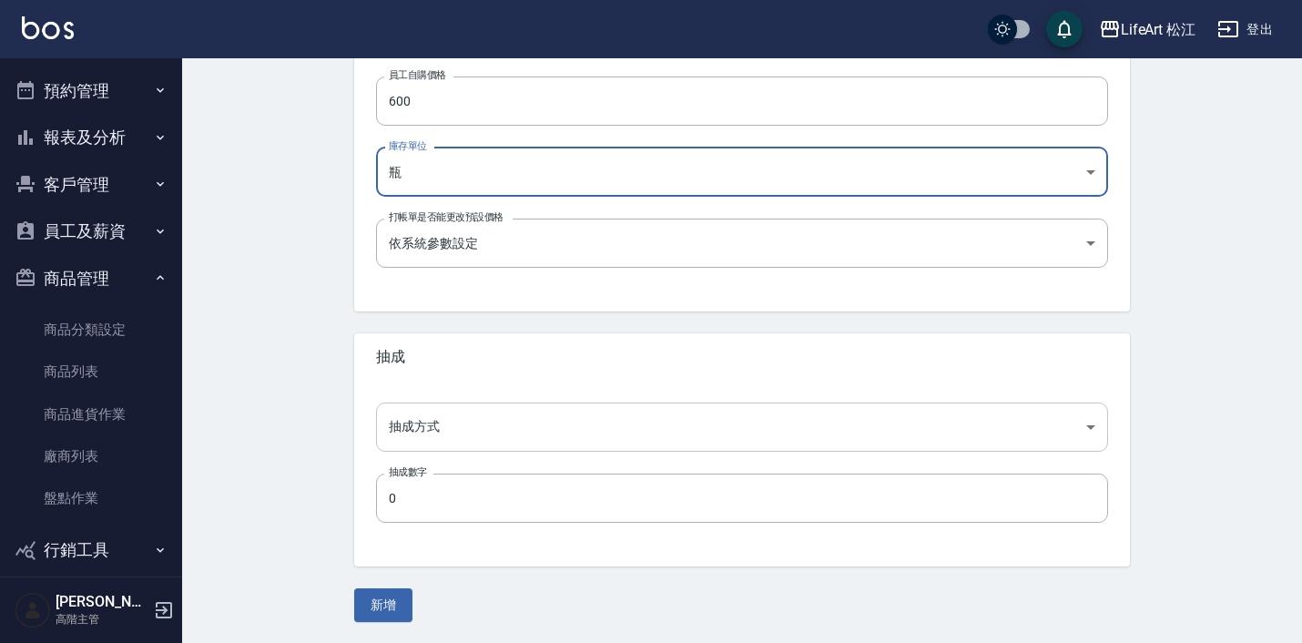
scroll to position [612, 0]
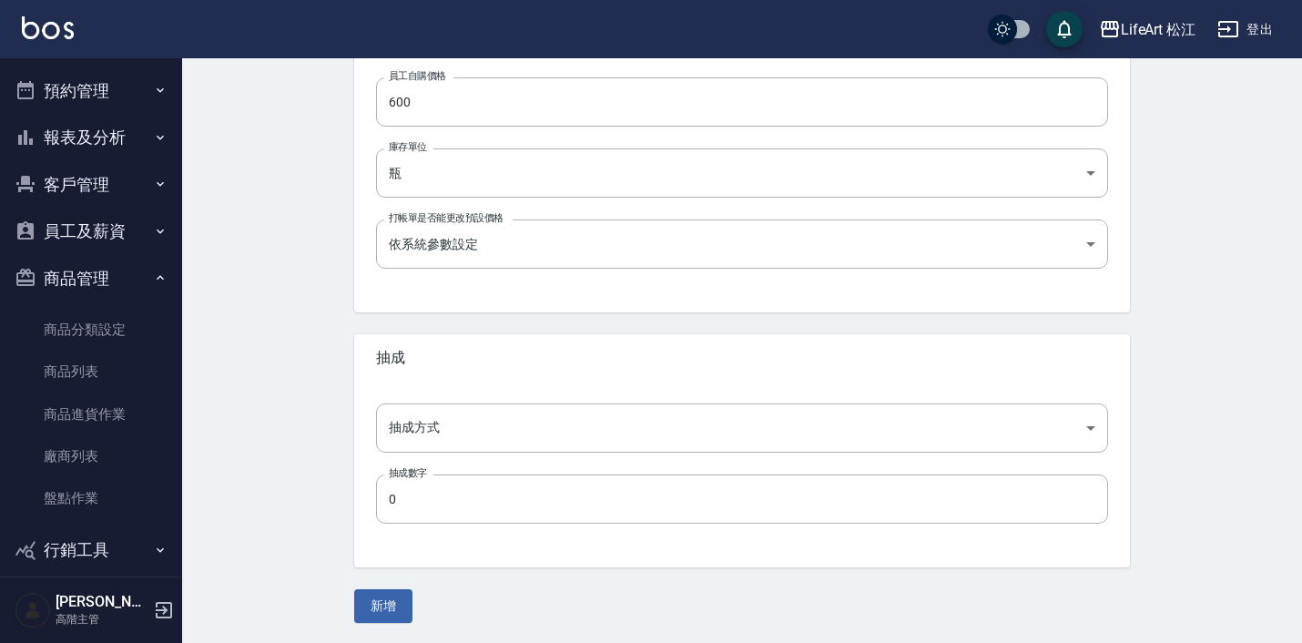
click at [581, 467] on div "抽成方式 ​ 抽成方式 抽成數字 0 抽成數字" at bounding box center [742, 475] width 776 height 186
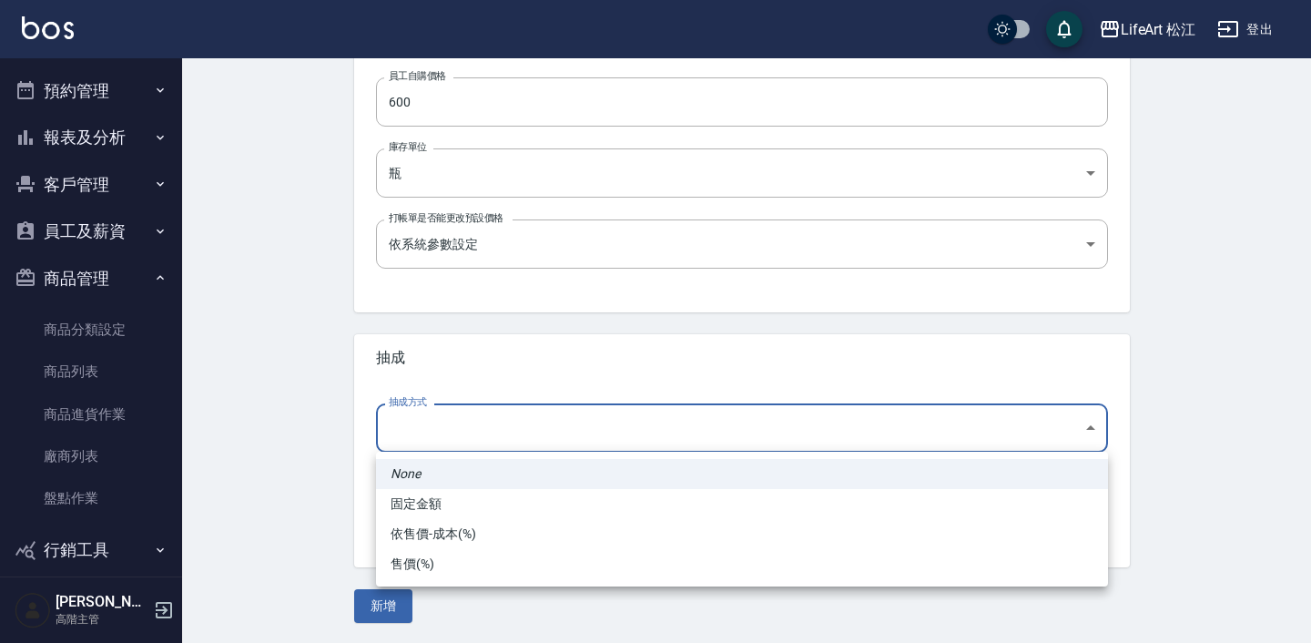
click at [576, 421] on body "LifeArt 松江 登出 櫃檯作業 打帳單 帳單列表 掛單列表 座位開單 營業儀表板 現金收支登錄 高階收支登錄 材料自購登錄 每日結帳 排班表 現場電腦打…" at bounding box center [655, 16] width 1311 height 1257
click at [555, 531] on li "依售價-成本(%)" at bounding box center [742, 534] width 732 height 30
type input "byCost"
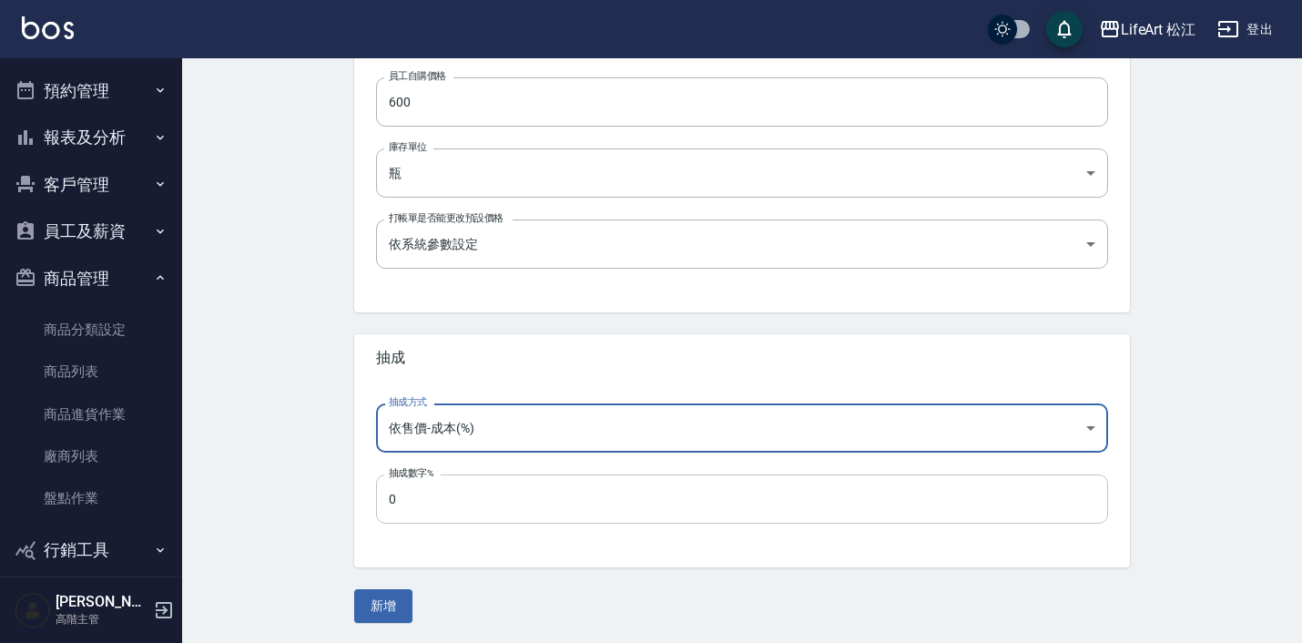
click at [545, 505] on input "0" at bounding box center [742, 498] width 732 height 49
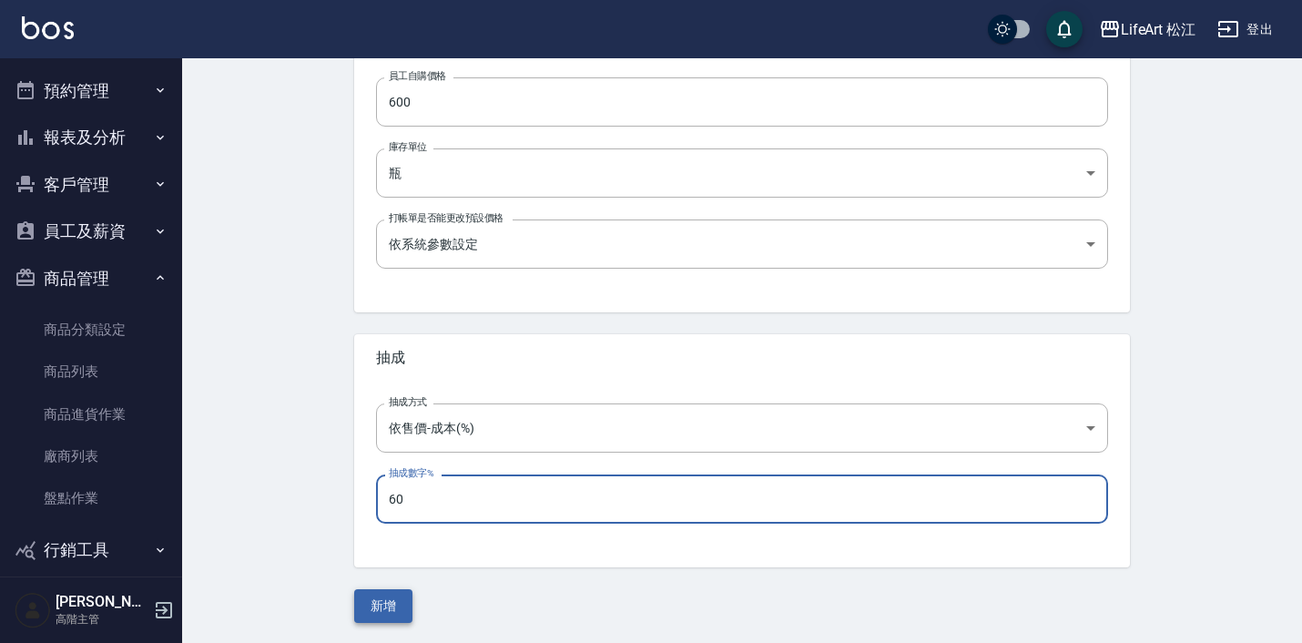
type input "60"
click at [378, 607] on button "新增" at bounding box center [383, 606] width 58 height 34
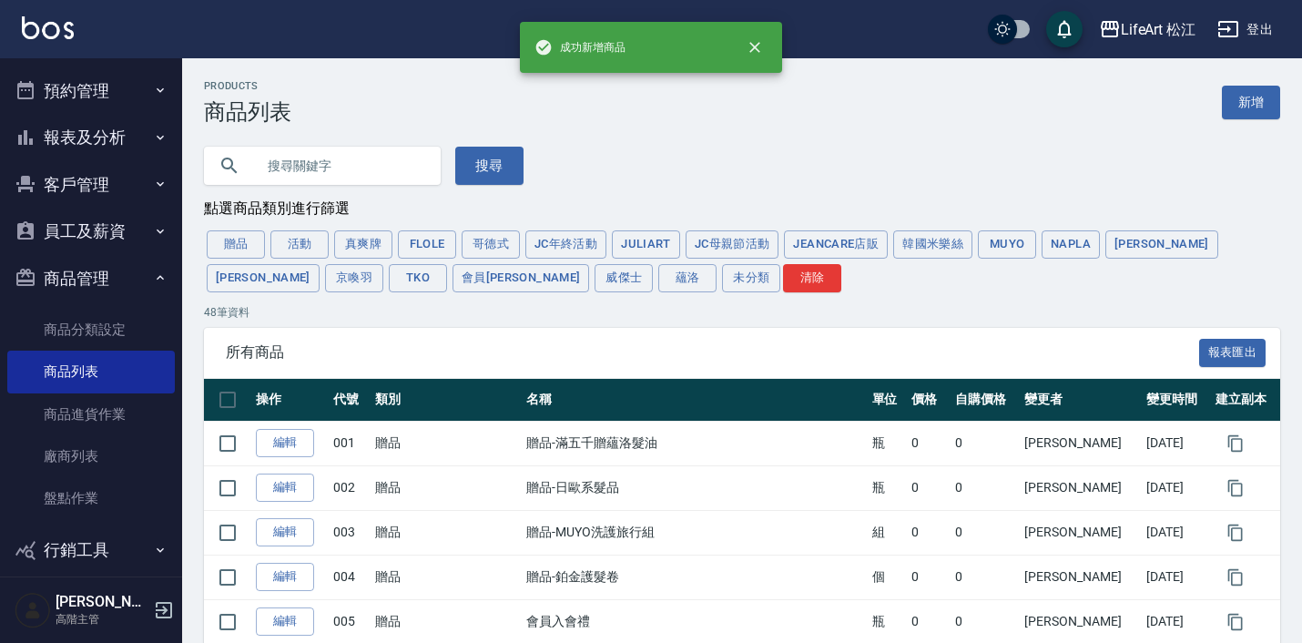
click at [68, 92] on button "預約管理" at bounding box center [91, 90] width 168 height 47
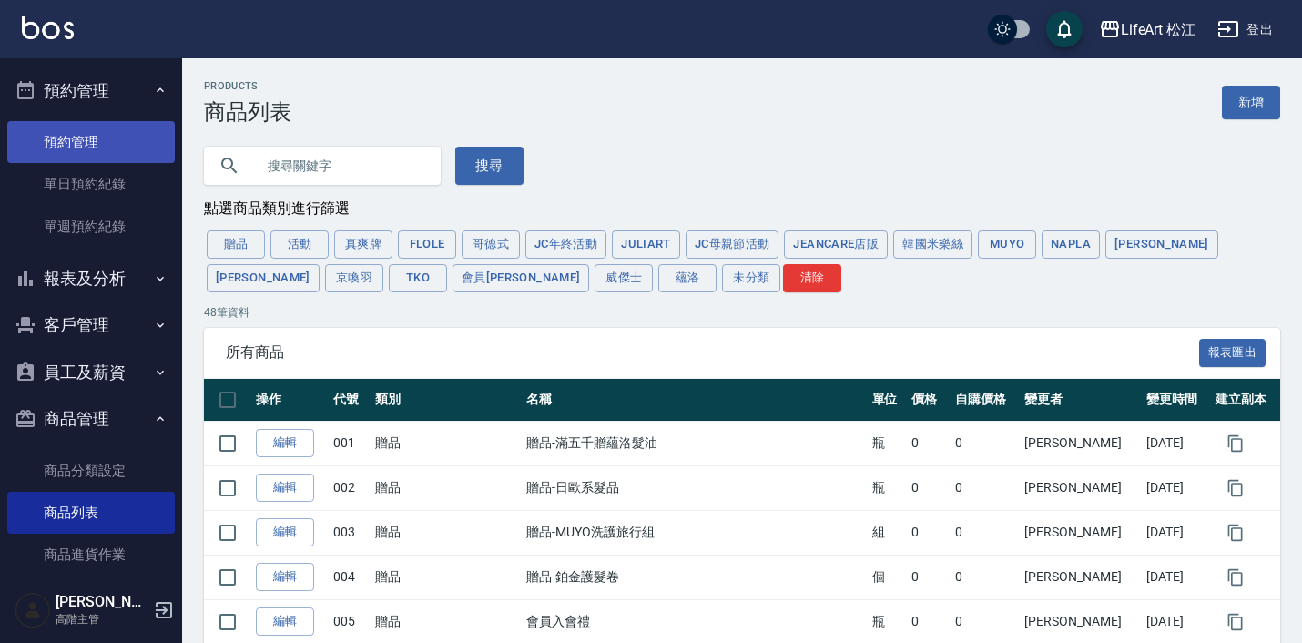
click at [87, 141] on link "預約管理" at bounding box center [91, 142] width 168 height 42
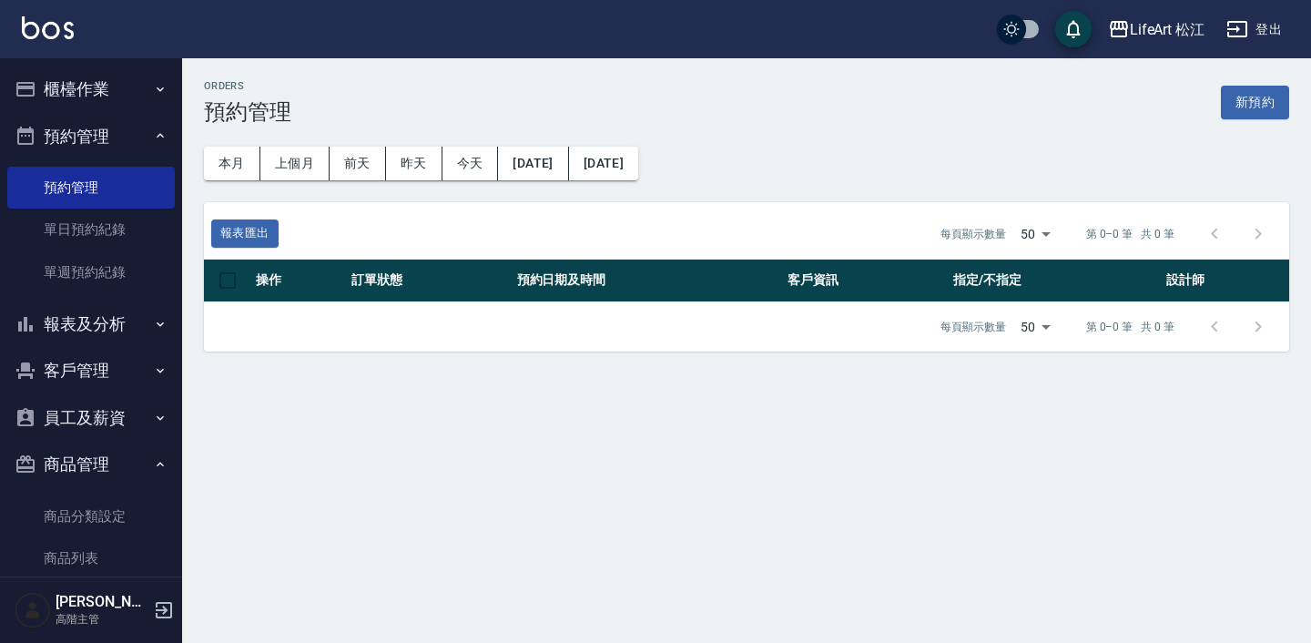
click at [100, 90] on button "櫃檯作業" at bounding box center [91, 89] width 168 height 47
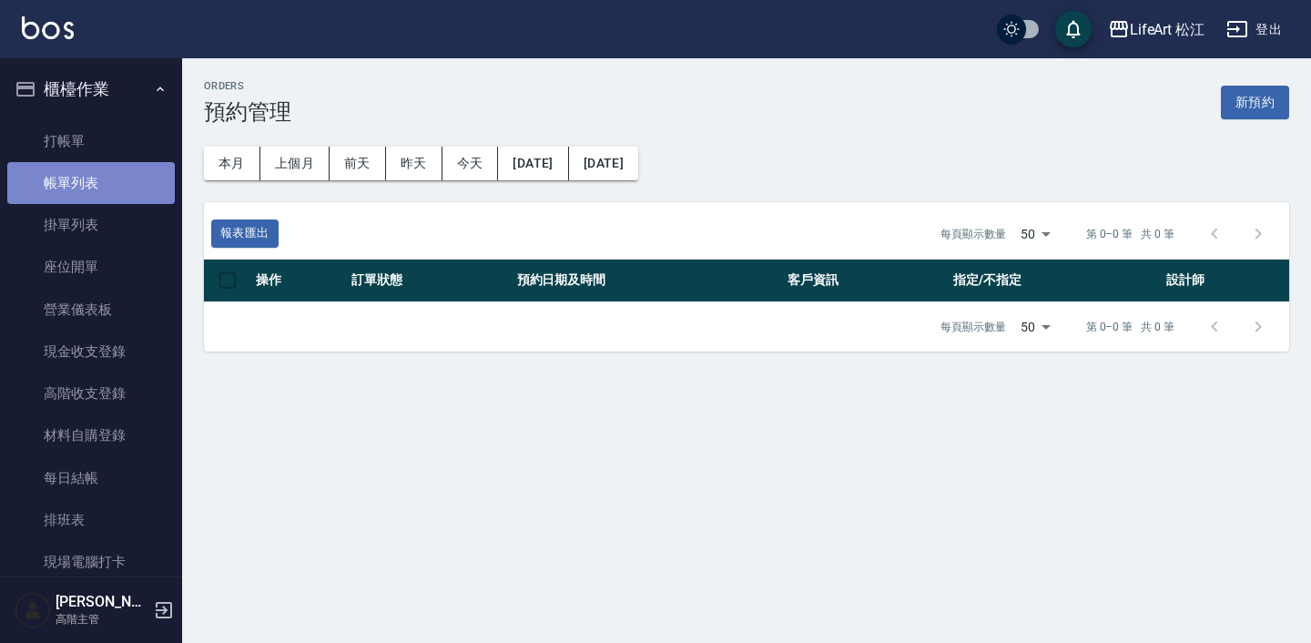
click at [105, 176] on link "帳單列表" at bounding box center [91, 183] width 168 height 42
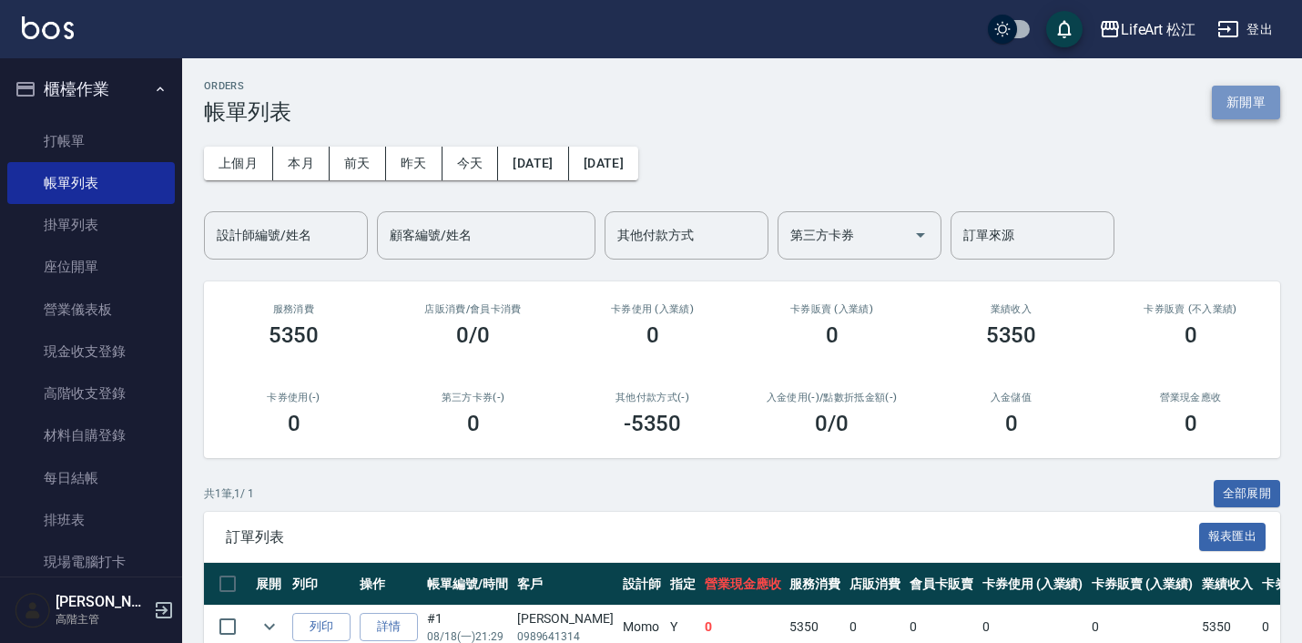
click at [1255, 96] on button "新開單" at bounding box center [1246, 103] width 68 height 34
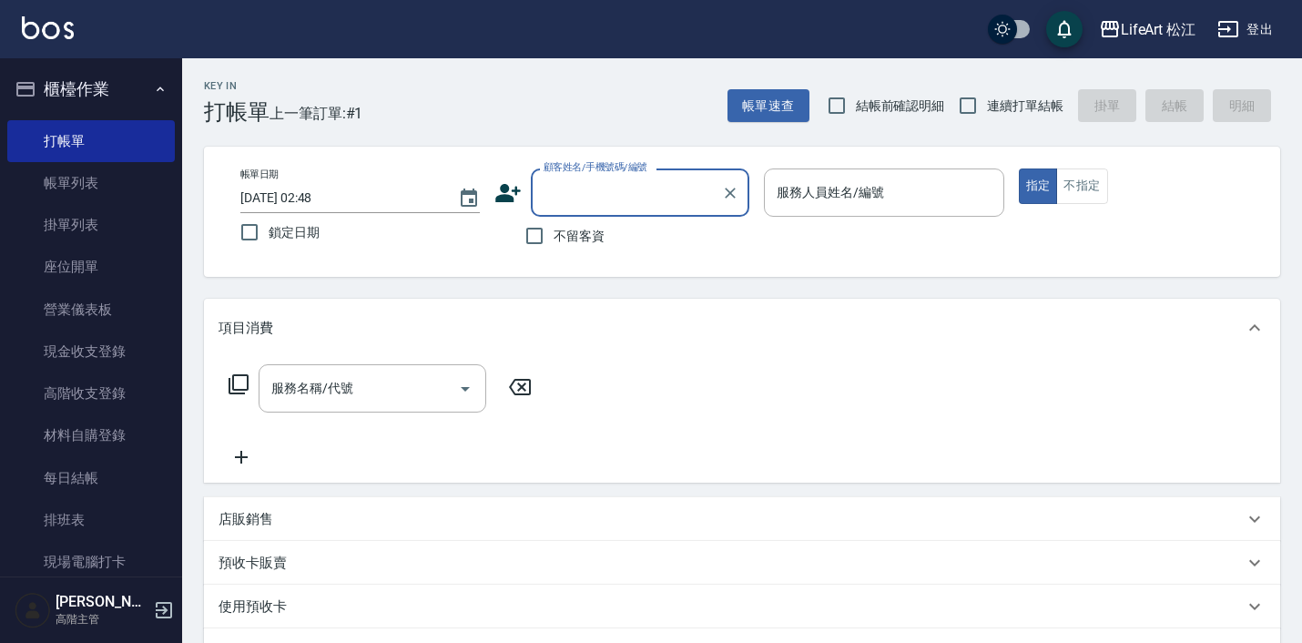
click at [240, 522] on p "店販銷售" at bounding box center [246, 519] width 55 height 19
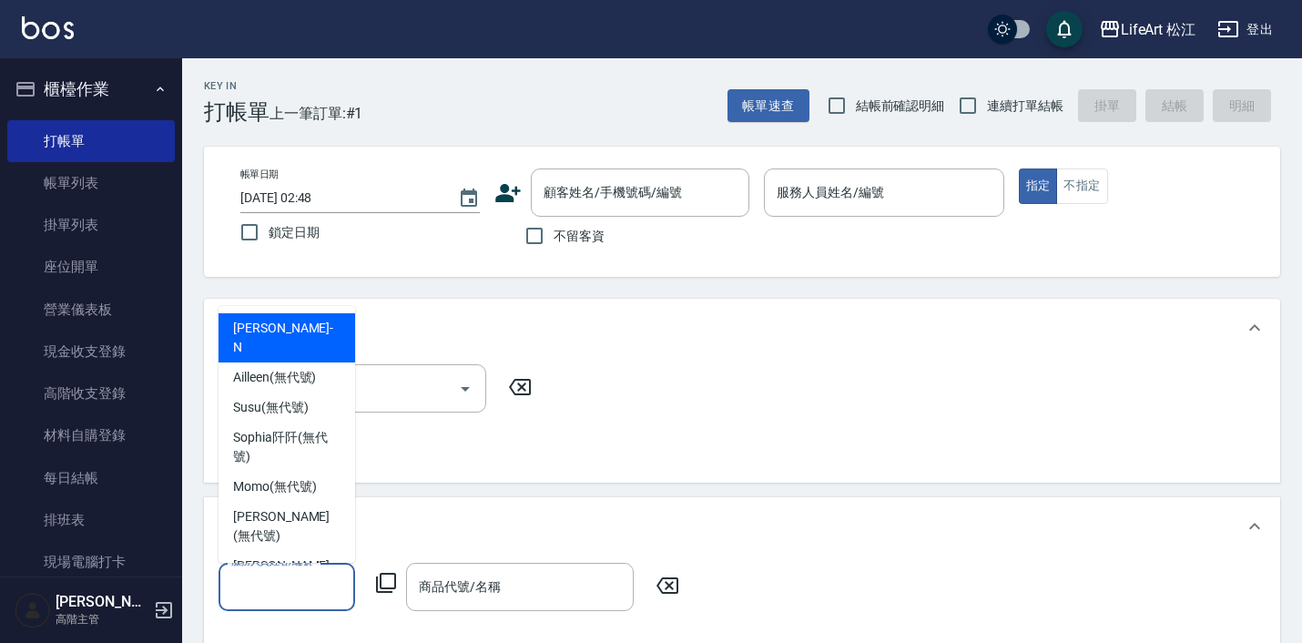
click at [291, 582] on input "服務人員姓名/編號" at bounding box center [287, 587] width 120 height 32
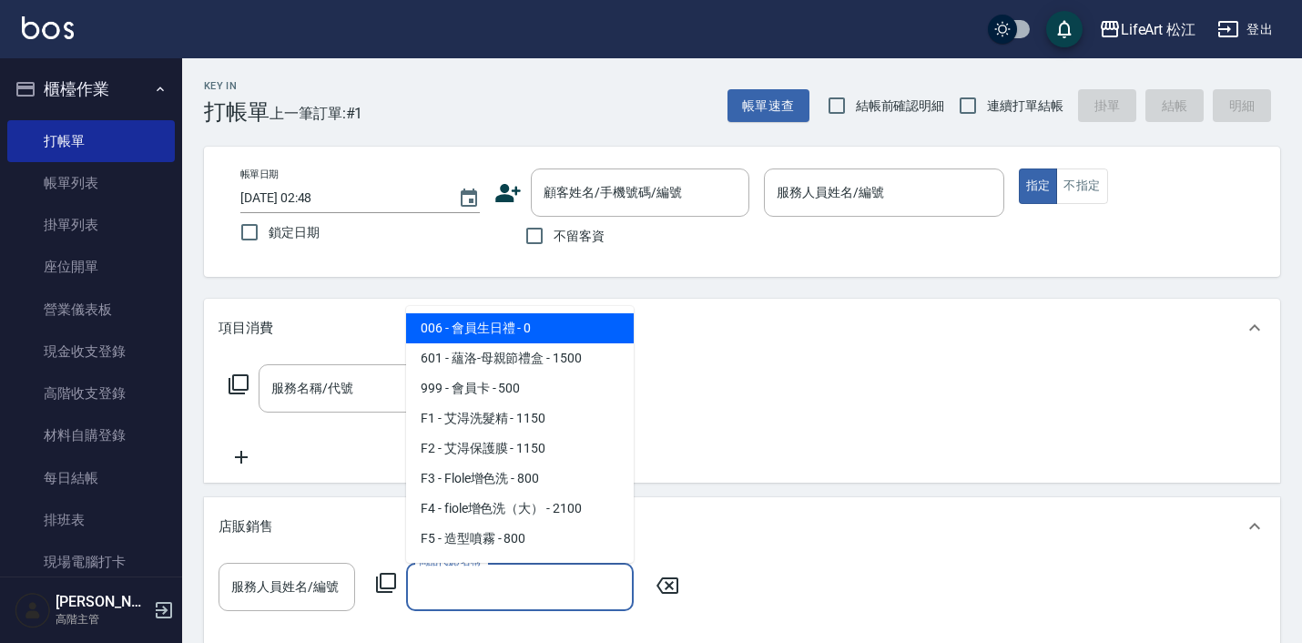
click at [423, 595] on input "商品代號/名稱" at bounding box center [519, 587] width 211 height 32
type input "y"
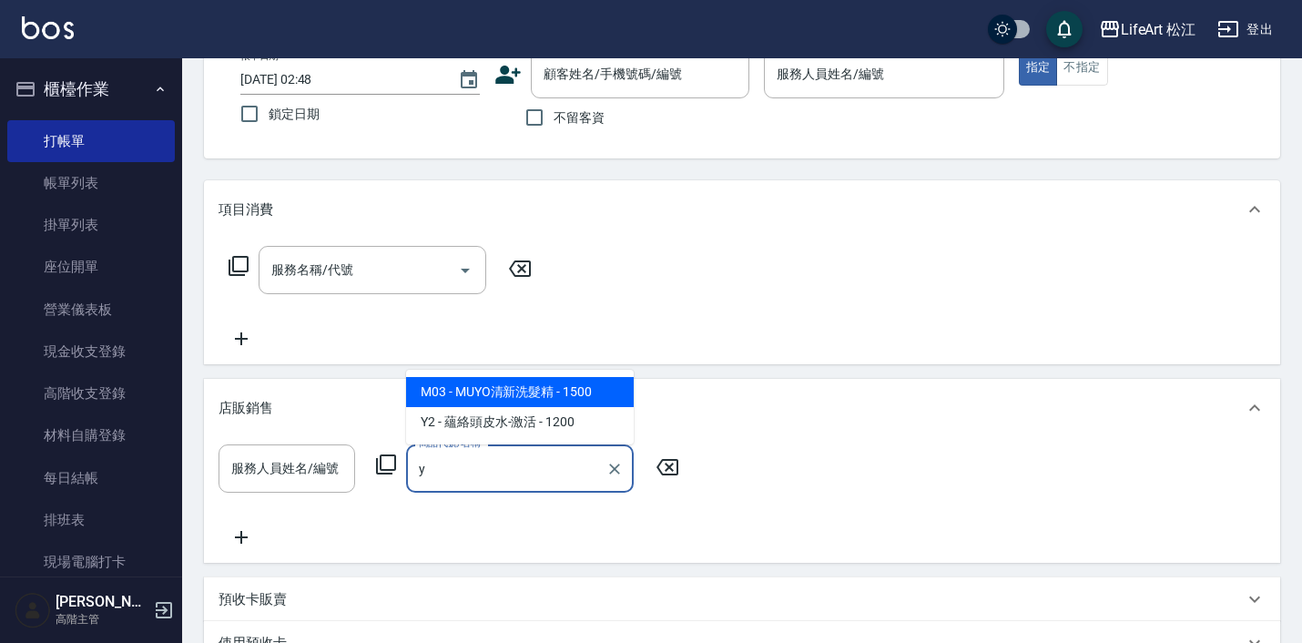
scroll to position [135, 0]
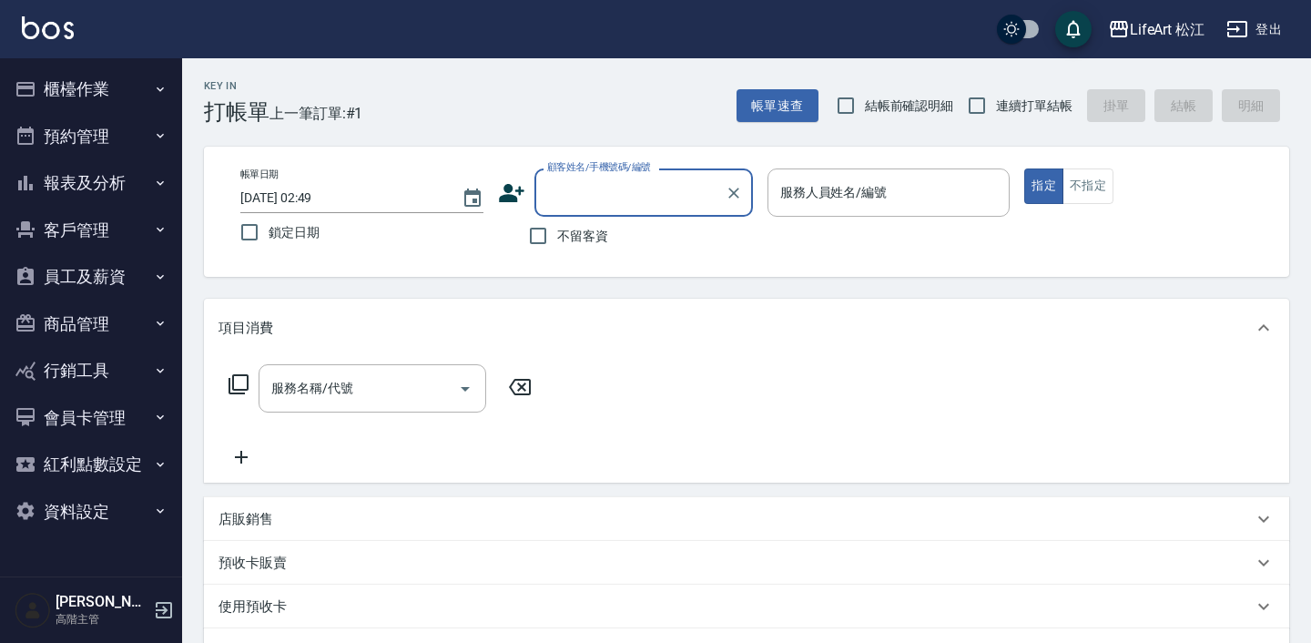
scroll to position [135, 0]
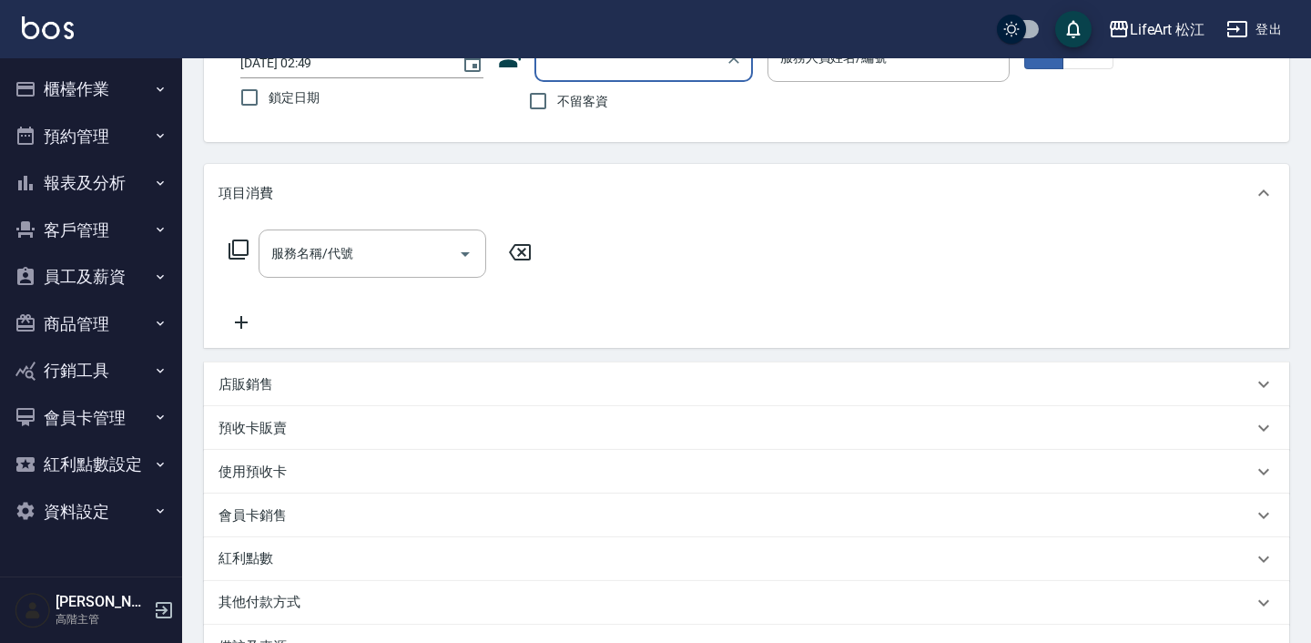
click at [234, 392] on p "店販銷售" at bounding box center [246, 384] width 55 height 19
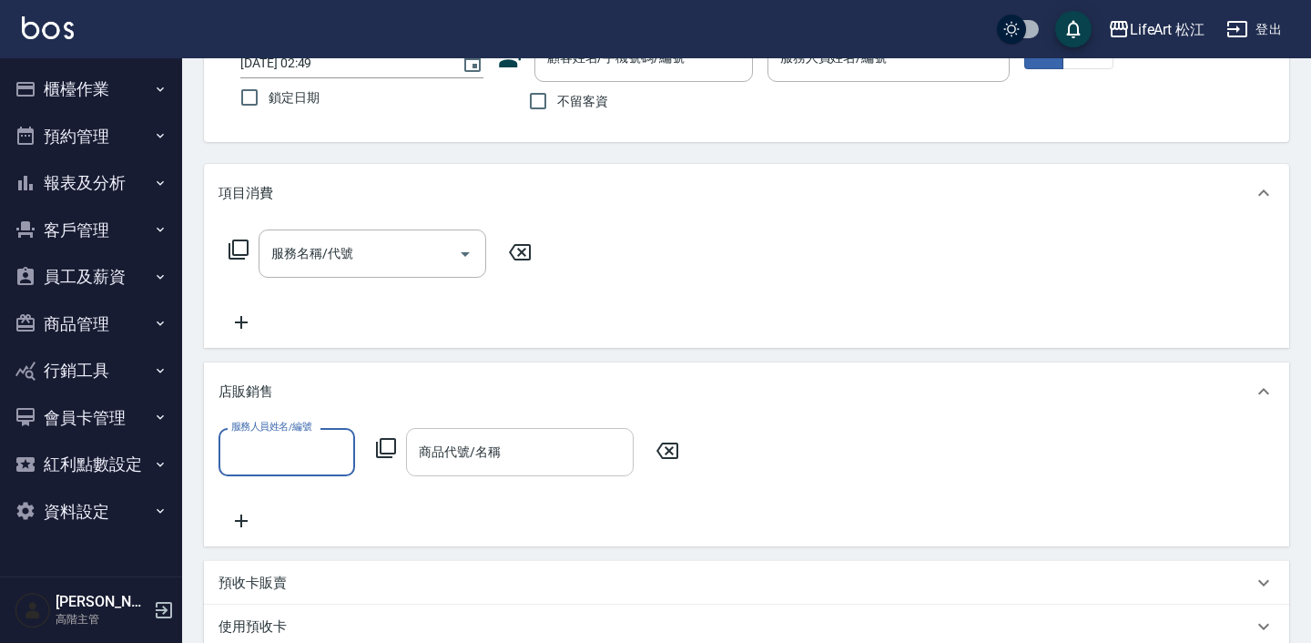
scroll to position [0, 0]
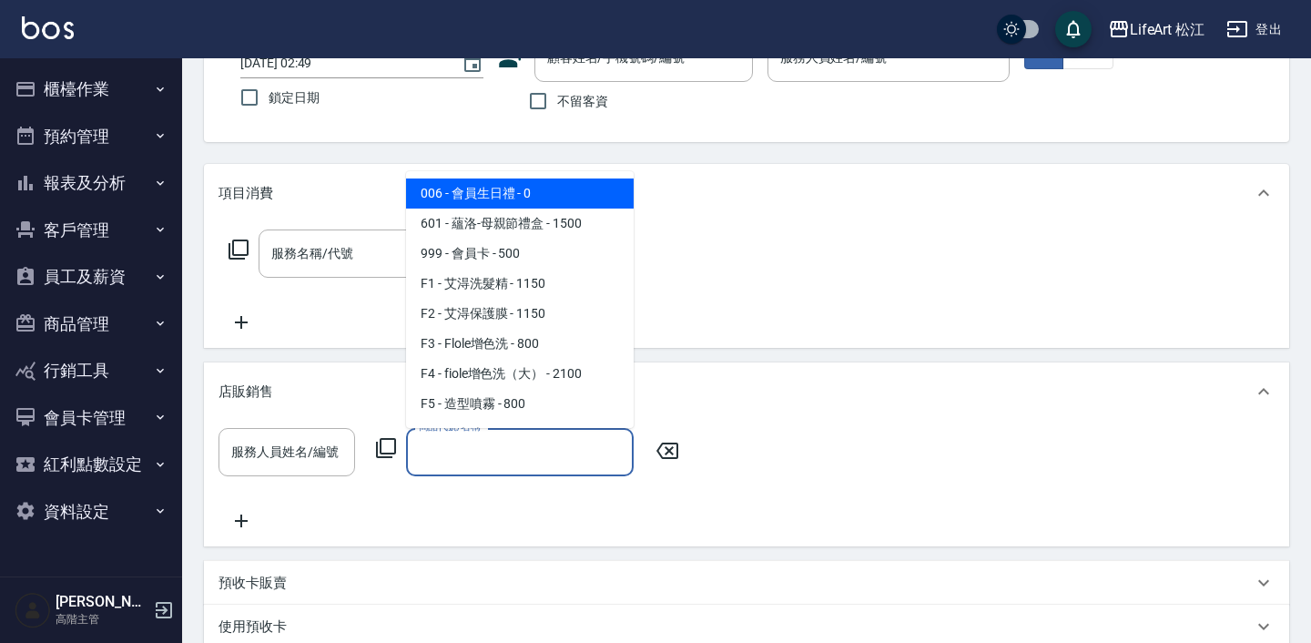
click at [475, 452] on div "商品代號/名稱 商品代號/名稱" at bounding box center [520, 452] width 228 height 48
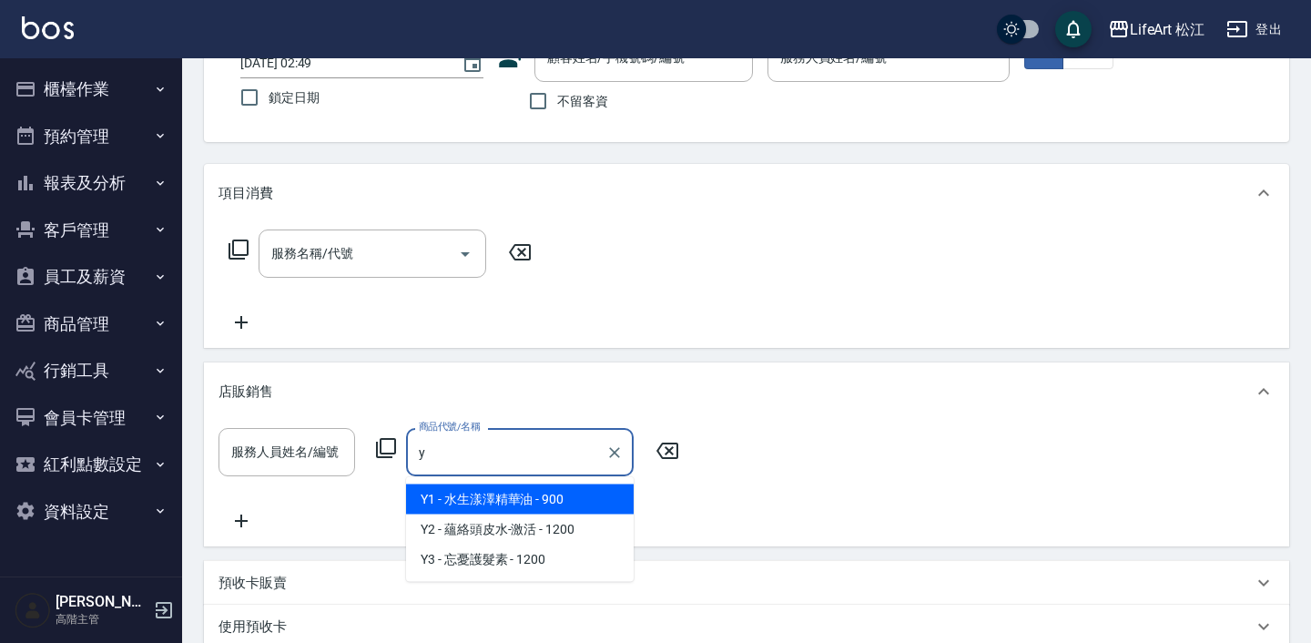
type input "y"
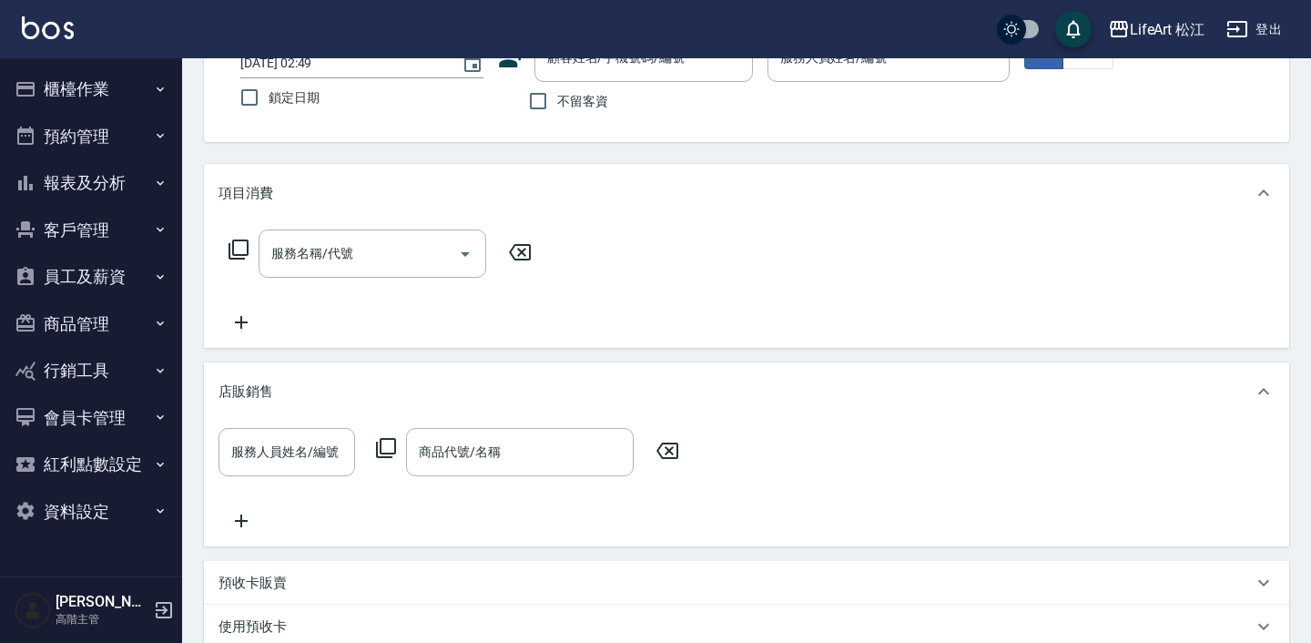
click at [657, 364] on div "店販銷售" at bounding box center [747, 391] width 1086 height 58
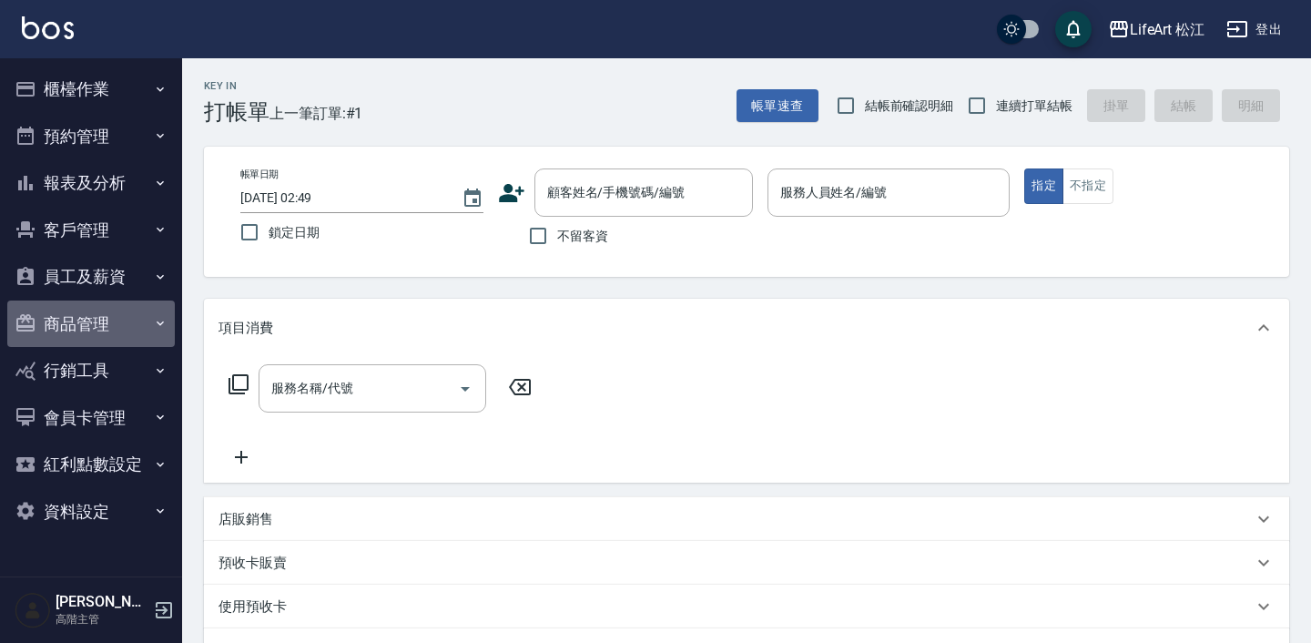
drag, startPoint x: 126, startPoint y: 317, endPoint x: 126, endPoint y: 335, distance: 18.2
click at [126, 317] on button "商品管理" at bounding box center [91, 324] width 168 height 47
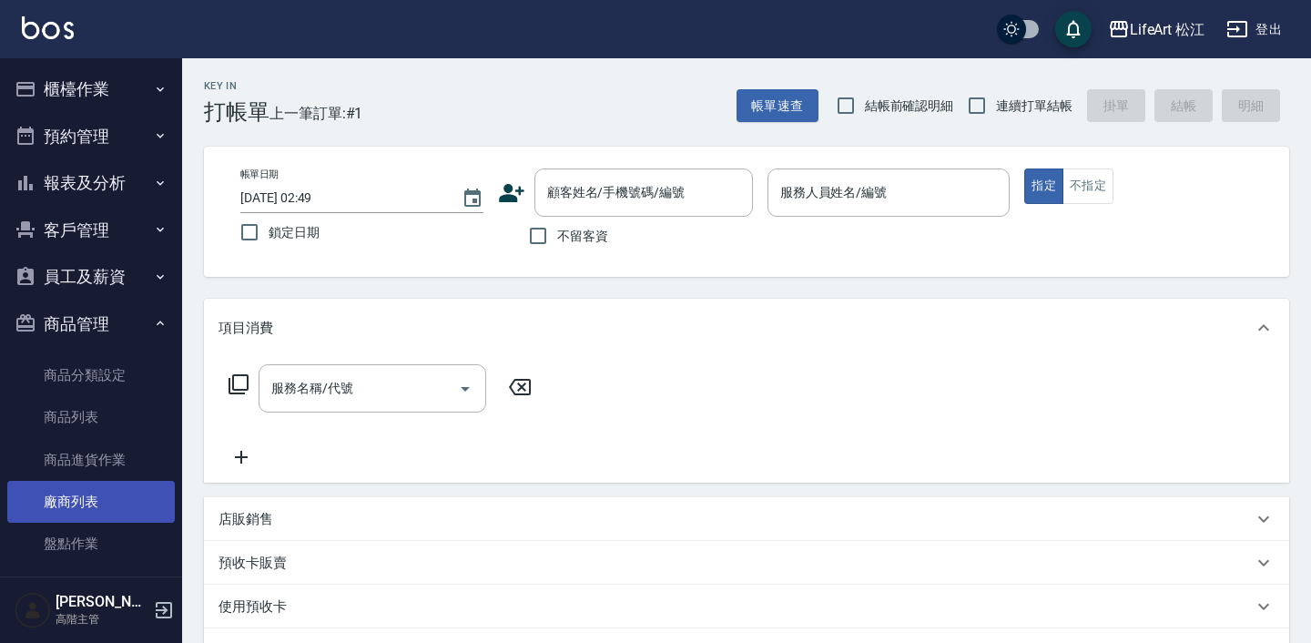
click at [127, 494] on link "廠商列表" at bounding box center [91, 502] width 168 height 42
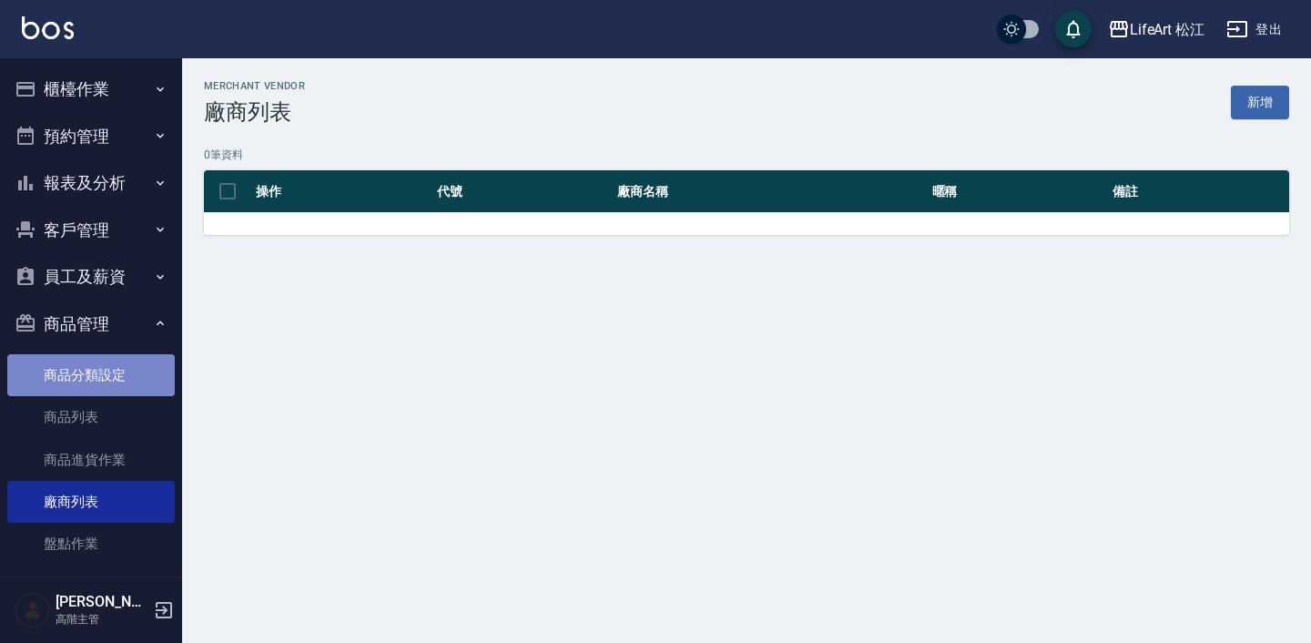
click at [104, 362] on link "商品分類設定" at bounding box center [91, 375] width 168 height 42
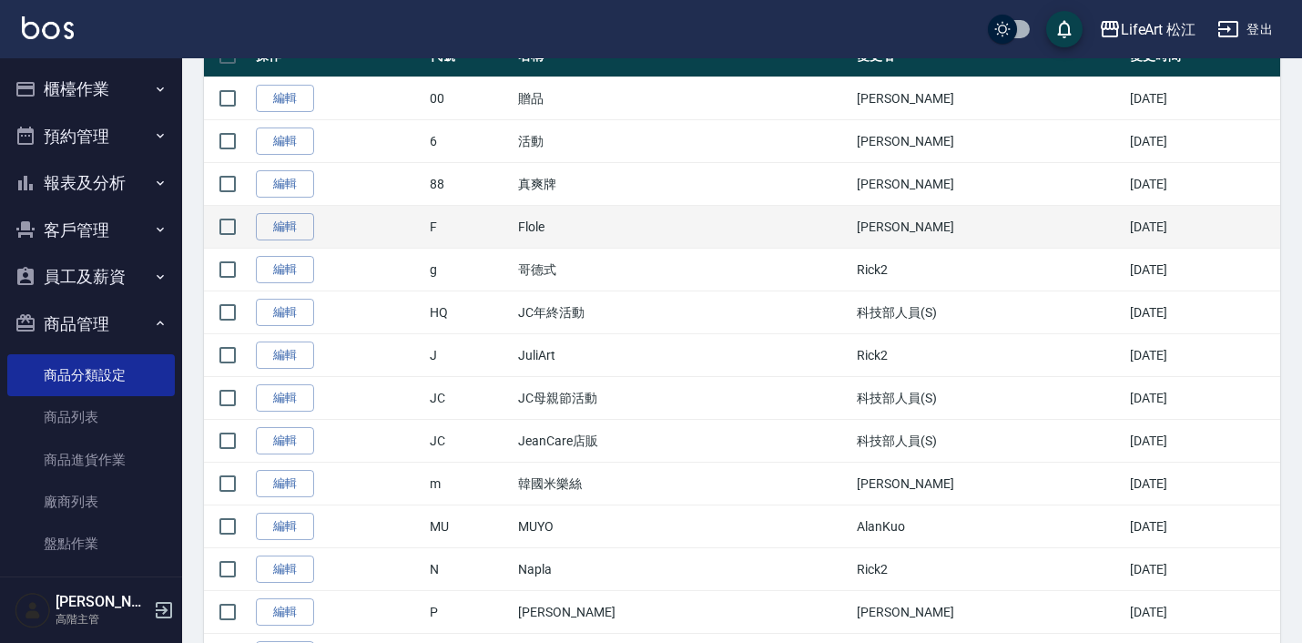
scroll to position [194, 0]
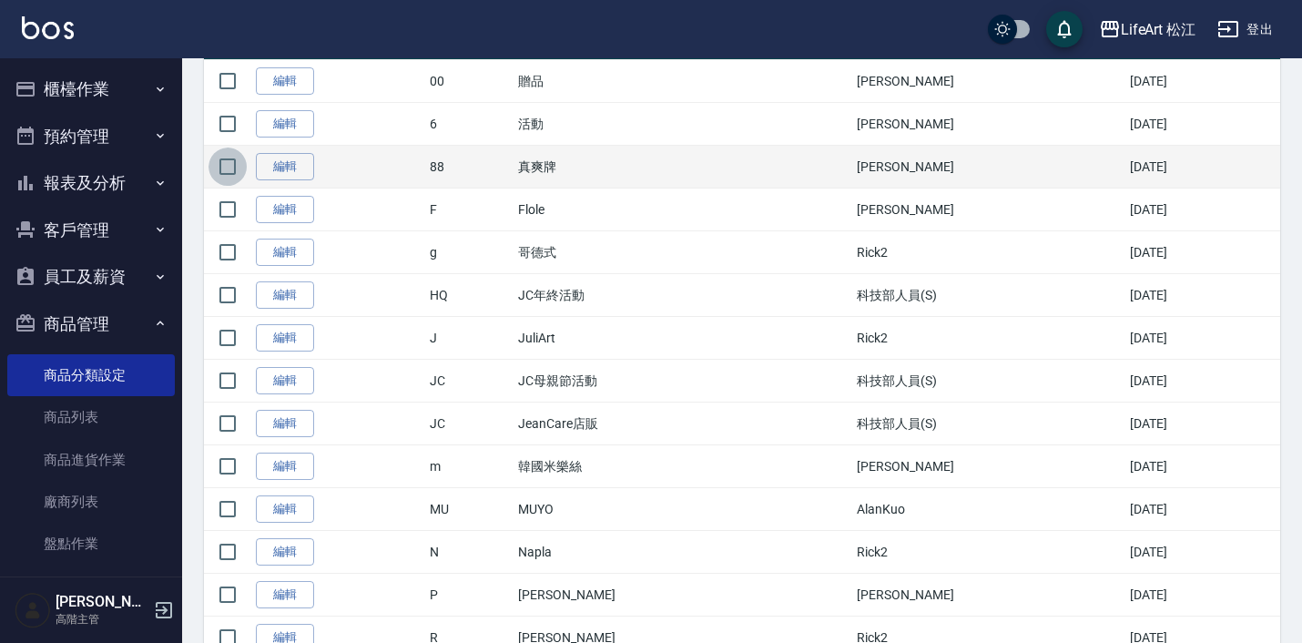
click at [224, 169] on input "checkbox" at bounding box center [228, 167] width 38 height 38
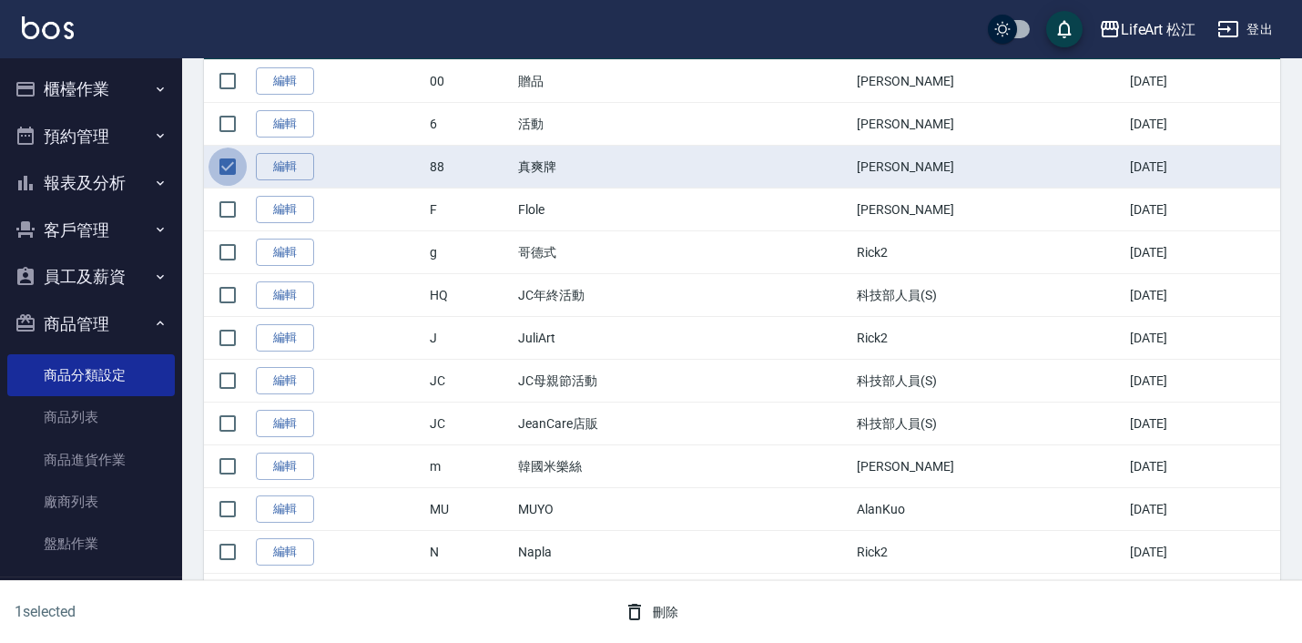
click at [224, 169] on input "checkbox" at bounding box center [228, 167] width 38 height 38
checkbox input "false"
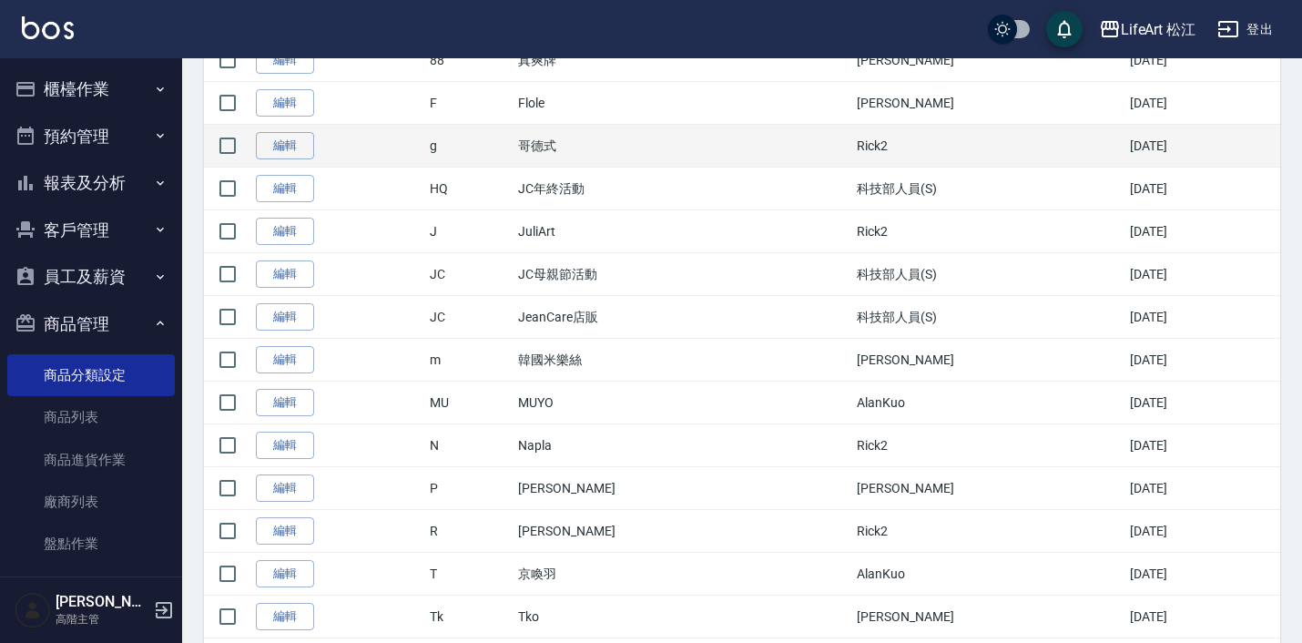
scroll to position [302, 0]
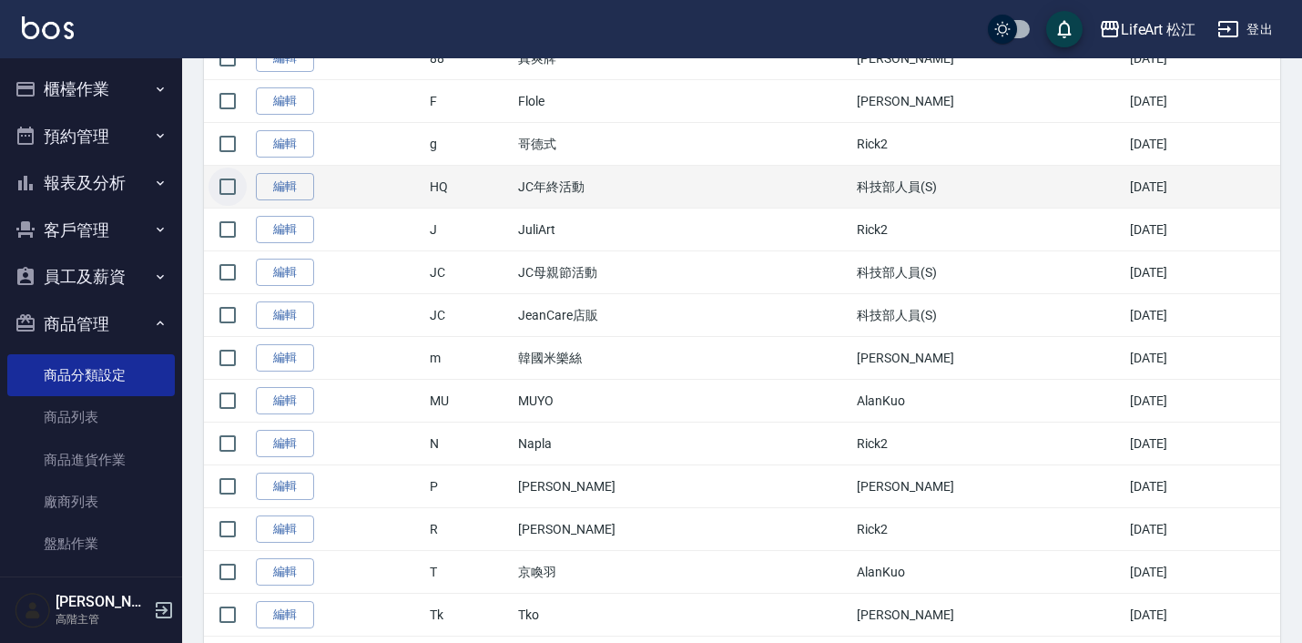
click at [231, 189] on input "checkbox" at bounding box center [228, 187] width 38 height 38
checkbox input "true"
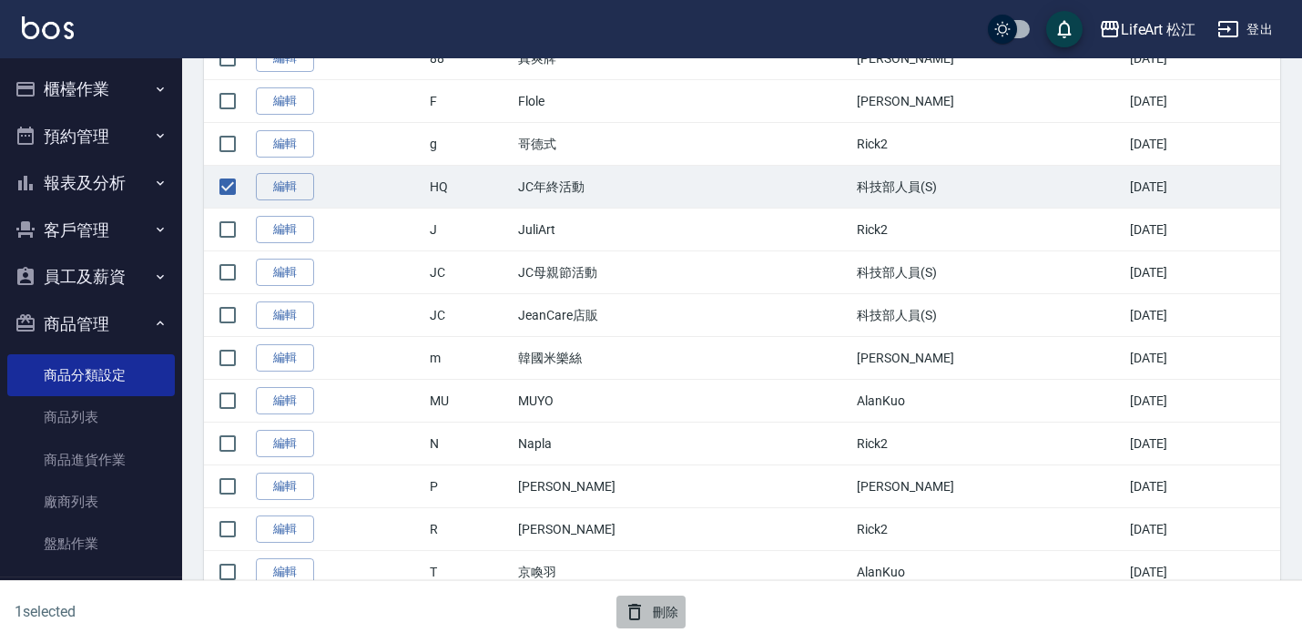
click at [666, 615] on button "刪除" at bounding box center [652, 613] width 70 height 34
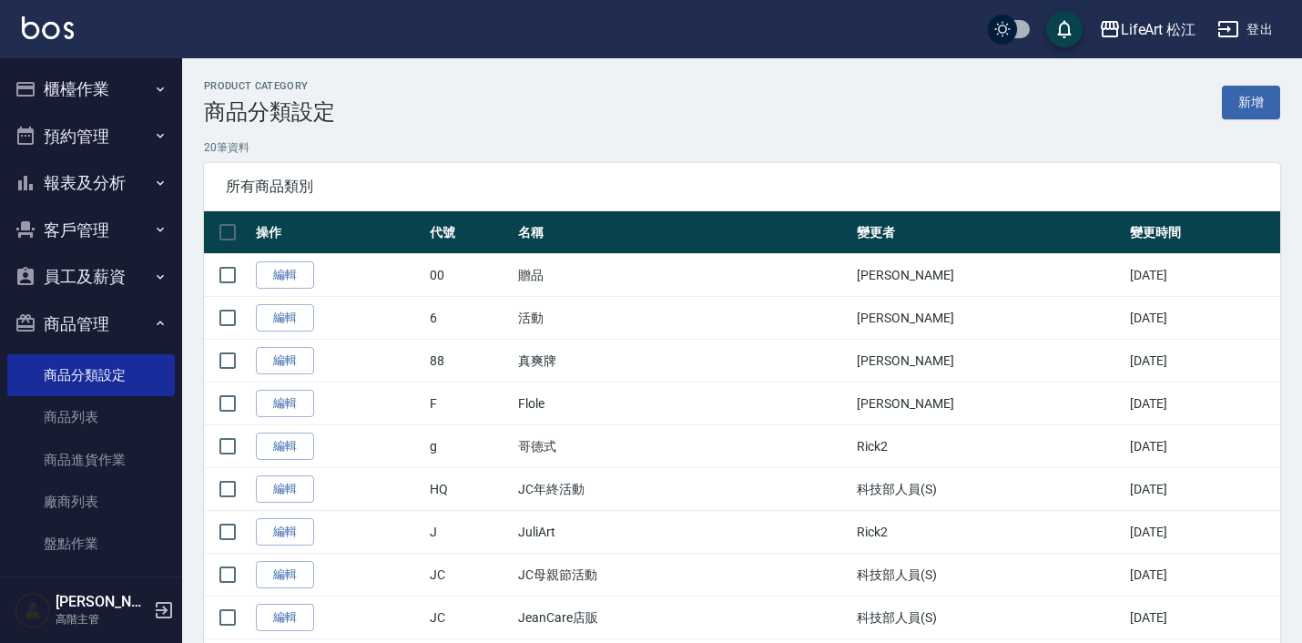
scroll to position [0, 0]
click at [101, 107] on button "櫃檯作業" at bounding box center [91, 89] width 168 height 47
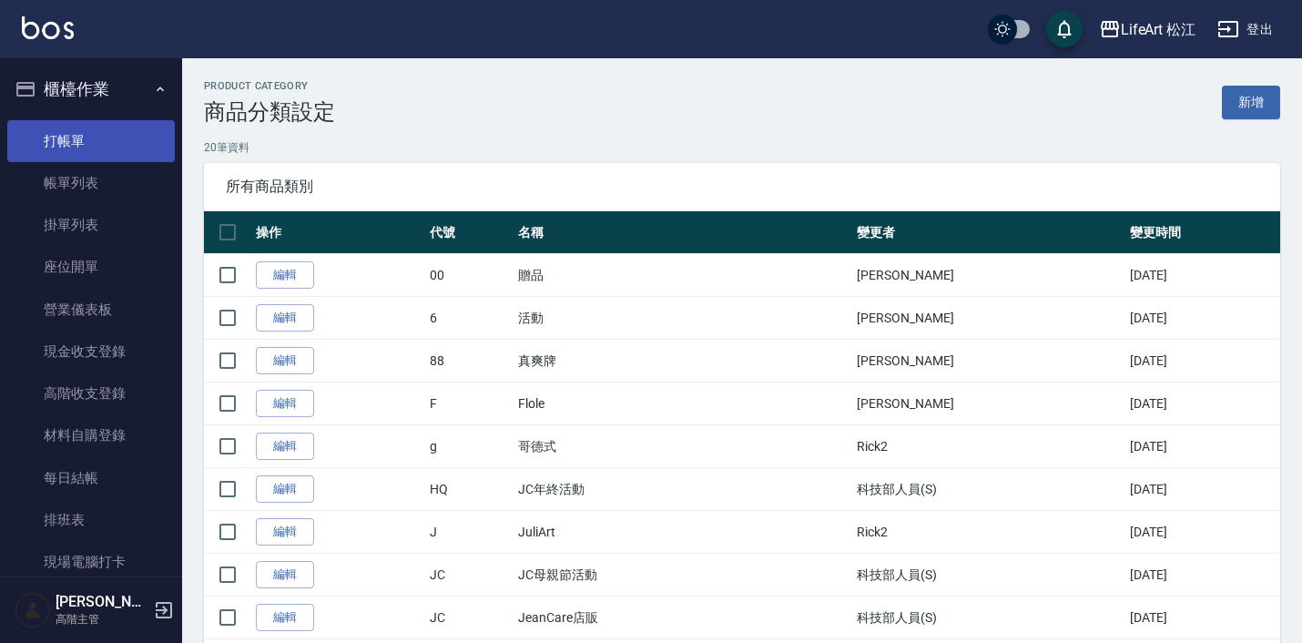
click at [104, 138] on link "打帳單" at bounding box center [91, 141] width 168 height 42
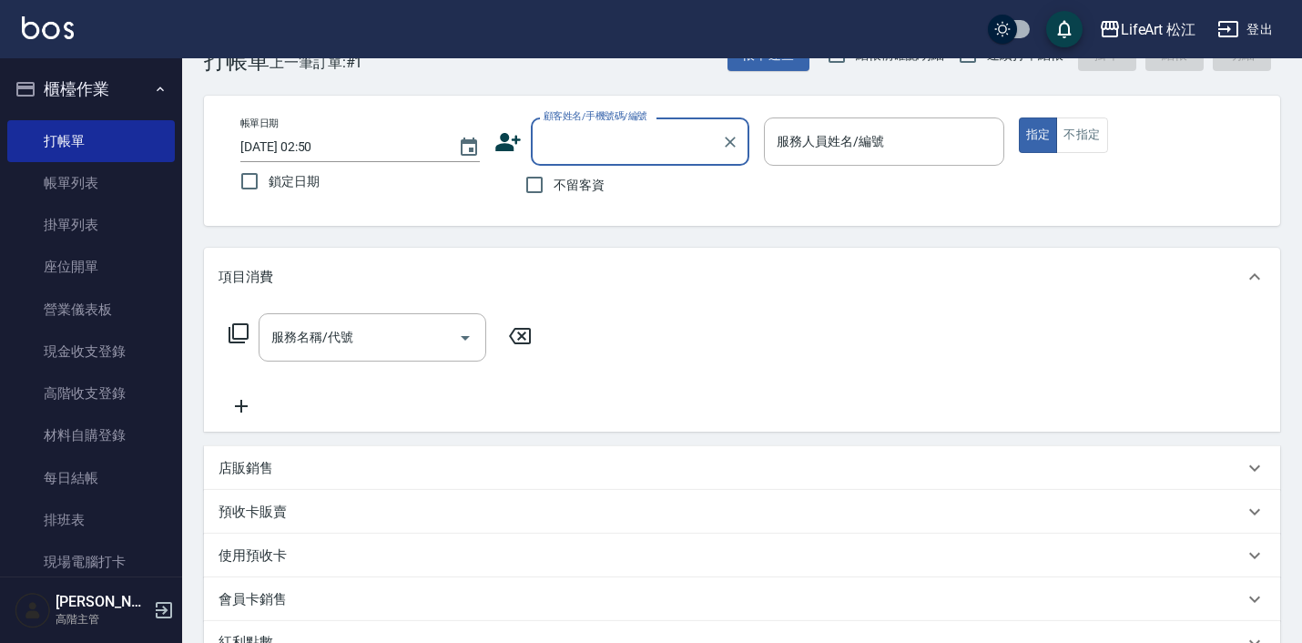
scroll to position [66, 0]
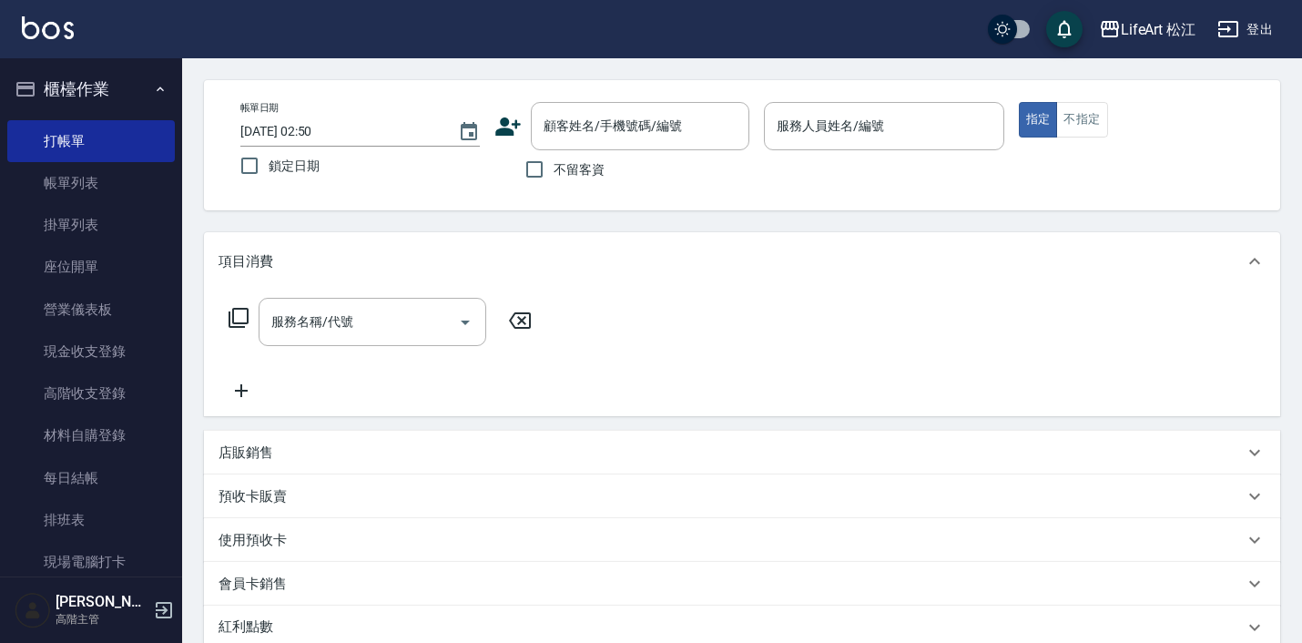
click at [259, 435] on div "店販銷售" at bounding box center [742, 453] width 1076 height 44
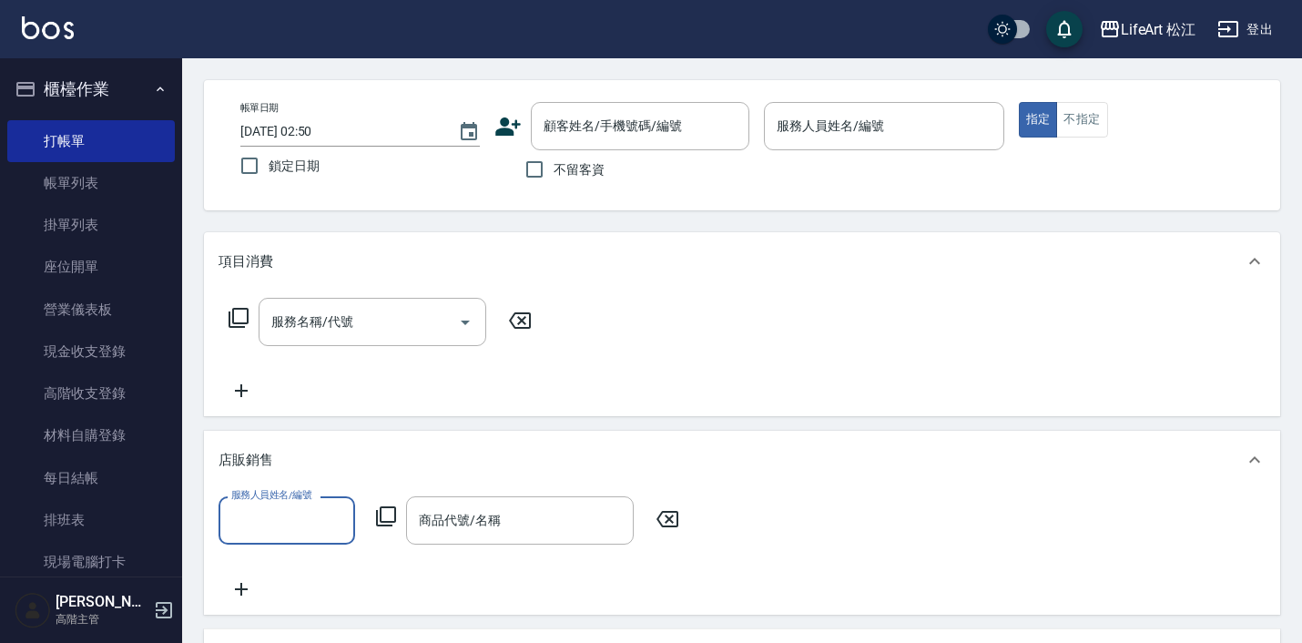
scroll to position [0, 0]
click at [484, 541] on div "商品代號/名稱" at bounding box center [520, 520] width 228 height 48
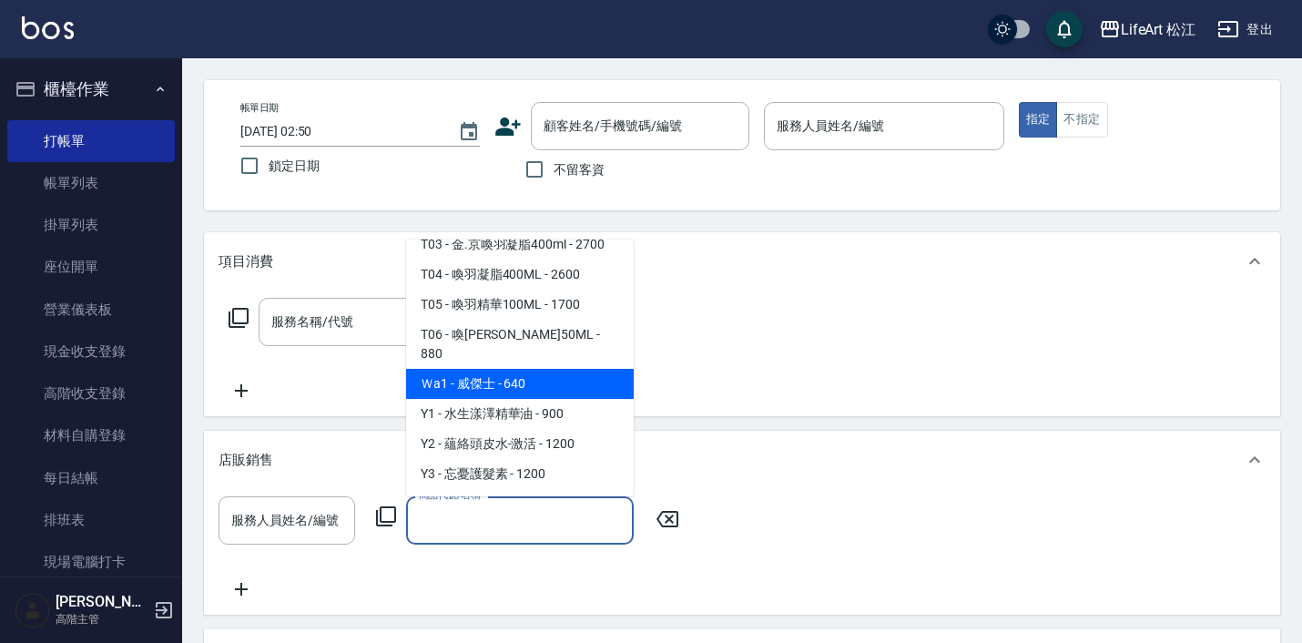
scroll to position [1066, 0]
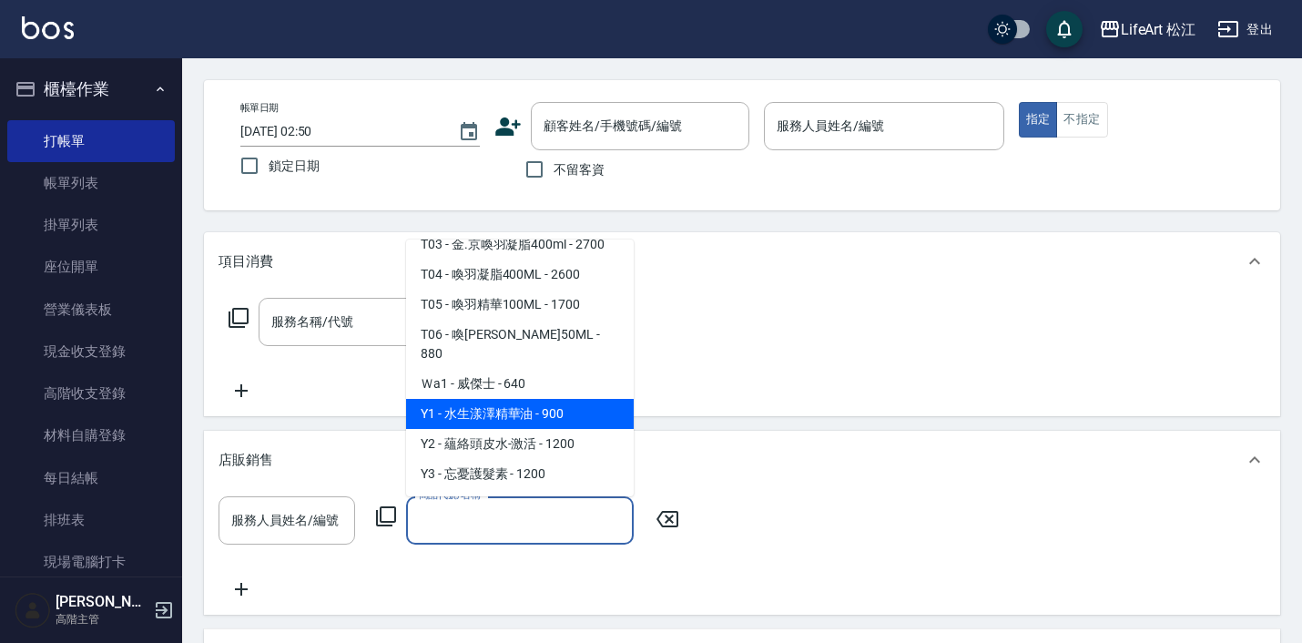
click at [782, 392] on div "服務名稱/代號 服務名稱/代號" at bounding box center [742, 354] width 1076 height 126
